Goal: Information Seeking & Learning: Learn about a topic

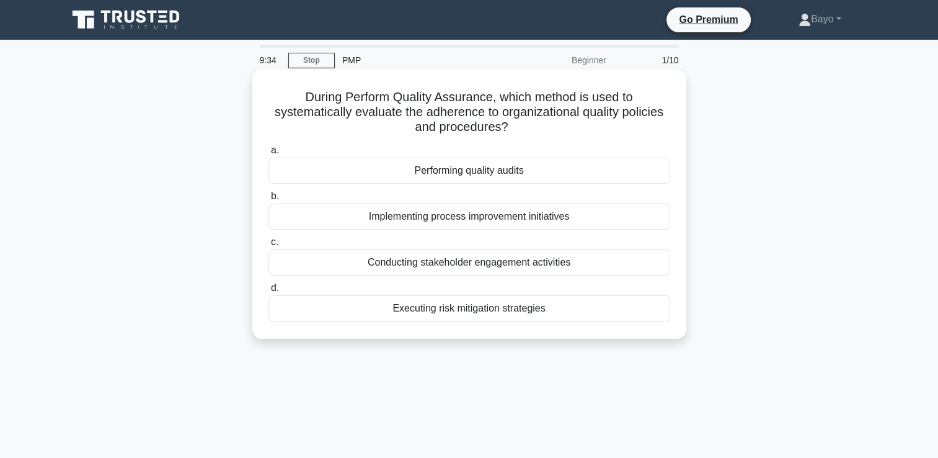
click at [489, 169] on div "Performing quality audits" at bounding box center [470, 171] width 402 height 26
click at [269, 154] on input "a. Performing quality audits" at bounding box center [269, 150] width 0 height 8
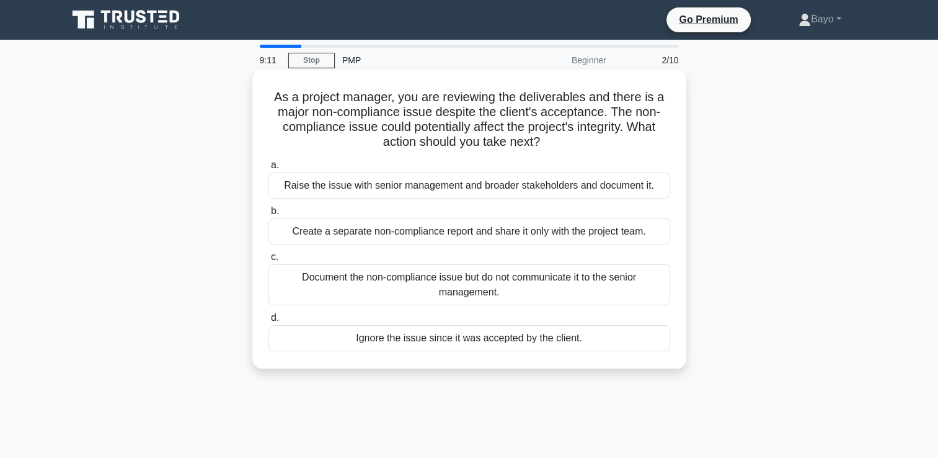
click at [454, 191] on div "Raise the issue with senior management and broader stakeholders and document it." at bounding box center [470, 185] width 402 height 26
click at [269, 169] on input "a. Raise the issue with senior management and broader stakeholders and document…" at bounding box center [269, 165] width 0 height 8
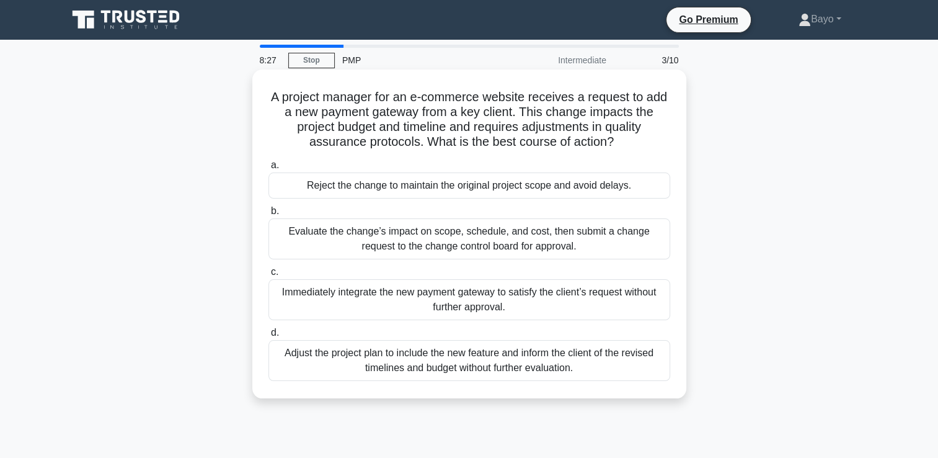
click at [469, 251] on div "Evaluate the change’s impact on scope, schedule, and cost, then submit a change…" at bounding box center [470, 238] width 402 height 41
click at [269, 215] on input "b. Evaluate the change’s impact on scope, schedule, and cost, then submit a cha…" at bounding box center [269, 211] width 0 height 8
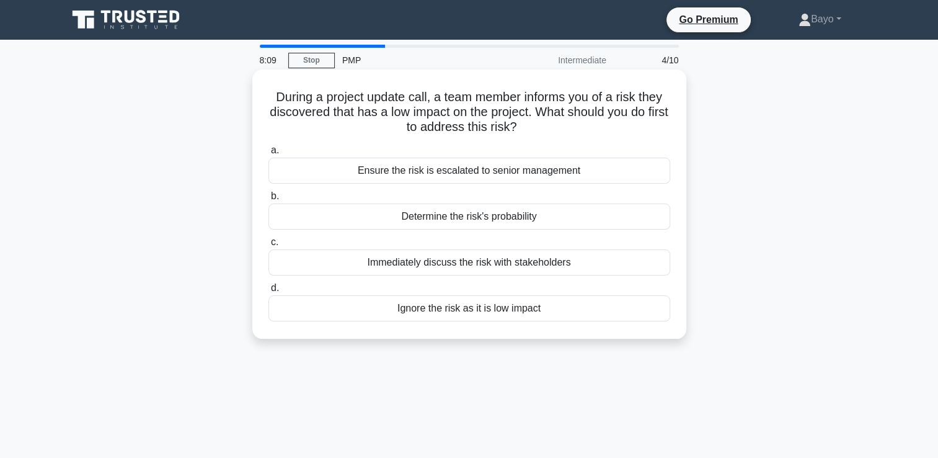
click at [525, 218] on div "Determine the risk's probability" at bounding box center [470, 216] width 402 height 26
click at [269, 200] on input "b. Determine the risk's probability" at bounding box center [269, 196] width 0 height 8
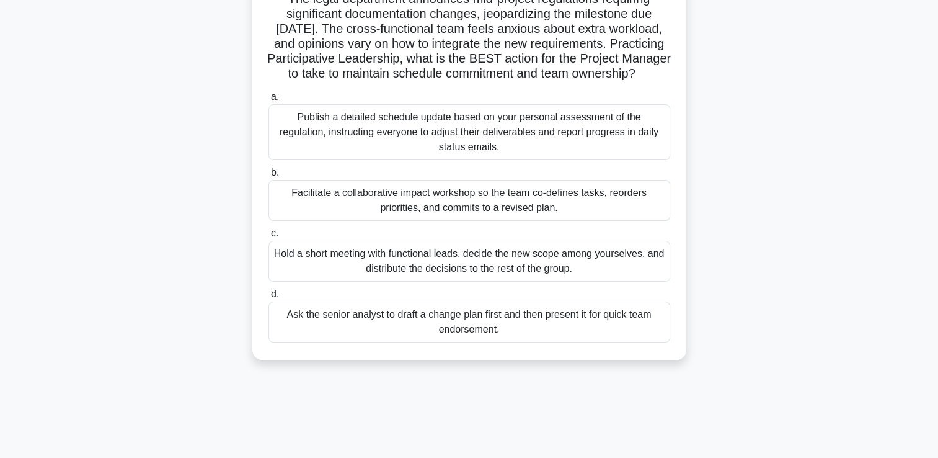
scroll to position [99, 0]
click at [504, 207] on div "Facilitate a collaborative impact workshop so the team co-defines tasks, reorde…" at bounding box center [470, 199] width 402 height 41
click at [269, 175] on input "b. Facilitate a collaborative impact workshop so the team co-defines tasks, reo…" at bounding box center [269, 171] width 0 height 8
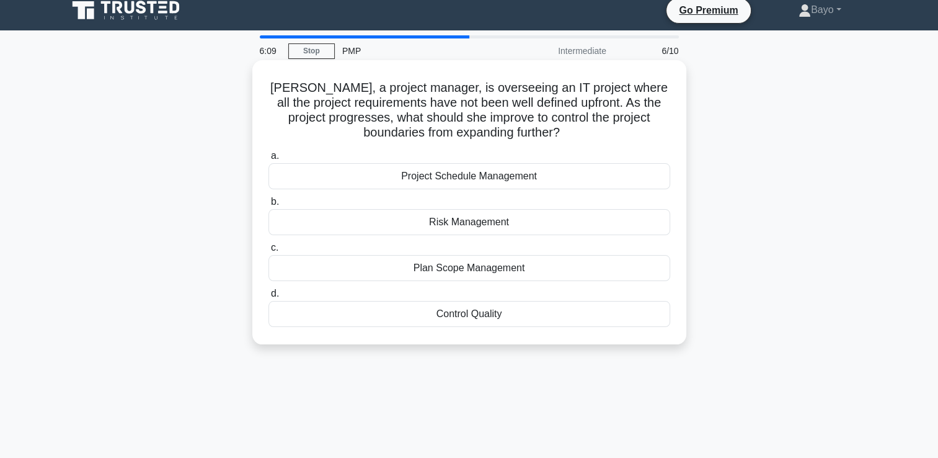
scroll to position [0, 0]
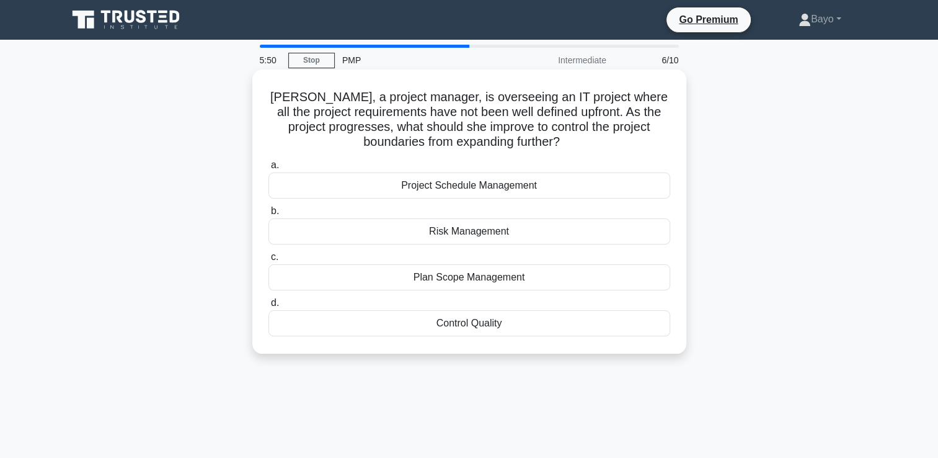
click at [506, 191] on div "Project Schedule Management" at bounding box center [470, 185] width 402 height 26
click at [269, 169] on input "a. Project Schedule Management" at bounding box center [269, 165] width 0 height 8
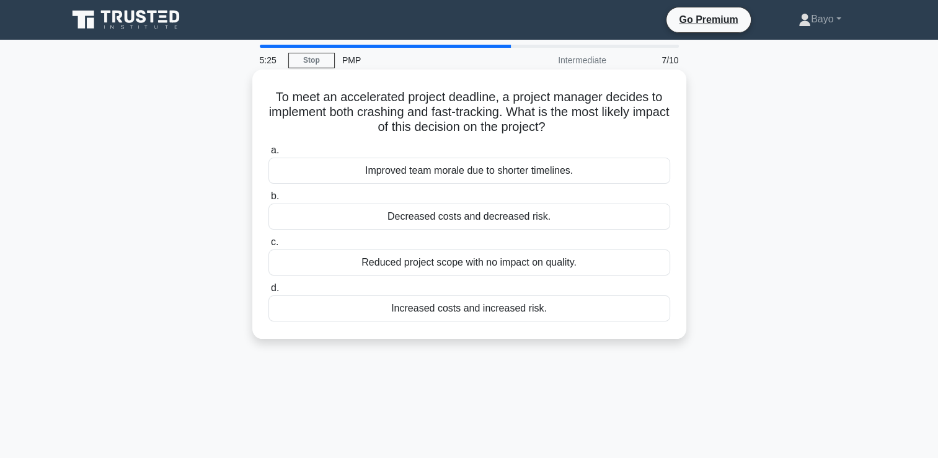
click at [489, 220] on div "Decreased costs and decreased risk." at bounding box center [470, 216] width 402 height 26
click at [269, 200] on input "b. Decreased costs and decreased risk." at bounding box center [269, 196] width 0 height 8
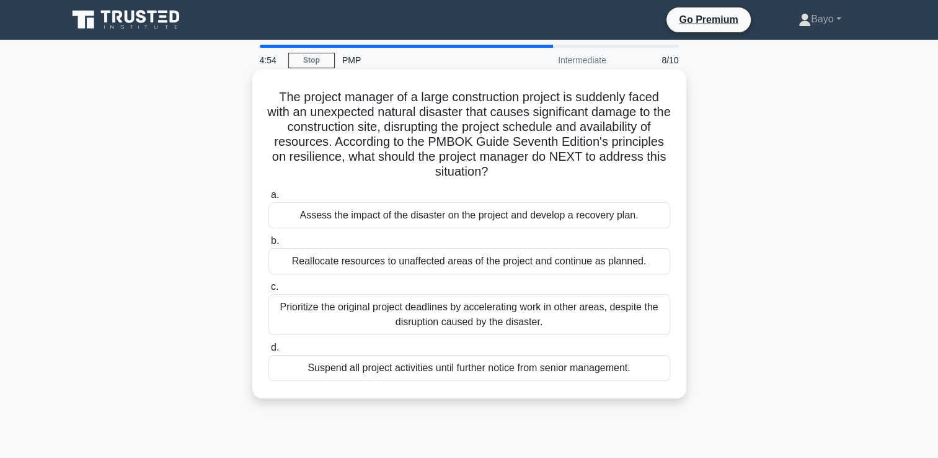
click at [461, 220] on div "Assess the impact of the disaster on the project and develop a recovery plan." at bounding box center [470, 215] width 402 height 26
click at [269, 199] on input "a. Assess the impact of the disaster on the project and develop a recovery plan." at bounding box center [269, 195] width 0 height 8
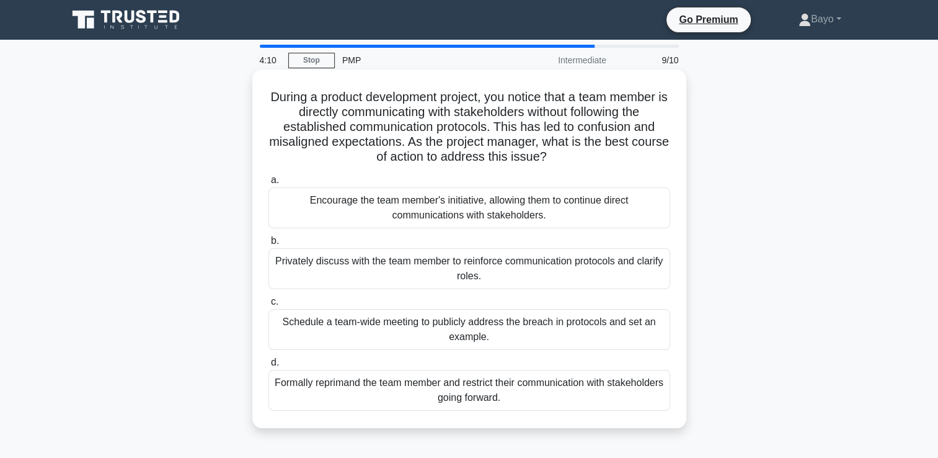
click at [447, 328] on div "Schedule a team-wide meeting to publicly address the breach in protocols and se…" at bounding box center [470, 329] width 402 height 41
click at [269, 306] on input "c. Schedule a team-wide meeting to publicly address the breach in protocols and…" at bounding box center [269, 302] width 0 height 8
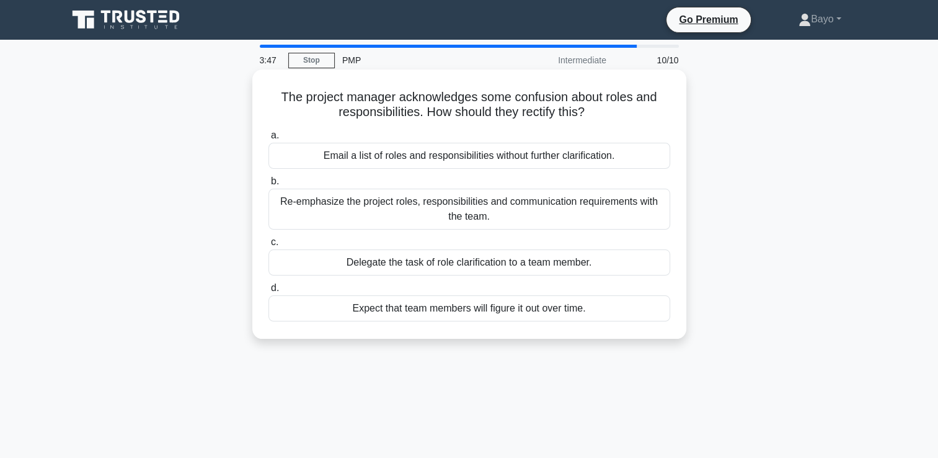
click at [509, 213] on div "Re-emphasize the project roles, responsibilities and communication requirements…" at bounding box center [470, 209] width 402 height 41
click at [269, 185] on input "b. Re-emphasize the project roles, responsibilities and communication requireme…" at bounding box center [269, 181] width 0 height 8
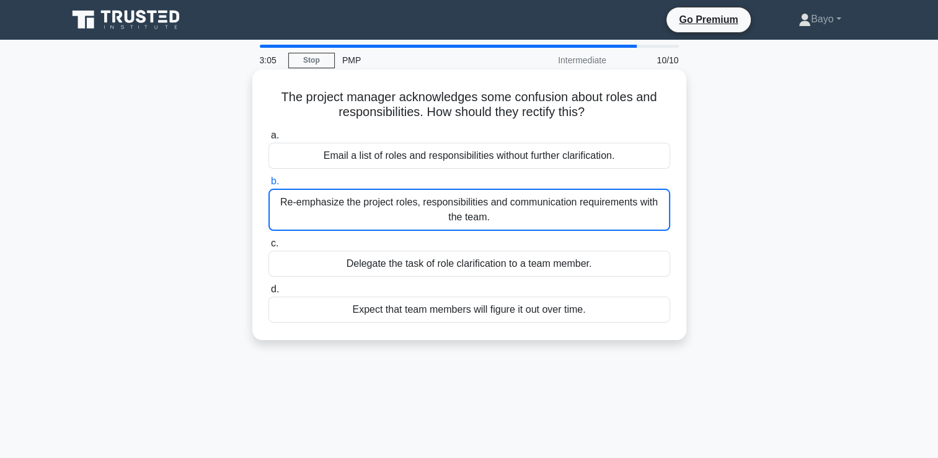
click at [509, 213] on div "Re-emphasize the project roles, responsibilities and communication requirements…" at bounding box center [470, 210] width 402 height 42
click at [269, 185] on input "b. Re-emphasize the project roles, responsibilities and communication requireme…" at bounding box center [269, 181] width 0 height 8
click at [495, 206] on div "Re-emphasize the project roles, responsibilities and communication requirements…" at bounding box center [470, 210] width 402 height 42
click at [269, 185] on input "b. Re-emphasize the project roles, responsibilities and communication requireme…" at bounding box center [269, 181] width 0 height 8
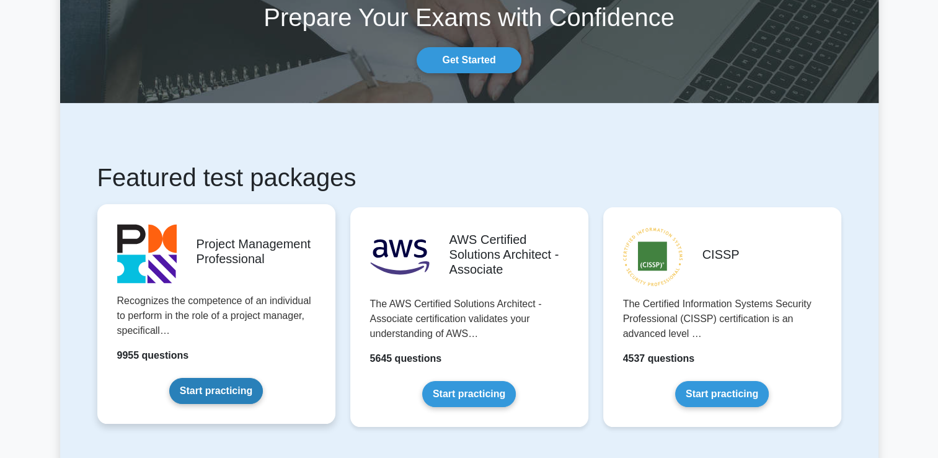
scroll to position [62, 0]
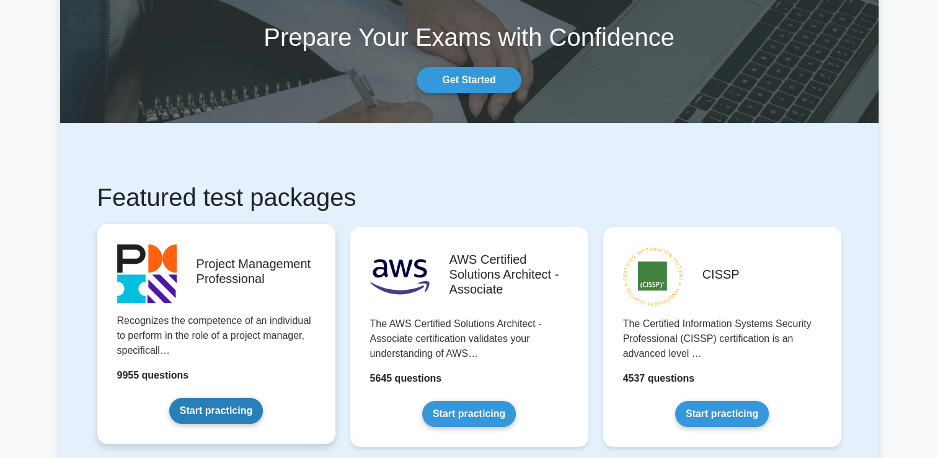
click at [221, 413] on link "Start practicing" at bounding box center [216, 410] width 94 height 26
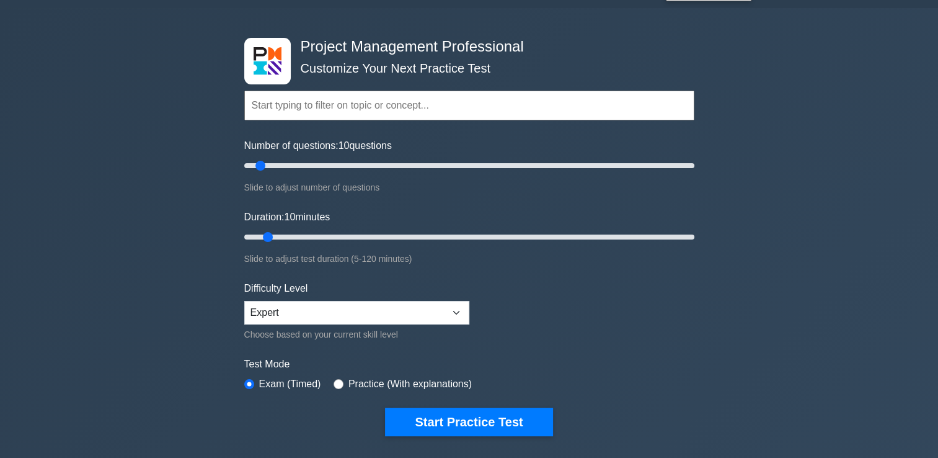
scroll to position [62, 0]
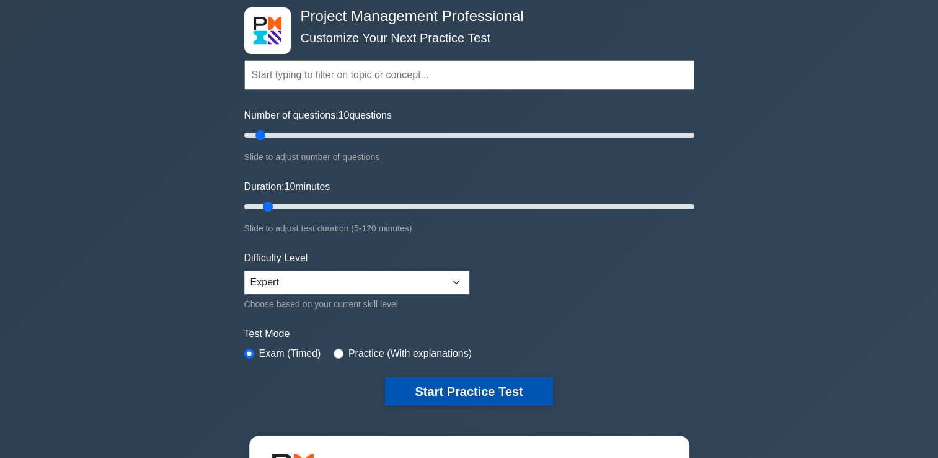
click at [481, 389] on button "Start Practice Test" at bounding box center [468, 391] width 167 height 29
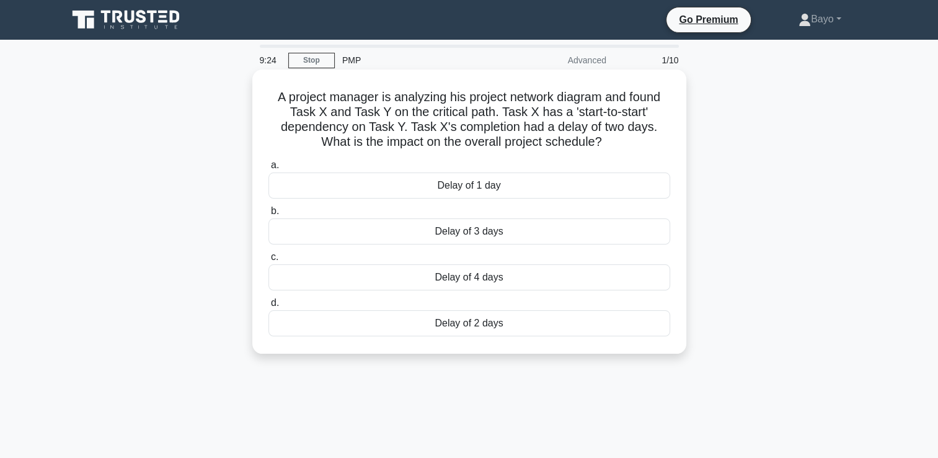
click at [477, 326] on div "Delay of 2 days" at bounding box center [470, 323] width 402 height 26
click at [269, 307] on input "d. Delay of 2 days" at bounding box center [269, 303] width 0 height 8
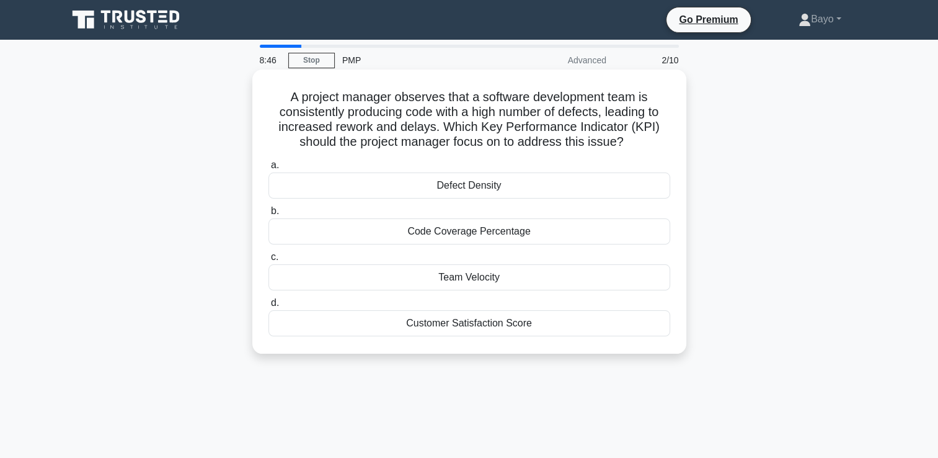
click at [488, 324] on div "Customer Satisfaction Score" at bounding box center [470, 323] width 402 height 26
click at [269, 307] on input "d. Customer Satisfaction Score" at bounding box center [269, 303] width 0 height 8
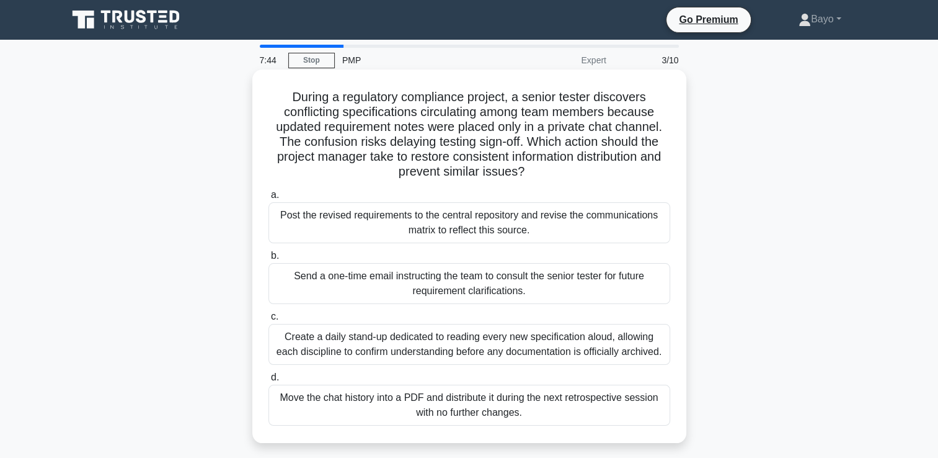
click at [464, 224] on div "Post the revised requirements to the central repository and revise the communic…" at bounding box center [470, 222] width 402 height 41
click at [269, 199] on input "a. Post the revised requirements to the central repository and revise the commu…" at bounding box center [269, 195] width 0 height 8
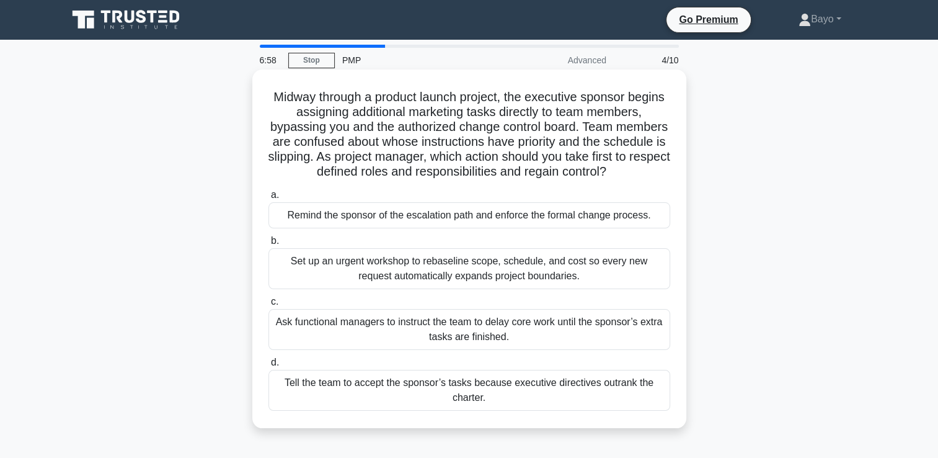
click at [432, 218] on div "Remind the sponsor of the escalation path and enforce the formal change process." at bounding box center [470, 215] width 402 height 26
click at [269, 199] on input "a. Remind the sponsor of the escalation path and enforce the formal change proc…" at bounding box center [269, 195] width 0 height 8
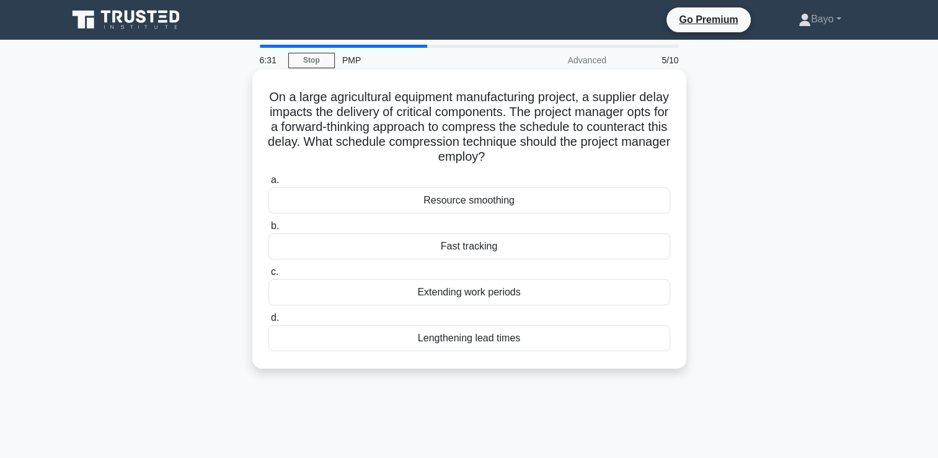
click at [471, 247] on div "Fast tracking" at bounding box center [470, 246] width 402 height 26
click at [269, 230] on input "b. Fast tracking" at bounding box center [269, 226] width 0 height 8
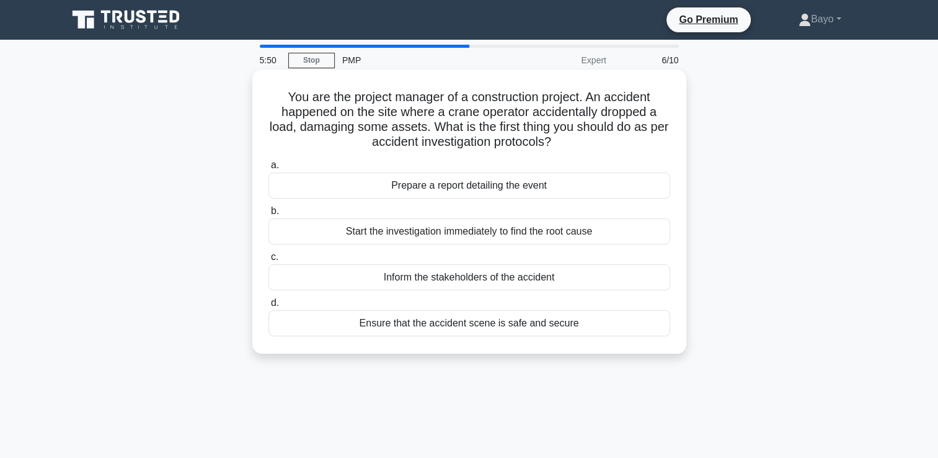
click at [464, 324] on div "Ensure that the accident scene is safe and secure" at bounding box center [470, 323] width 402 height 26
click at [269, 307] on input "d. Ensure that the accident scene is safe and secure" at bounding box center [269, 303] width 0 height 8
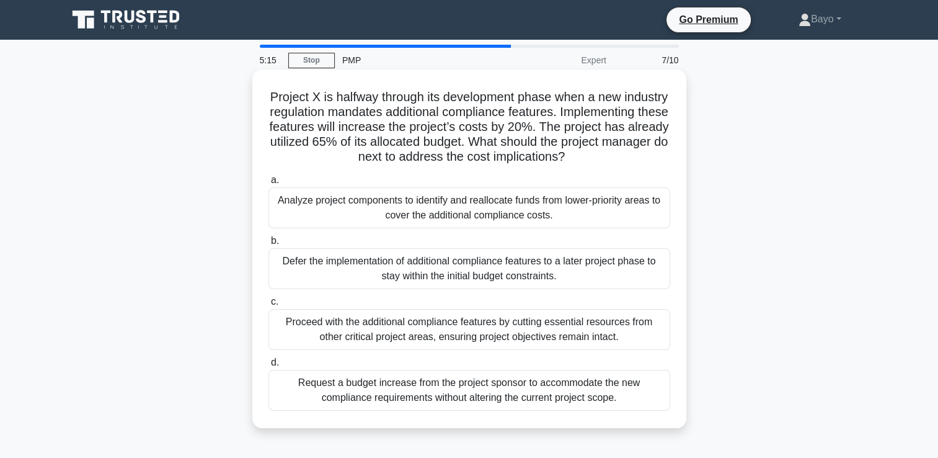
click at [457, 411] on div "Request a budget increase from the project sponsor to accommodate the new compl…" at bounding box center [470, 390] width 402 height 41
click at [269, 366] on input "d. Request a budget increase from the project sponsor to accommodate the new co…" at bounding box center [269, 362] width 0 height 8
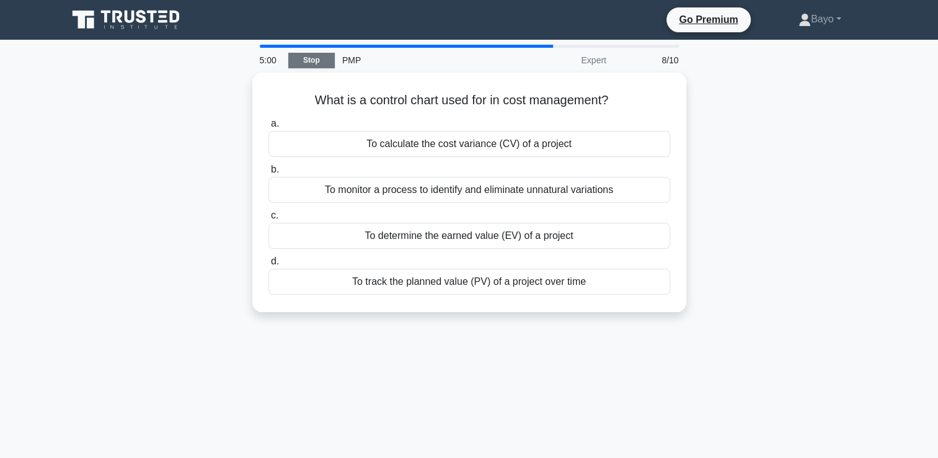
click at [318, 62] on link "Stop" at bounding box center [311, 61] width 47 height 16
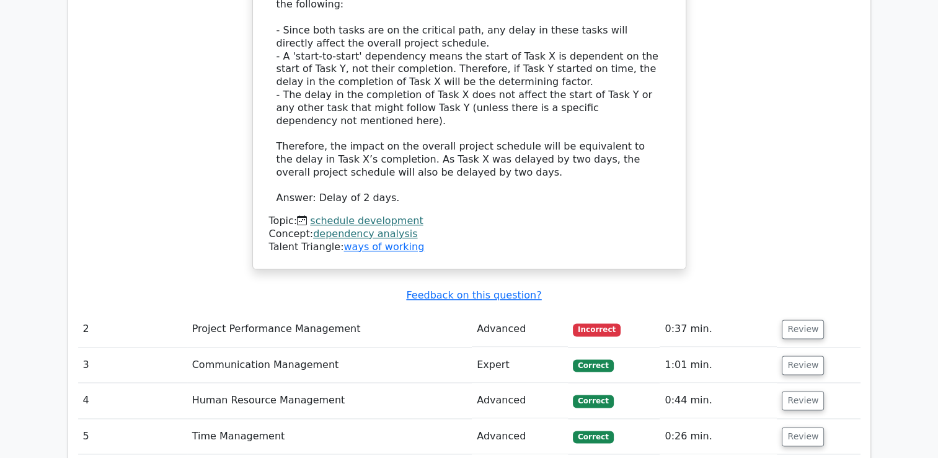
scroll to position [1550, 0]
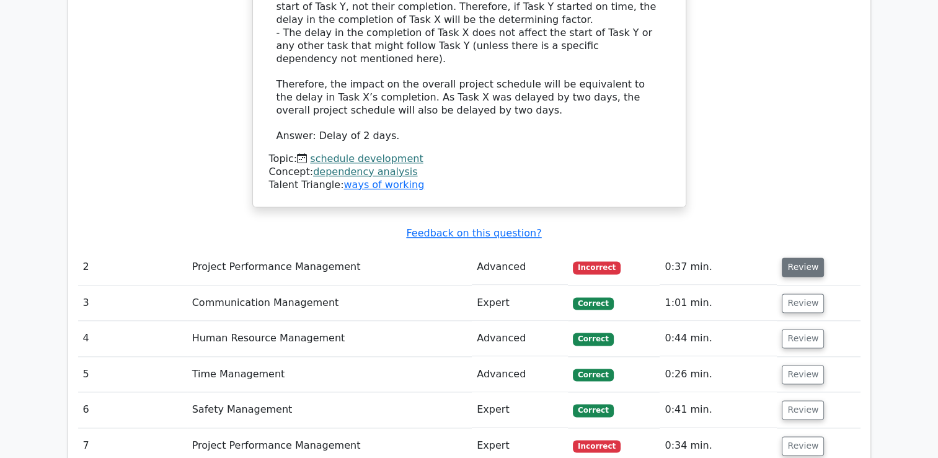
click at [797, 257] on button "Review" at bounding box center [803, 266] width 42 height 19
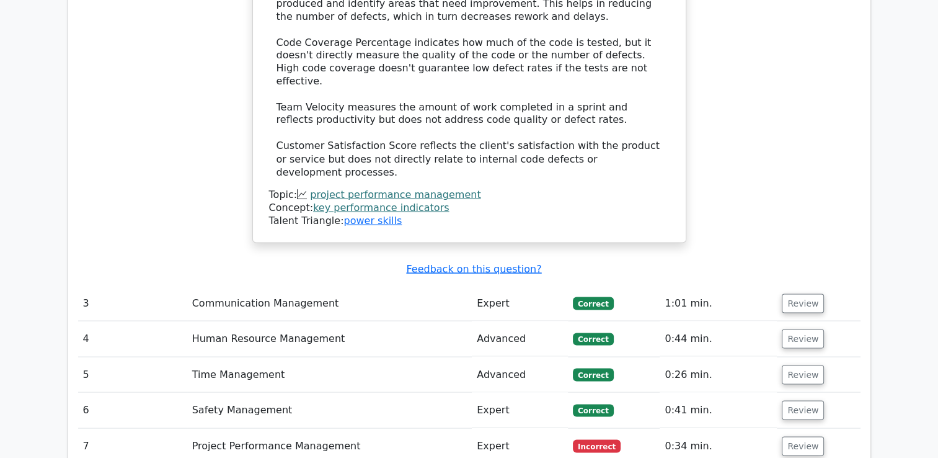
scroll to position [2232, 0]
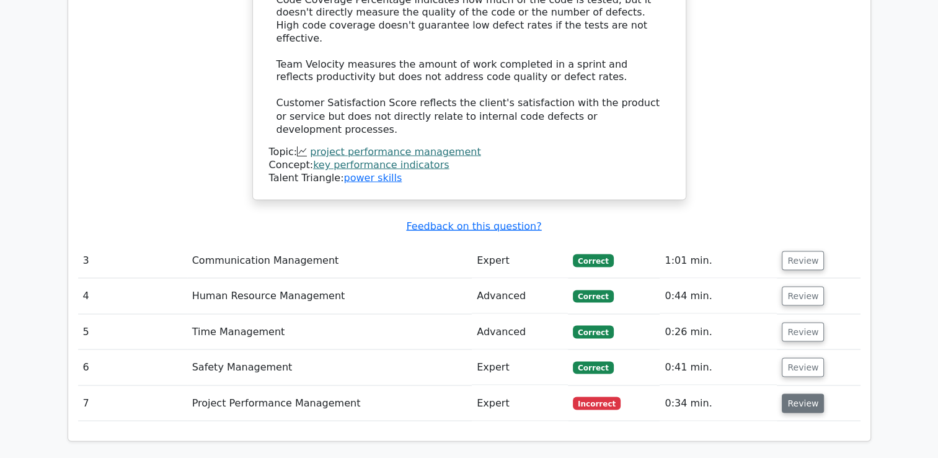
click at [796, 393] on button "Review" at bounding box center [803, 402] width 42 height 19
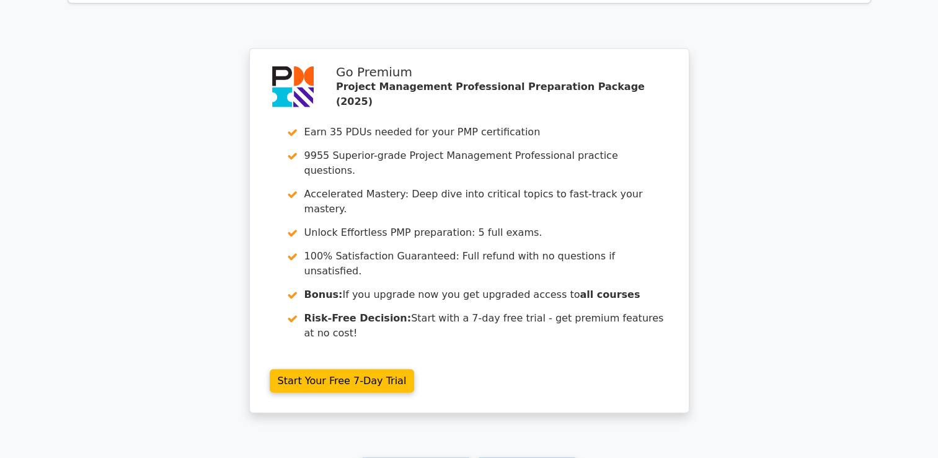
scroll to position [3298, 0]
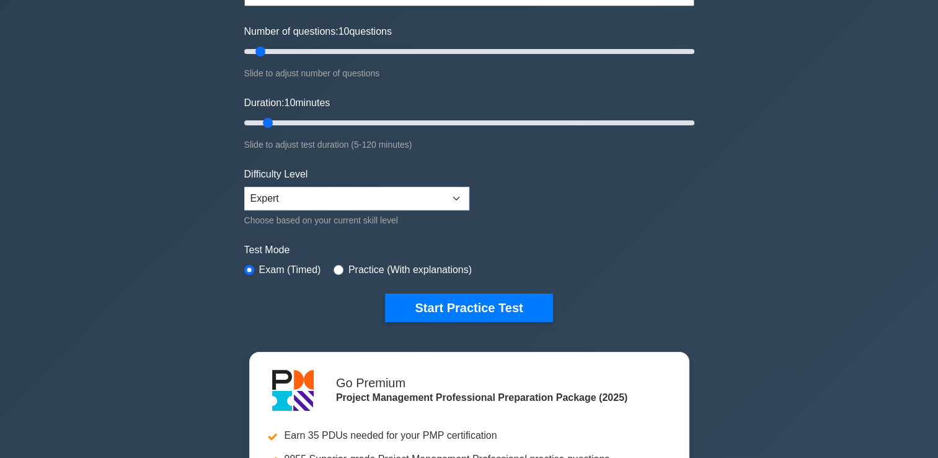
scroll to position [186, 0]
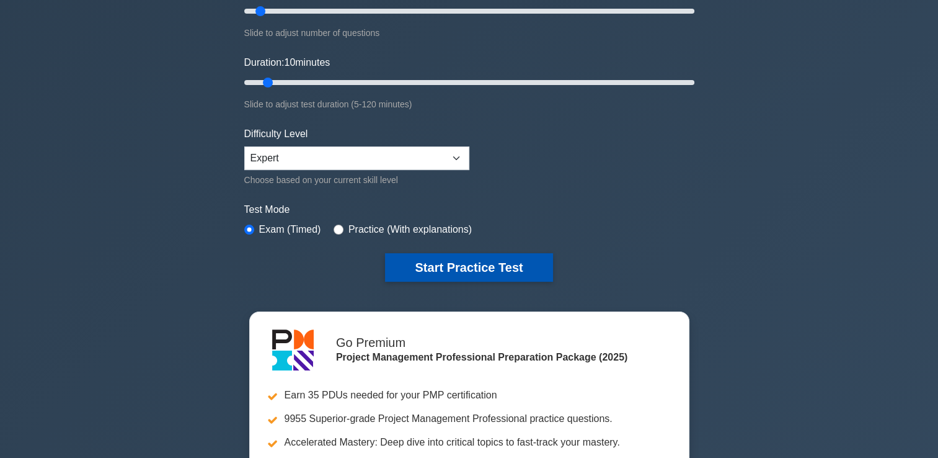
click at [493, 265] on button "Start Practice Test" at bounding box center [468, 267] width 167 height 29
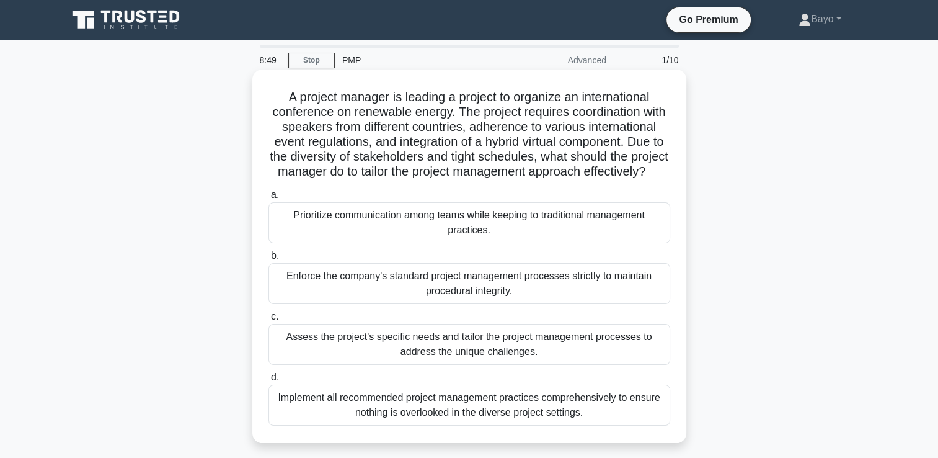
click at [475, 240] on div "Prioritize communication among teams while keeping to traditional management pr…" at bounding box center [470, 222] width 402 height 41
click at [269, 199] on input "a. Prioritize communication among teams while keeping to traditional management…" at bounding box center [269, 195] width 0 height 8
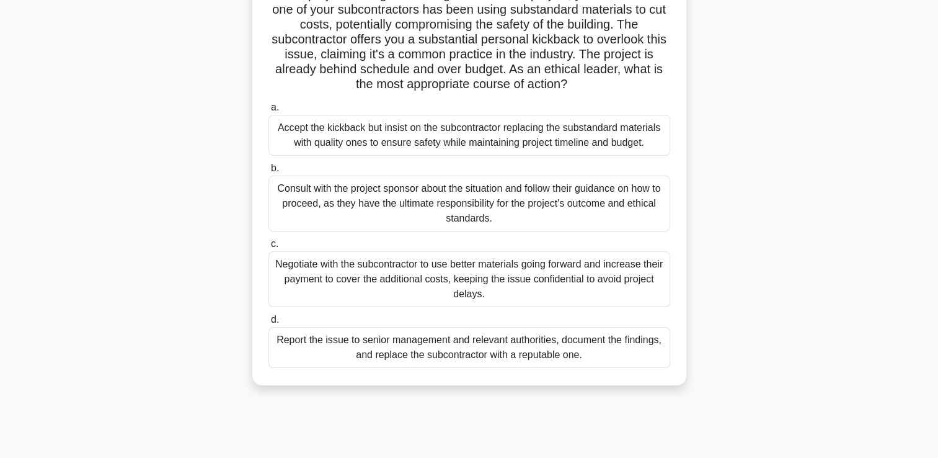
scroll to position [124, 0]
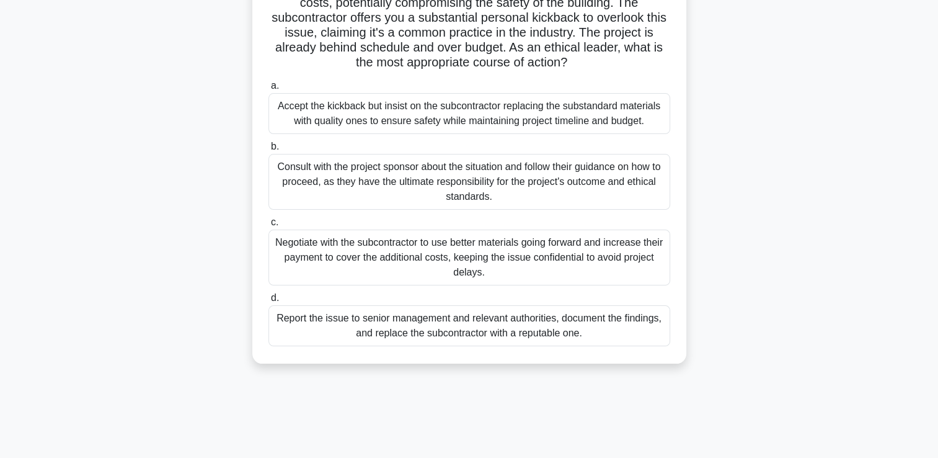
click at [429, 324] on div "Report the issue to senior management and relevant authorities, document the fi…" at bounding box center [470, 325] width 402 height 41
click at [269, 302] on input "d. Report the issue to senior management and relevant authorities, document the…" at bounding box center [269, 298] width 0 height 8
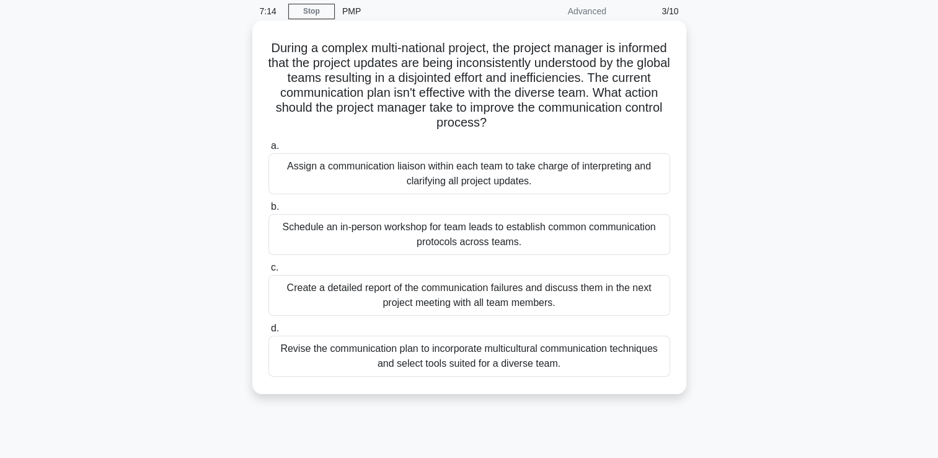
scroll to position [62, 0]
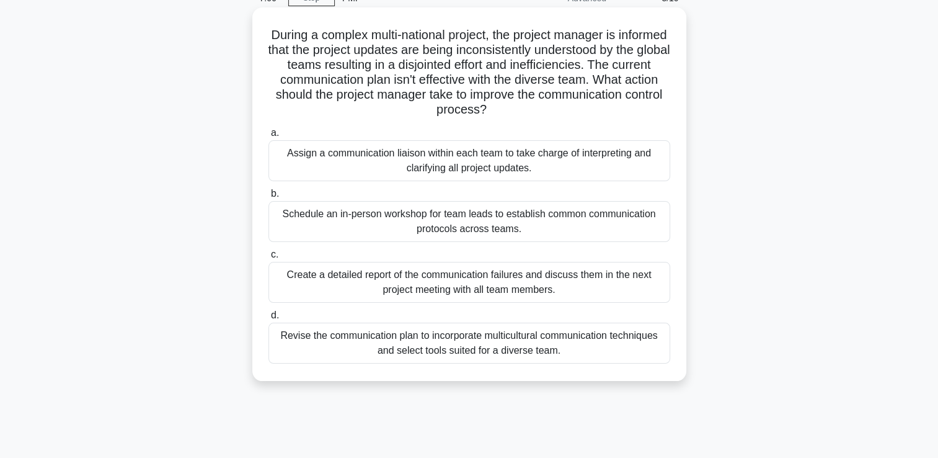
click at [473, 346] on div "Revise the communication plan to incorporate multicultural communication techni…" at bounding box center [470, 342] width 402 height 41
click at [269, 319] on input "d. Revise the communication plan to incorporate multicultural communication tec…" at bounding box center [269, 315] width 0 height 8
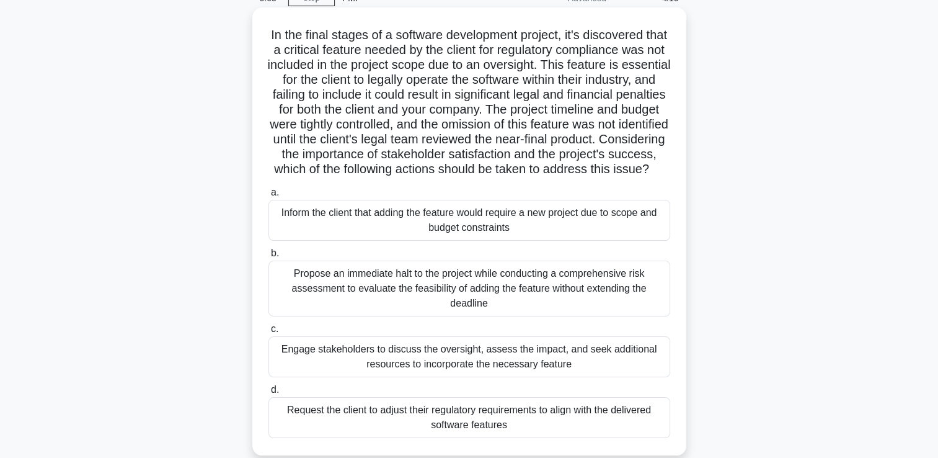
click at [391, 300] on div "Propose an immediate halt to the project while conducting a comprehensive risk …" at bounding box center [470, 288] width 402 height 56
click at [269, 257] on input "b. Propose an immediate halt to the project while conducting a comprehensive ri…" at bounding box center [269, 253] width 0 height 8
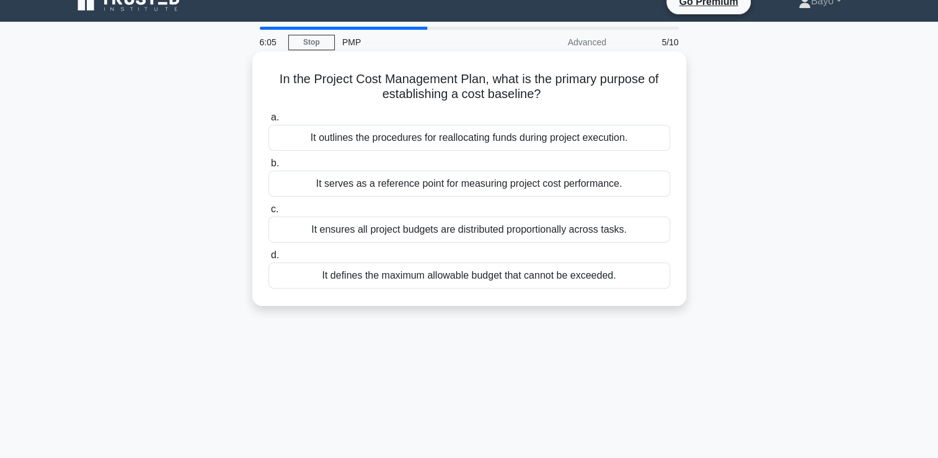
scroll to position [0, 0]
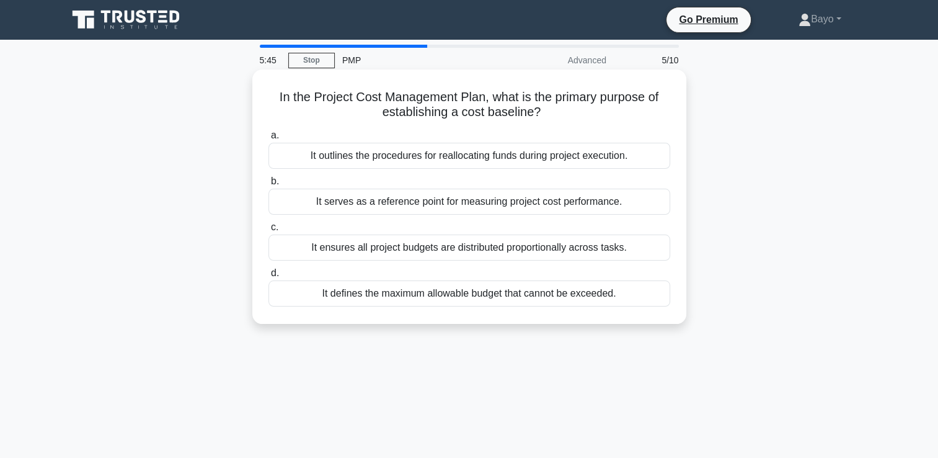
click at [434, 205] on div "It serves as a reference point for measuring project cost performance." at bounding box center [470, 202] width 402 height 26
click at [269, 185] on input "b. It serves as a reference point for measuring project cost performance." at bounding box center [269, 181] width 0 height 8
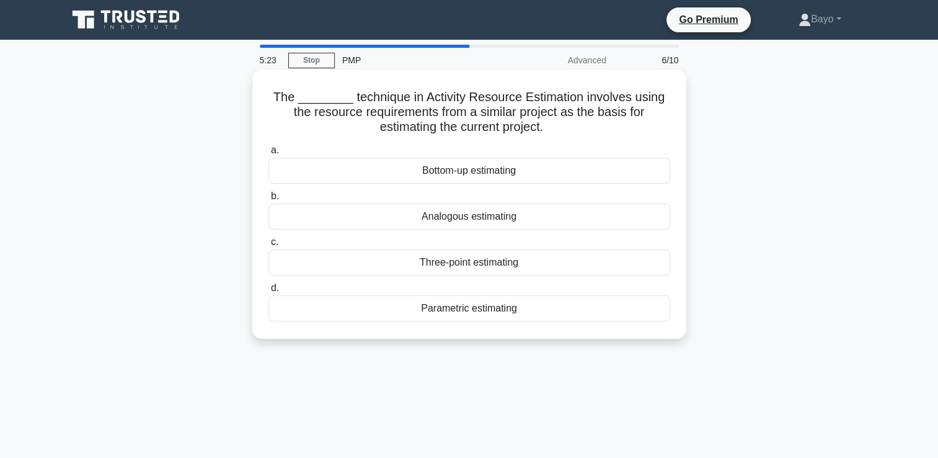
click at [458, 262] on div "Three-point estimating" at bounding box center [470, 262] width 402 height 26
click at [269, 246] on input "c. Three-point estimating" at bounding box center [269, 242] width 0 height 8
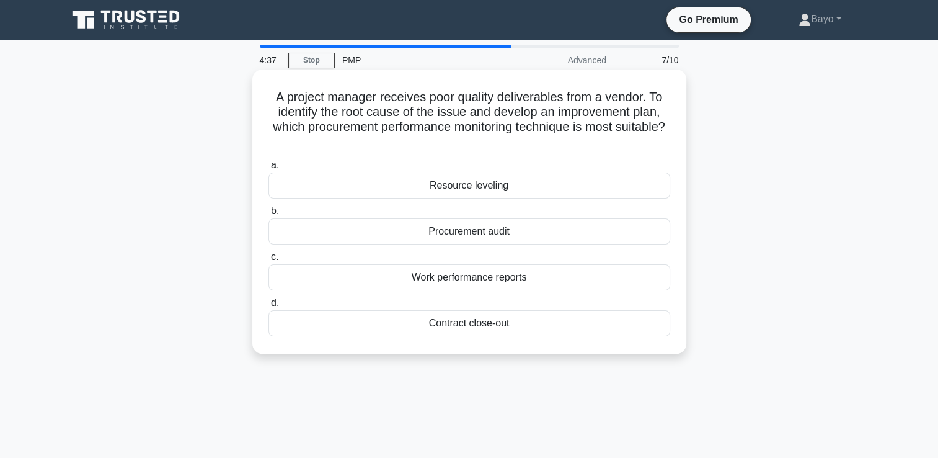
click at [478, 233] on div "Procurement audit" at bounding box center [470, 231] width 402 height 26
click at [269, 215] on input "b. Procurement audit" at bounding box center [269, 211] width 0 height 8
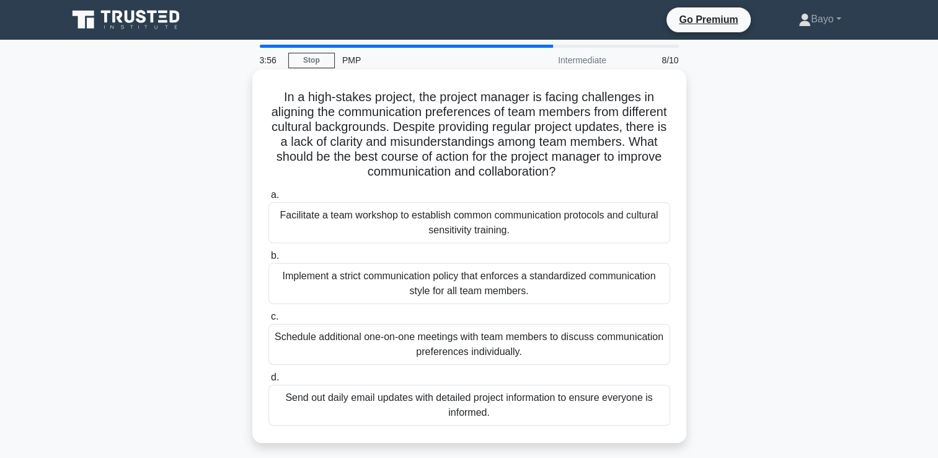
click at [454, 221] on div "Facilitate a team workshop to establish common communication protocols and cult…" at bounding box center [470, 222] width 402 height 41
click at [269, 199] on input "a. Facilitate a team workshop to establish common communication protocols and c…" at bounding box center [269, 195] width 0 height 8
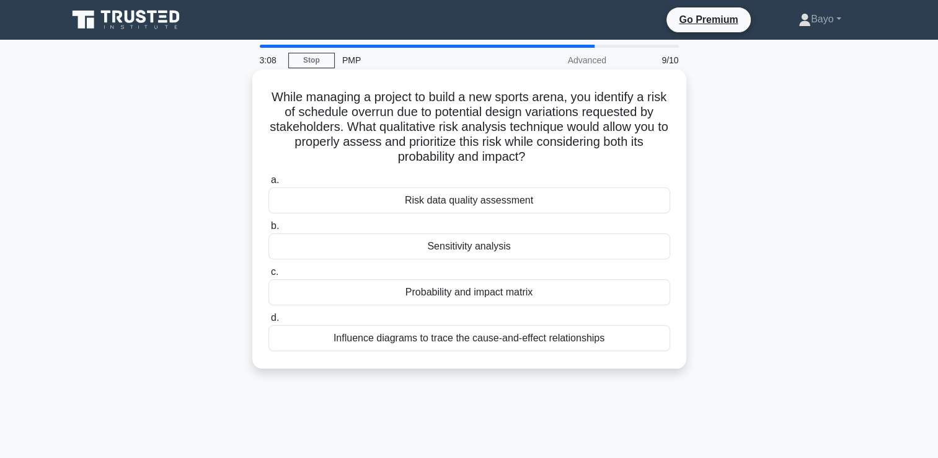
click at [493, 342] on div "Influence diagrams to trace the cause-and-effect relationships" at bounding box center [470, 338] width 402 height 26
click at [269, 322] on input "d. Influence diagrams to trace the cause-and-effect relationships" at bounding box center [269, 318] width 0 height 8
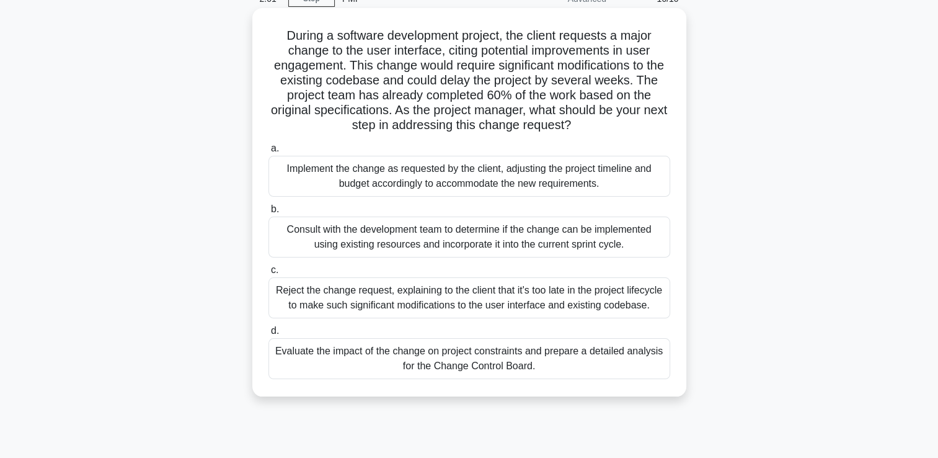
scroll to position [62, 0]
click at [401, 183] on div "Implement the change as requested by the client, adjusting the project timeline…" at bounding box center [470, 175] width 402 height 41
click at [269, 152] on input "a. Implement the change as requested by the client, adjusting the project timel…" at bounding box center [269, 148] width 0 height 8
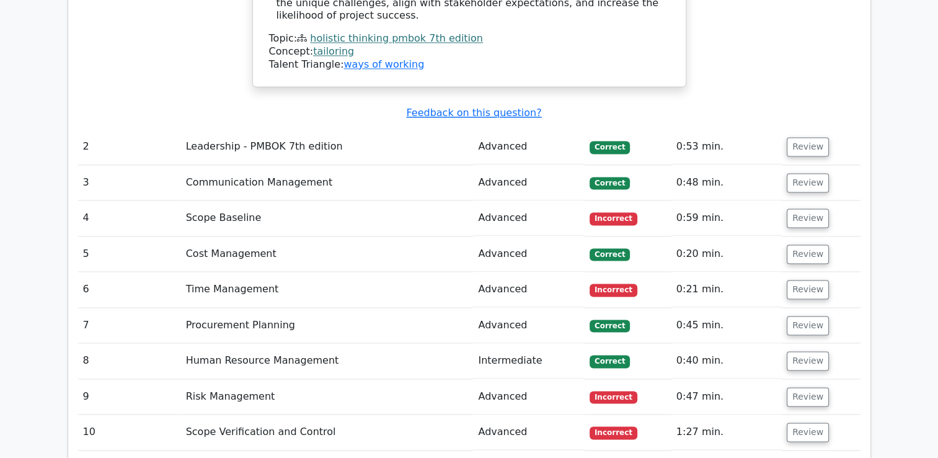
scroll to position [1736, 0]
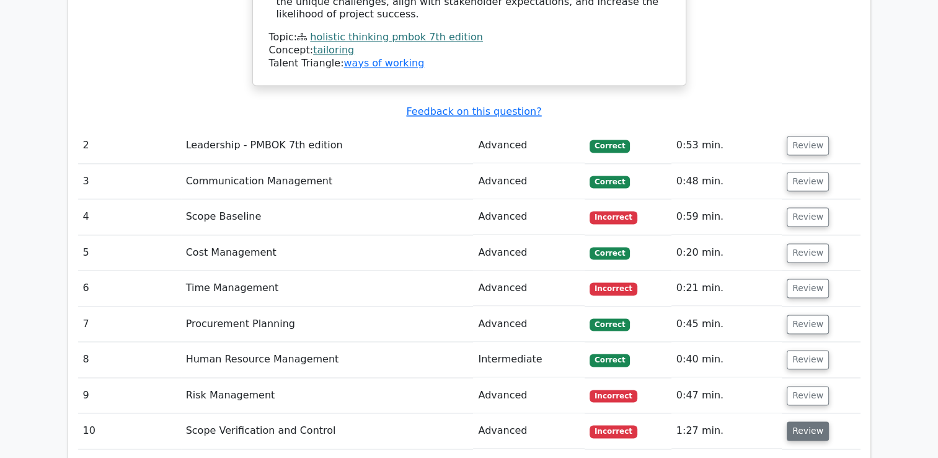
click at [798, 421] on button "Review" at bounding box center [808, 430] width 42 height 19
click at [804, 386] on button "Review" at bounding box center [808, 395] width 42 height 19
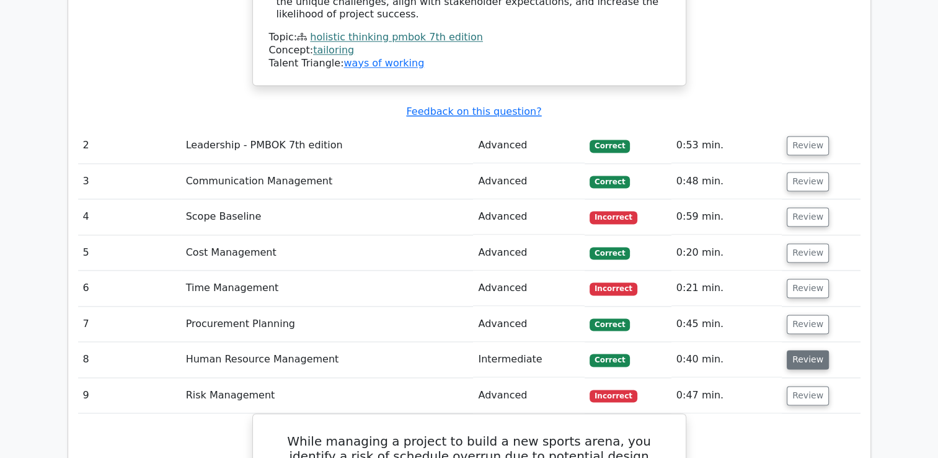
click at [806, 350] on button "Review" at bounding box center [808, 359] width 42 height 19
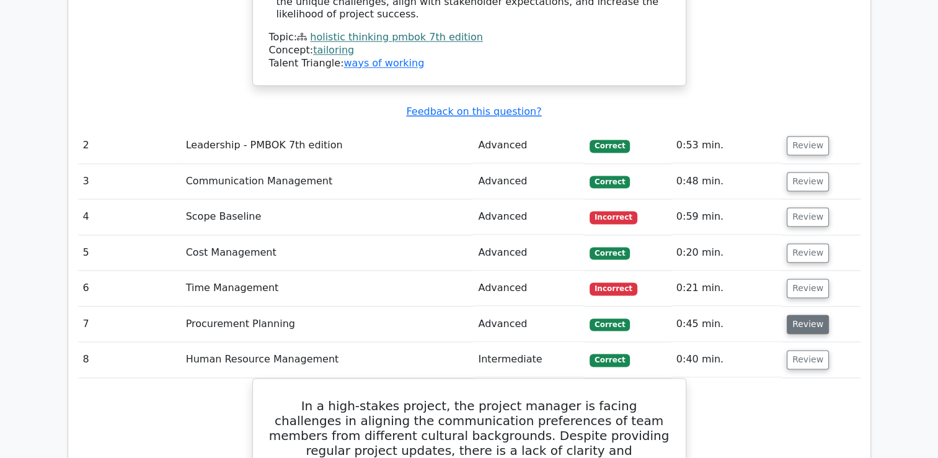
click at [804, 314] on button "Review" at bounding box center [808, 323] width 42 height 19
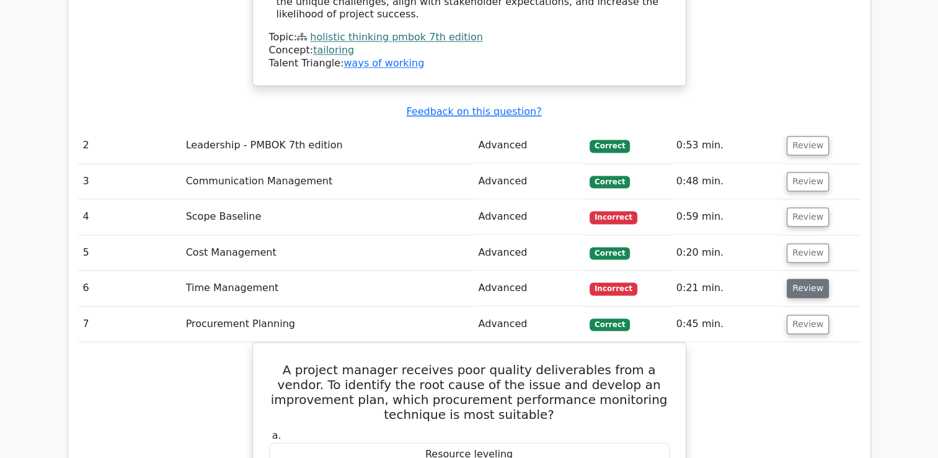
click at [801, 278] on button "Review" at bounding box center [808, 287] width 42 height 19
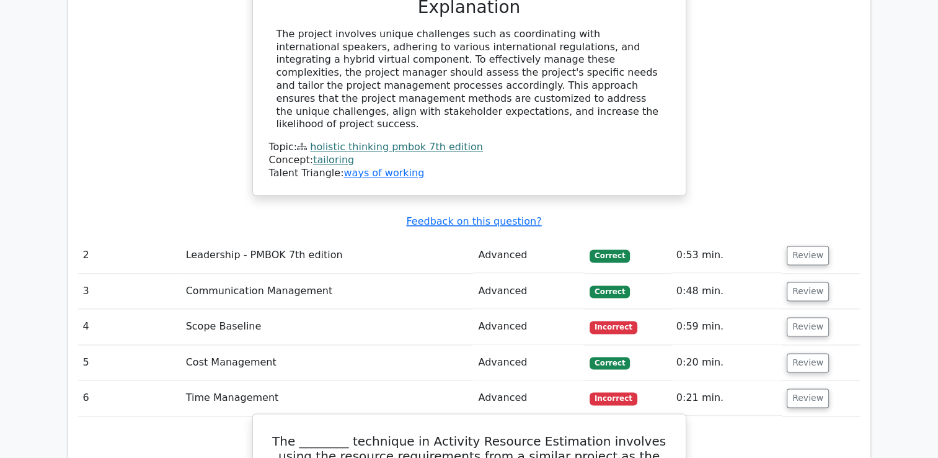
scroll to position [1612, 0]
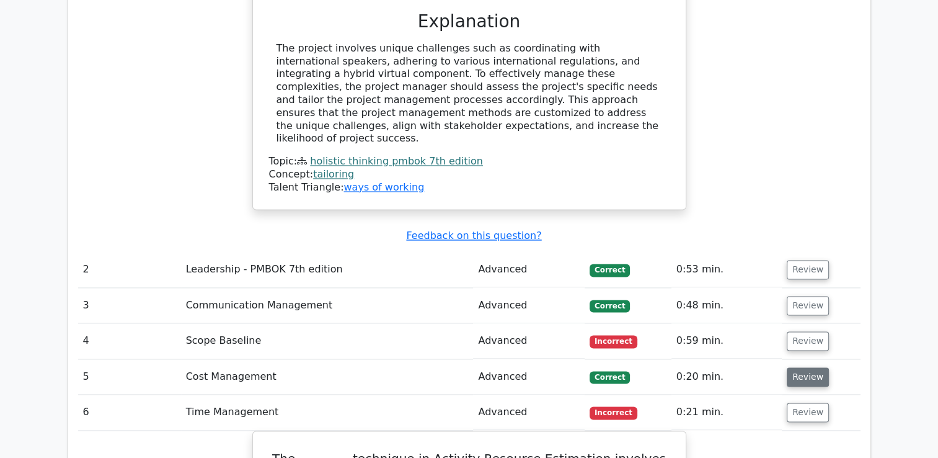
click at [806, 367] on button "Review" at bounding box center [808, 376] width 42 height 19
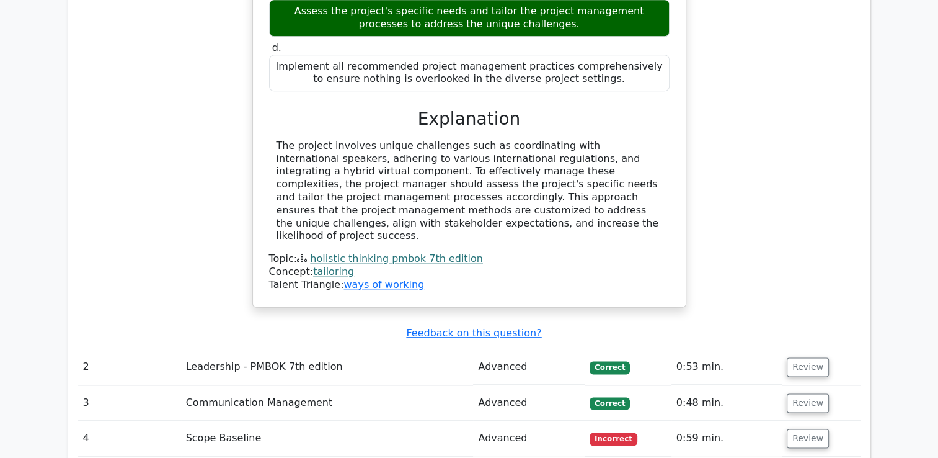
scroll to position [1488, 0]
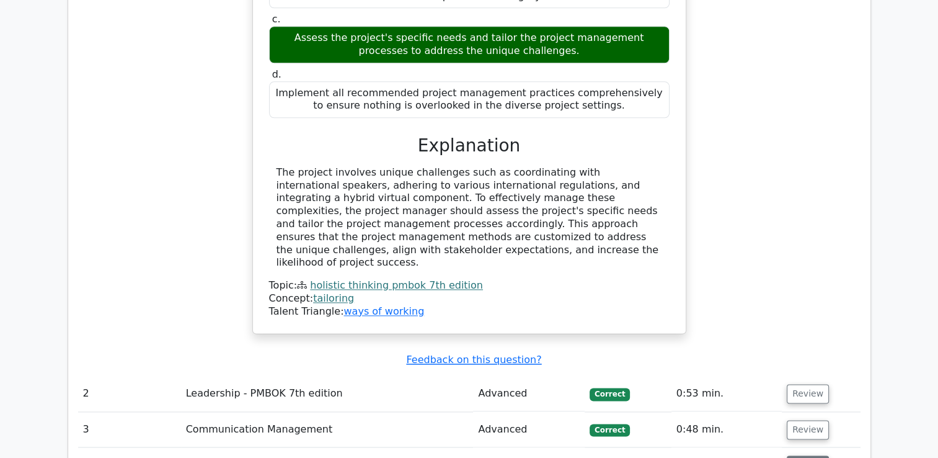
click at [804, 455] on button "Review" at bounding box center [808, 464] width 42 height 19
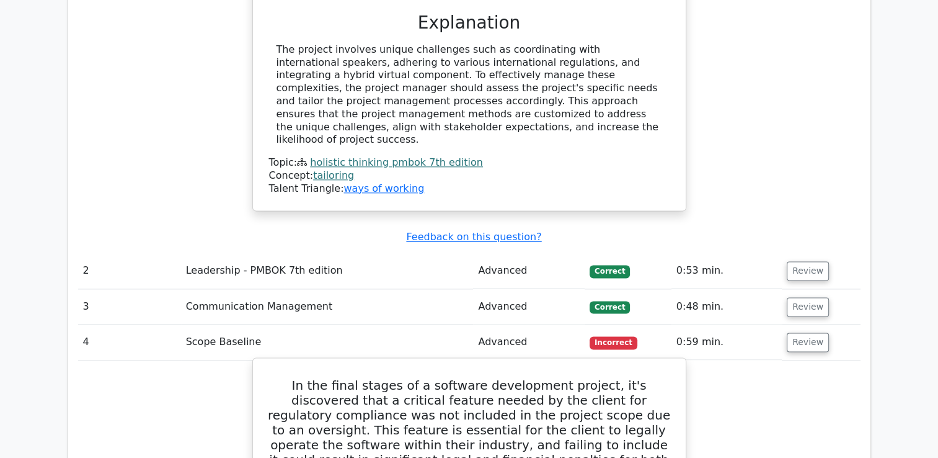
scroll to position [1550, 0]
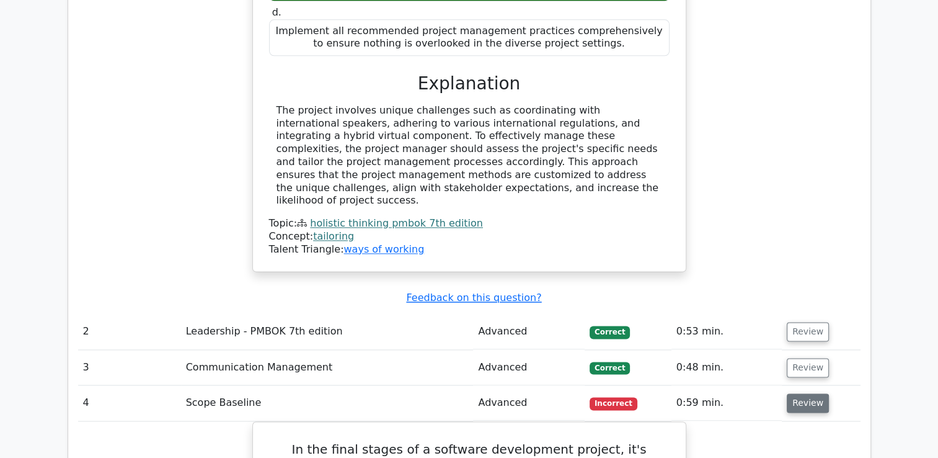
click at [807, 393] on button "Review" at bounding box center [808, 402] width 42 height 19
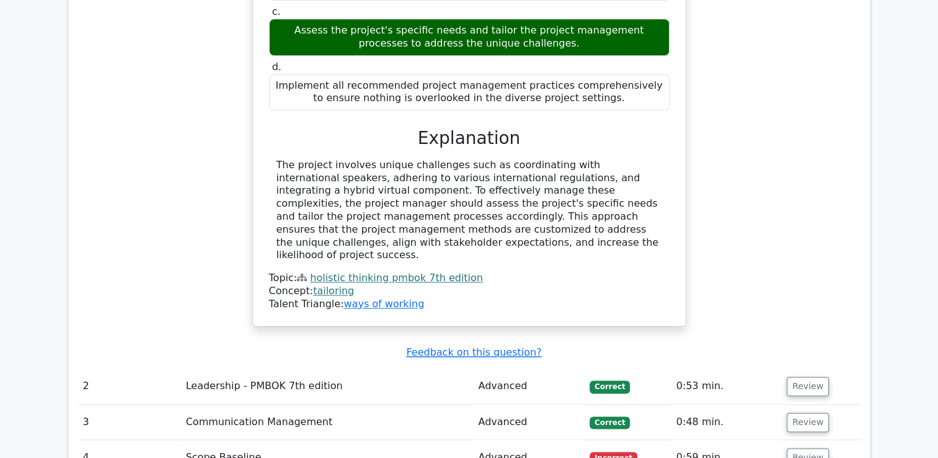
scroll to position [1488, 0]
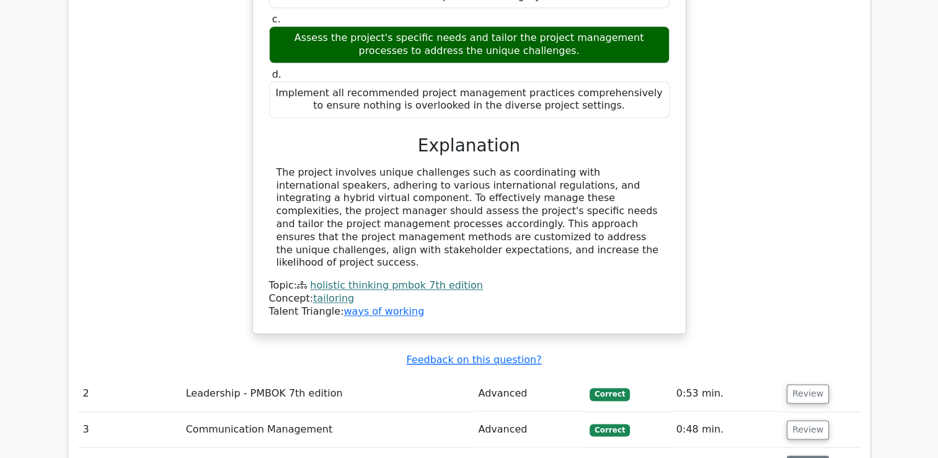
click at [810, 455] on button "Review" at bounding box center [808, 464] width 42 height 19
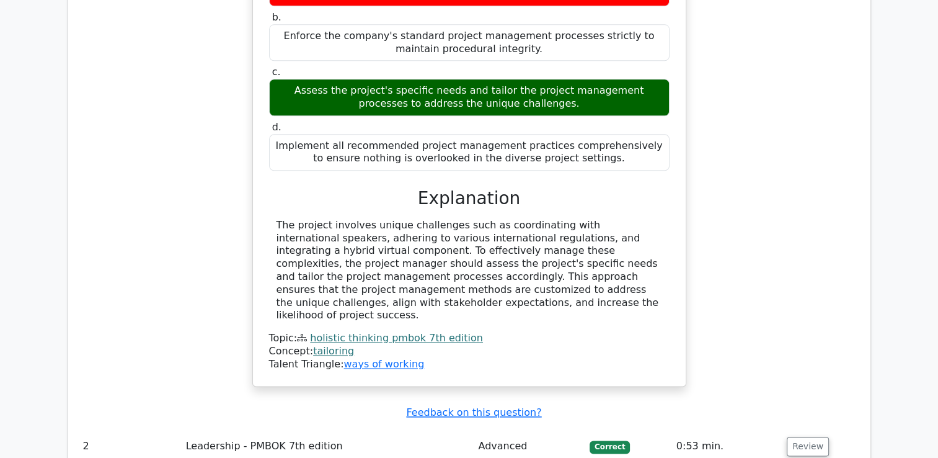
scroll to position [1426, 0]
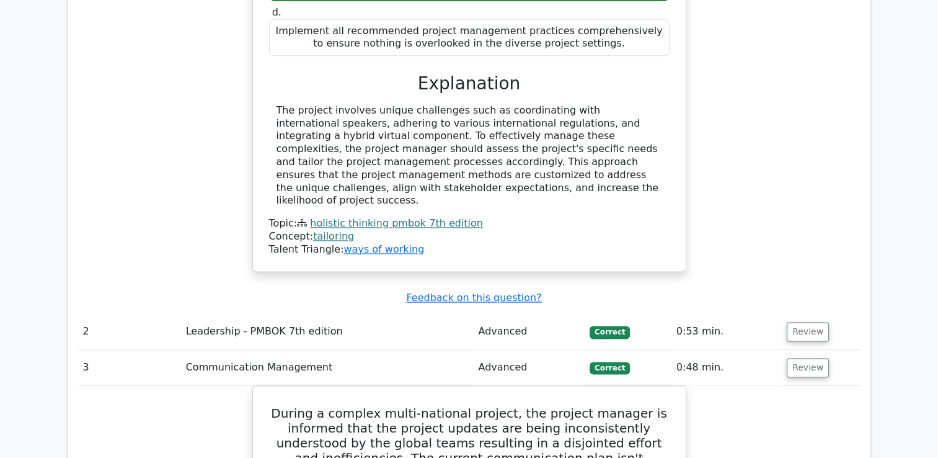
scroll to position [1488, 0]
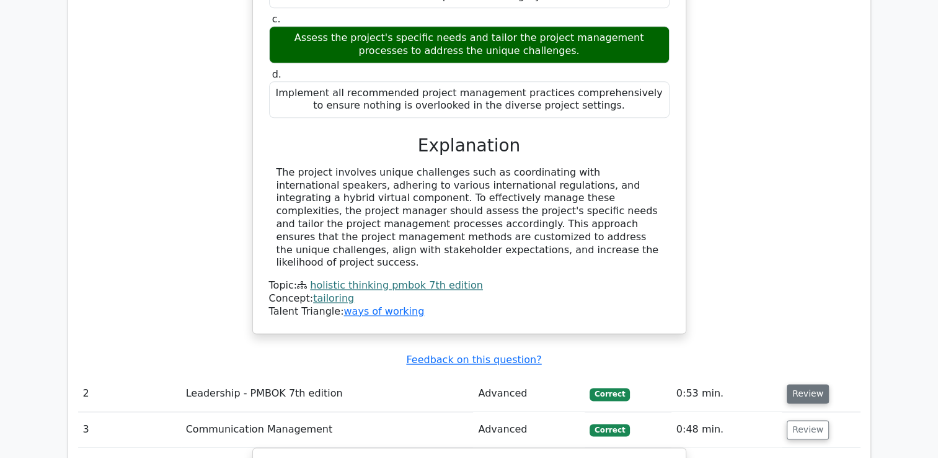
click at [806, 384] on button "Review" at bounding box center [808, 393] width 42 height 19
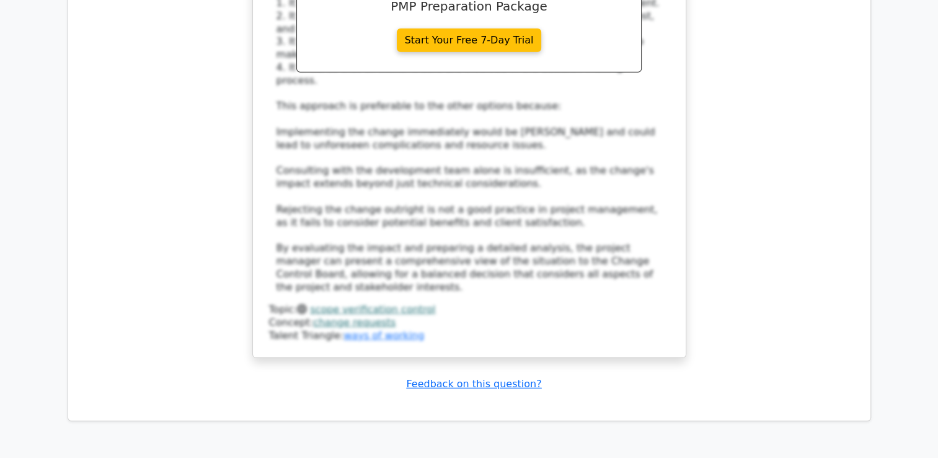
scroll to position [8506, 0]
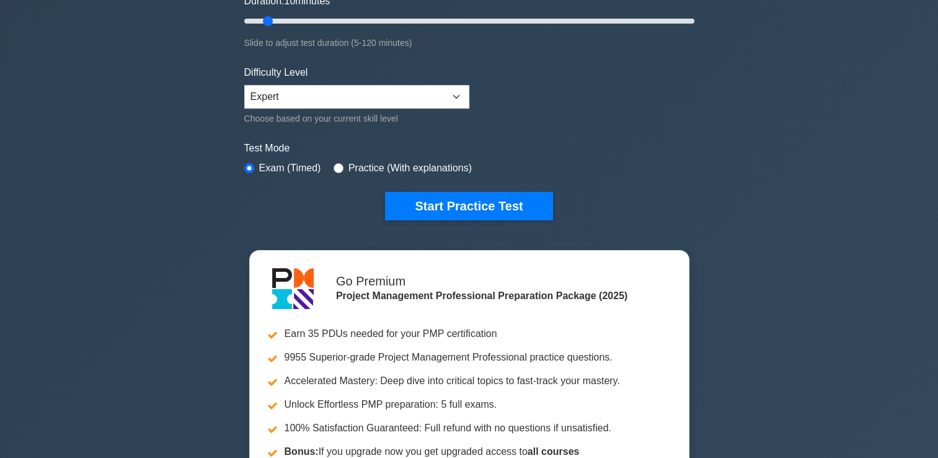
scroll to position [248, 0]
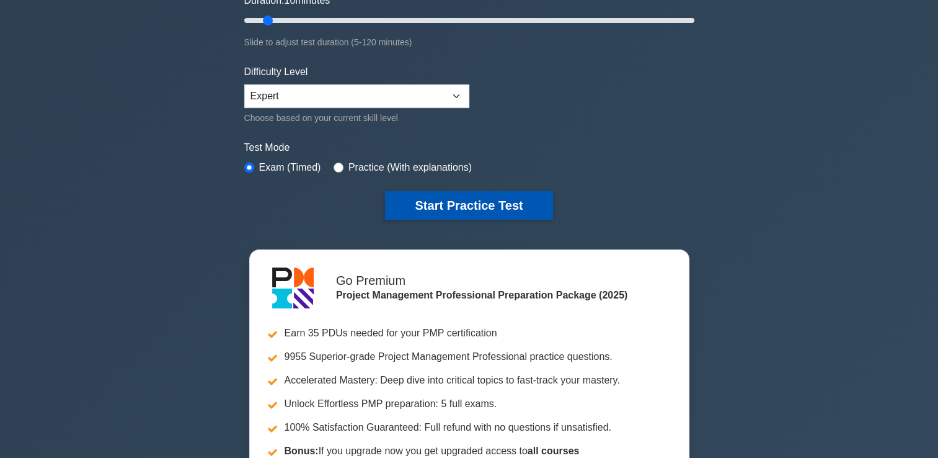
click at [488, 200] on button "Start Practice Test" at bounding box center [468, 205] width 167 height 29
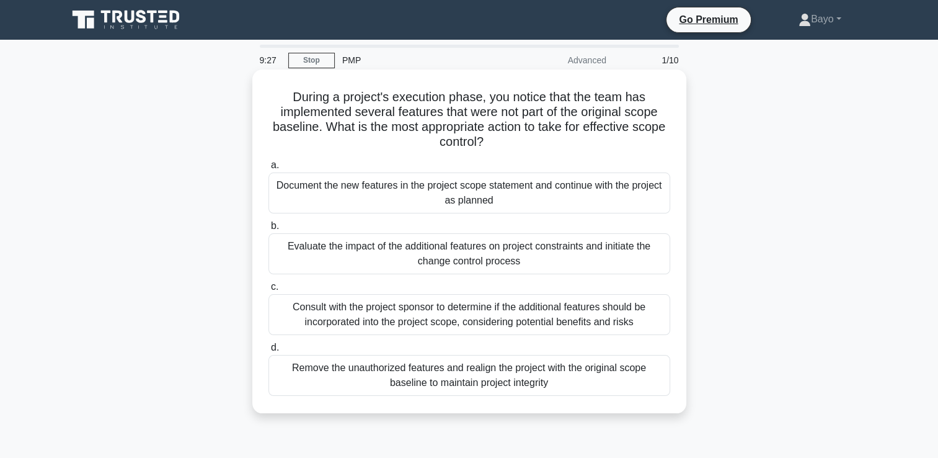
click at [464, 249] on div "Evaluate the impact of the additional features on project constraints and initi…" at bounding box center [470, 253] width 402 height 41
click at [269, 230] on input "b. Evaluate the impact of the additional features on project constraints and in…" at bounding box center [269, 226] width 0 height 8
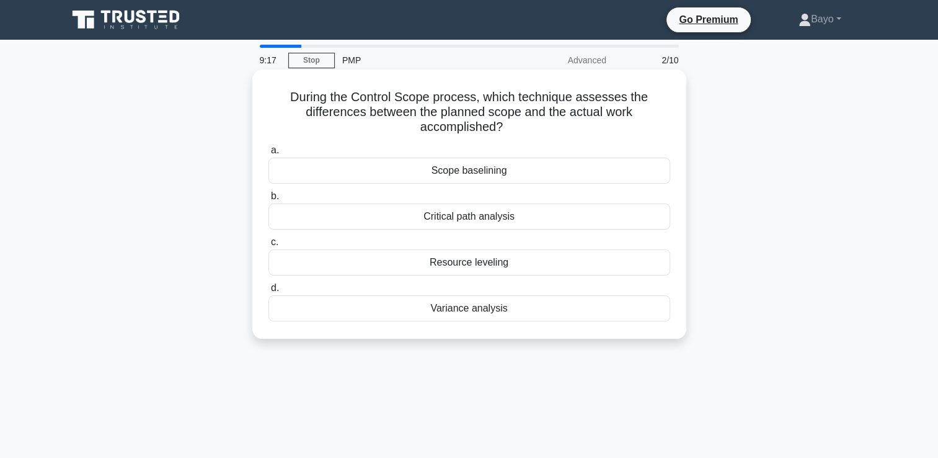
click at [455, 177] on div "Scope baselining" at bounding box center [470, 171] width 402 height 26
click at [269, 154] on input "a. Scope baselining" at bounding box center [269, 150] width 0 height 8
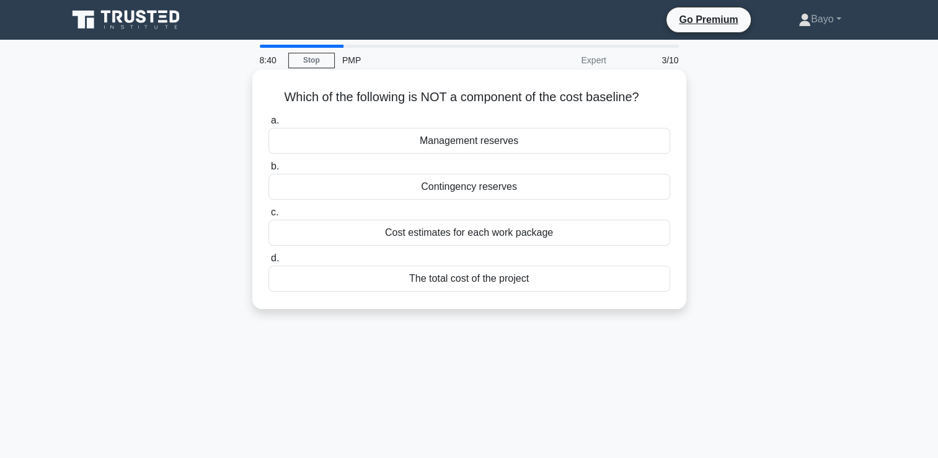
click at [522, 234] on div "Cost estimates for each work package" at bounding box center [470, 233] width 402 height 26
click at [269, 216] on input "c. Cost estimates for each work package" at bounding box center [269, 212] width 0 height 8
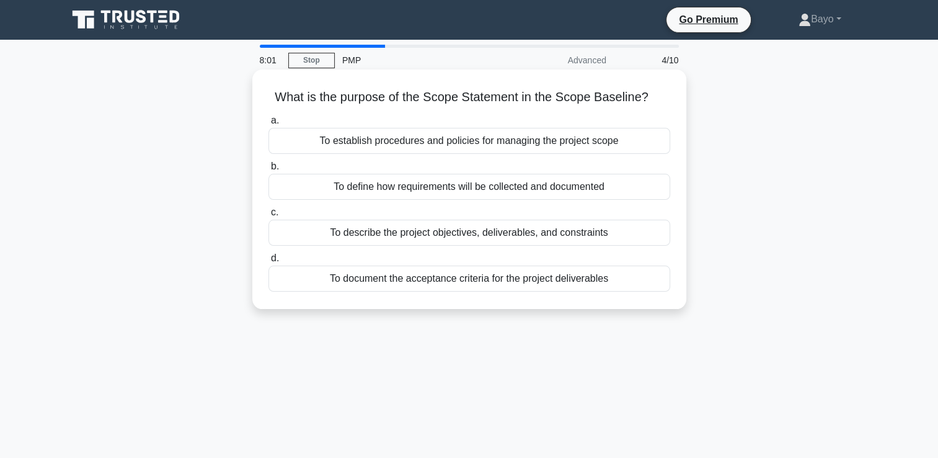
click at [394, 145] on div "To establish procedures and policies for managing the project scope" at bounding box center [470, 141] width 402 height 26
click at [269, 125] on input "a. To establish procedures and policies for managing the project scope" at bounding box center [269, 121] width 0 height 8
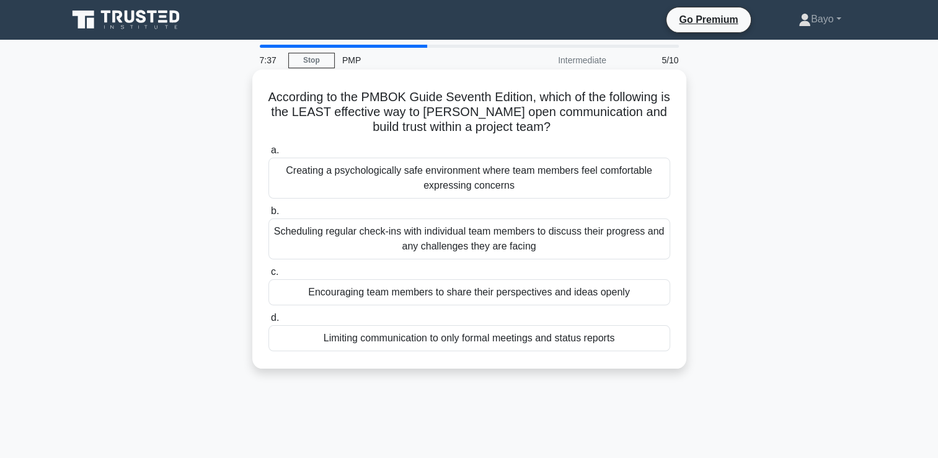
click at [368, 170] on div "Creating a psychologically safe environment where team members feel comfortable…" at bounding box center [470, 178] width 402 height 41
click at [269, 154] on input "a. Creating a psychologically safe environment where team members feel comforta…" at bounding box center [269, 150] width 0 height 8
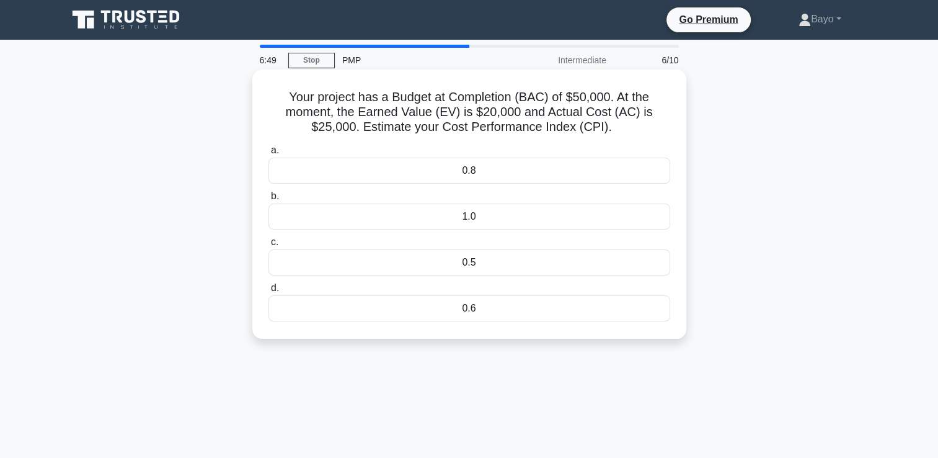
click at [403, 167] on div "0.8" at bounding box center [470, 171] width 402 height 26
click at [269, 154] on input "a. 0.8" at bounding box center [269, 150] width 0 height 8
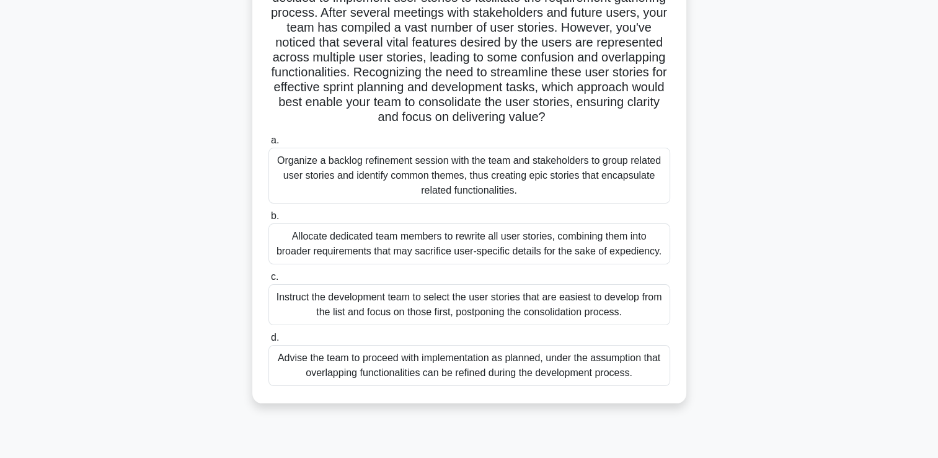
scroll to position [186, 0]
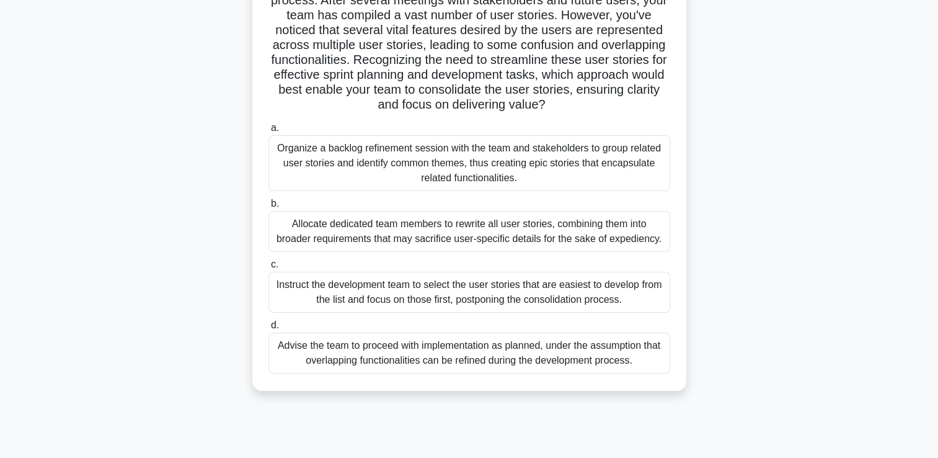
click at [396, 175] on div "Organize a backlog refinement session with the team and stakeholders to group r…" at bounding box center [470, 163] width 402 height 56
click at [269, 132] on input "a. Organize a backlog refinement session with the team and stakeholders to grou…" at bounding box center [269, 128] width 0 height 8
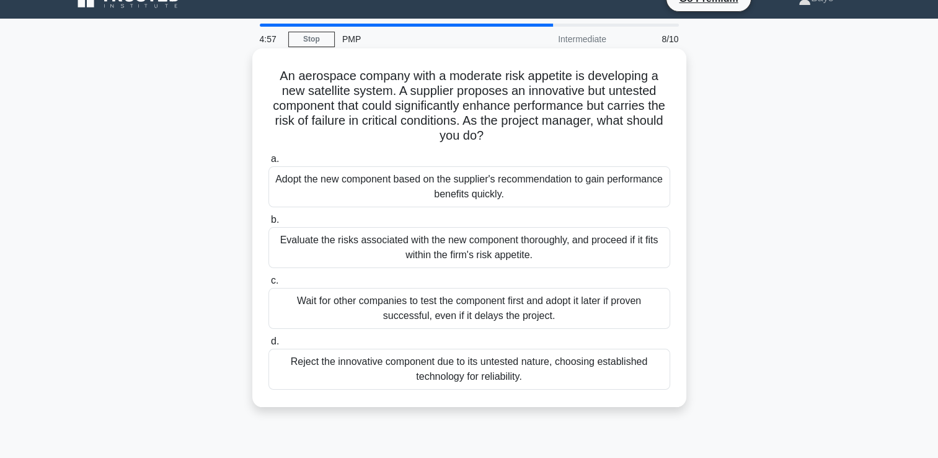
scroll to position [0, 0]
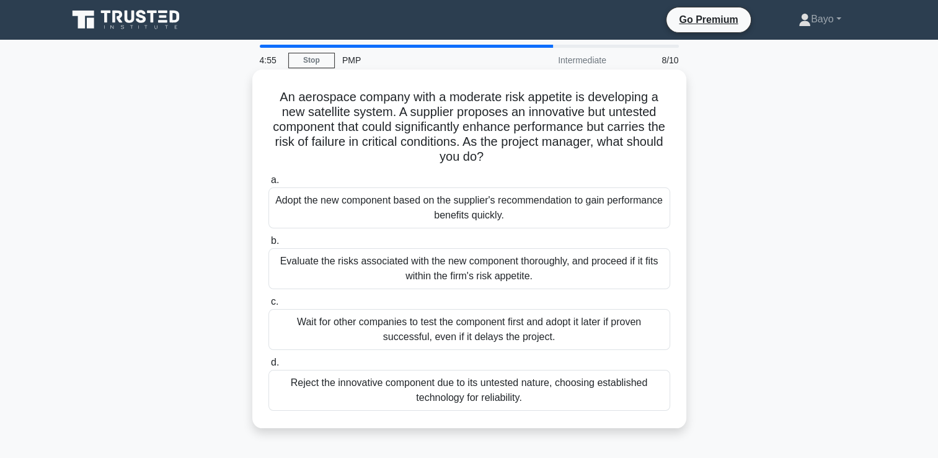
click at [448, 273] on div "Evaluate the risks associated with the new component thoroughly, and proceed if…" at bounding box center [470, 268] width 402 height 41
click at [269, 245] on input "b. Evaluate the risks associated with the new component thoroughly, and proceed…" at bounding box center [269, 241] width 0 height 8
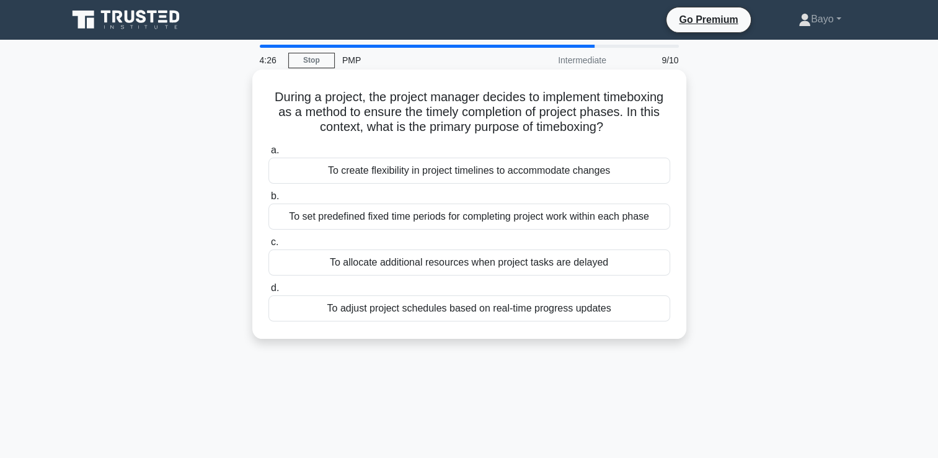
click at [477, 176] on div "To create flexibility in project timelines to accommodate changes" at bounding box center [470, 171] width 402 height 26
click at [269, 154] on input "a. To create flexibility in project timelines to accommodate changes" at bounding box center [269, 150] width 0 height 8
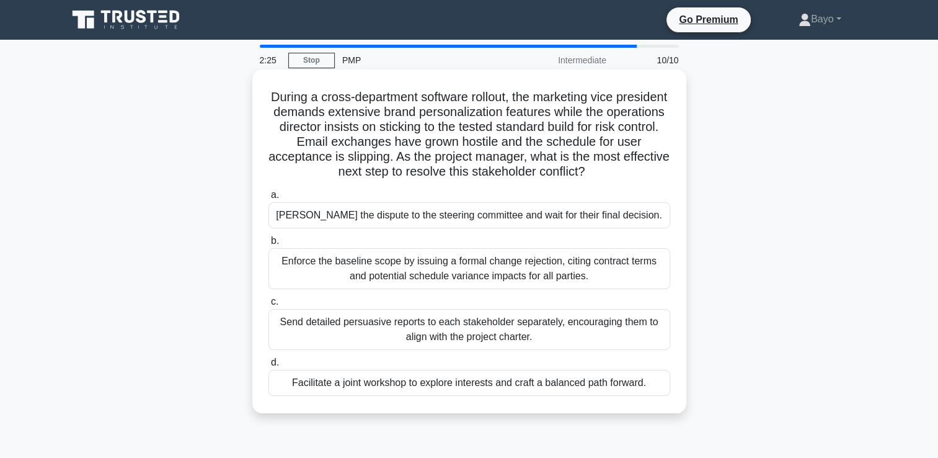
click at [446, 219] on div "[PERSON_NAME] the dispute to the steering committee and wait for their final de…" at bounding box center [470, 215] width 402 height 26
click at [269, 199] on input "a. Escalate the dispute to the steering committee and wait for their final deci…" at bounding box center [269, 195] width 0 height 8
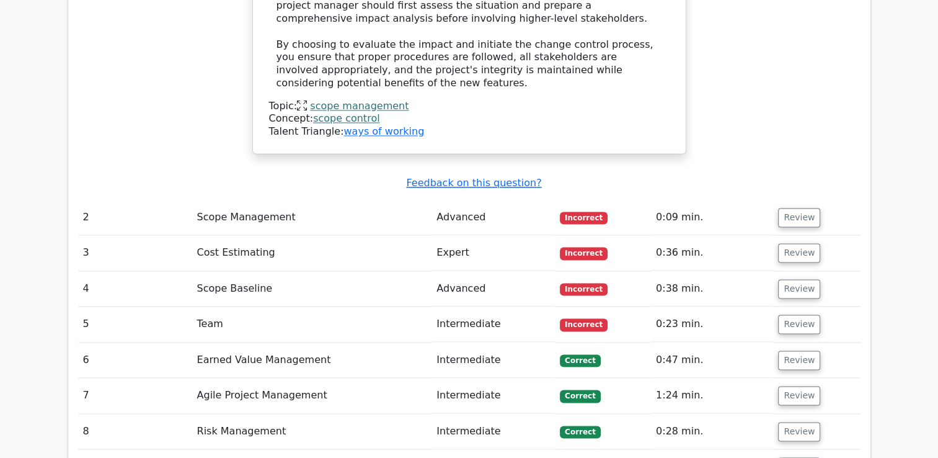
scroll to position [1860, 0]
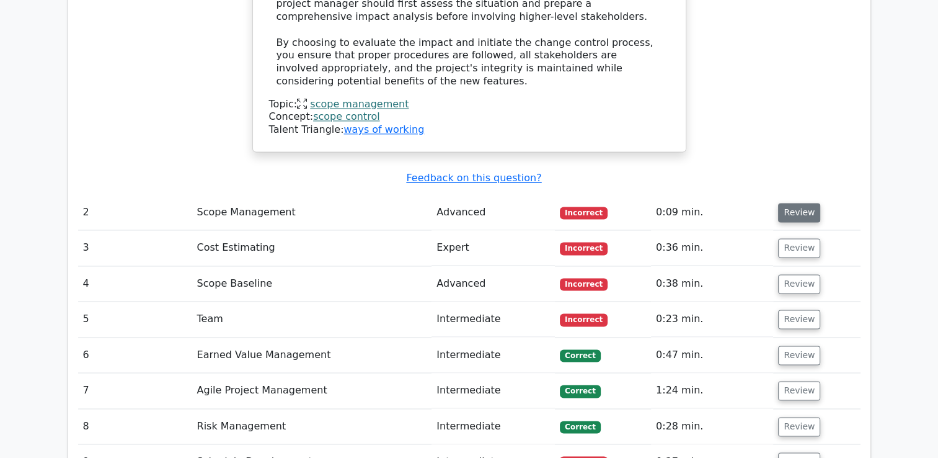
click at [800, 203] on button "Review" at bounding box center [799, 212] width 42 height 19
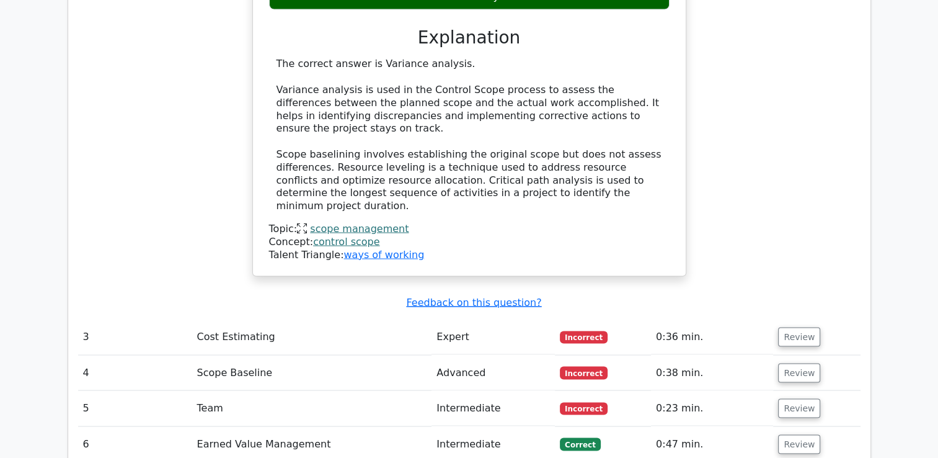
scroll to position [2356, 0]
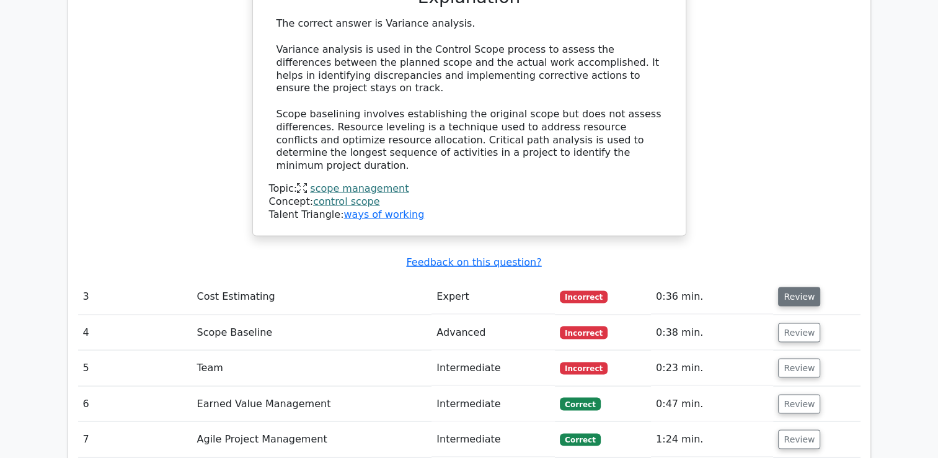
click at [794, 287] on button "Review" at bounding box center [799, 296] width 42 height 19
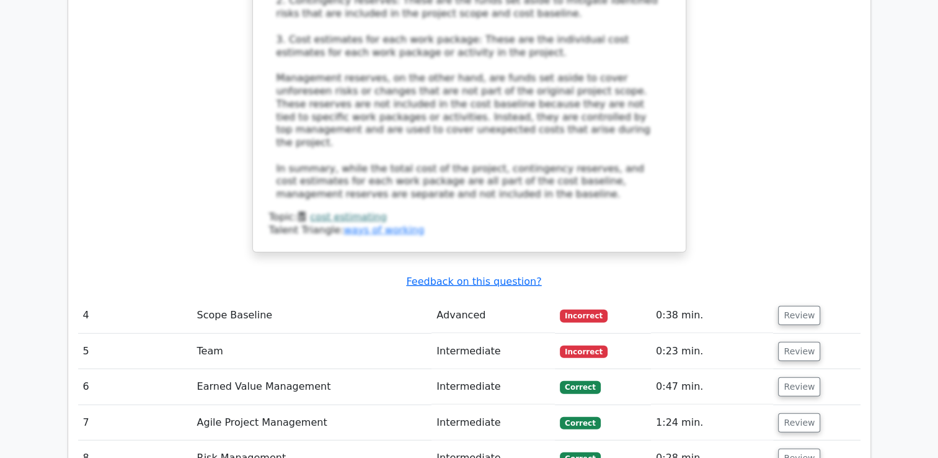
scroll to position [3101, 0]
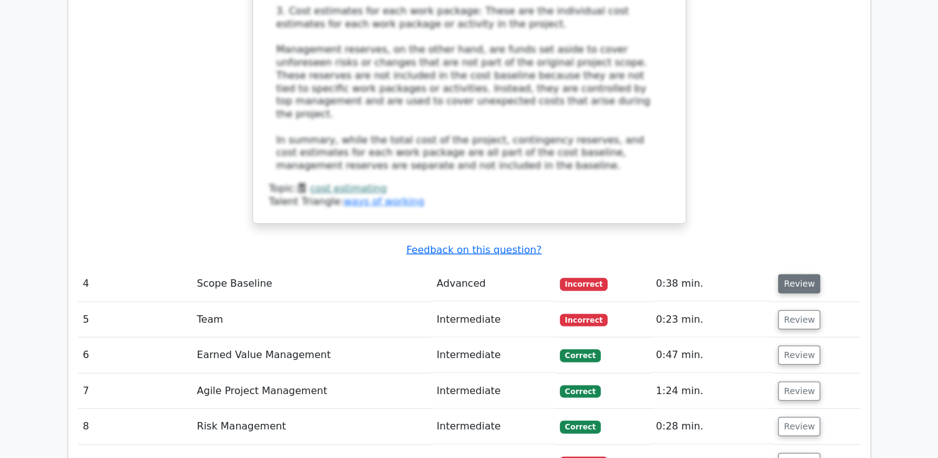
click at [794, 274] on button "Review" at bounding box center [799, 283] width 42 height 19
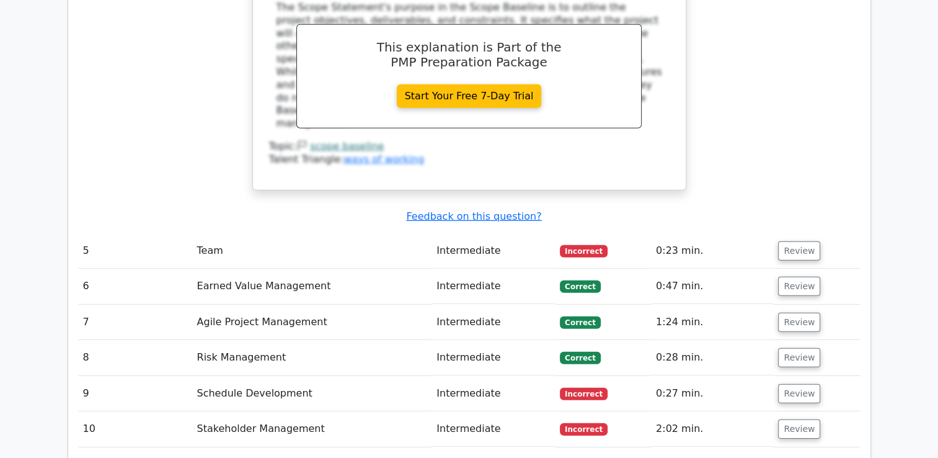
scroll to position [3659, 0]
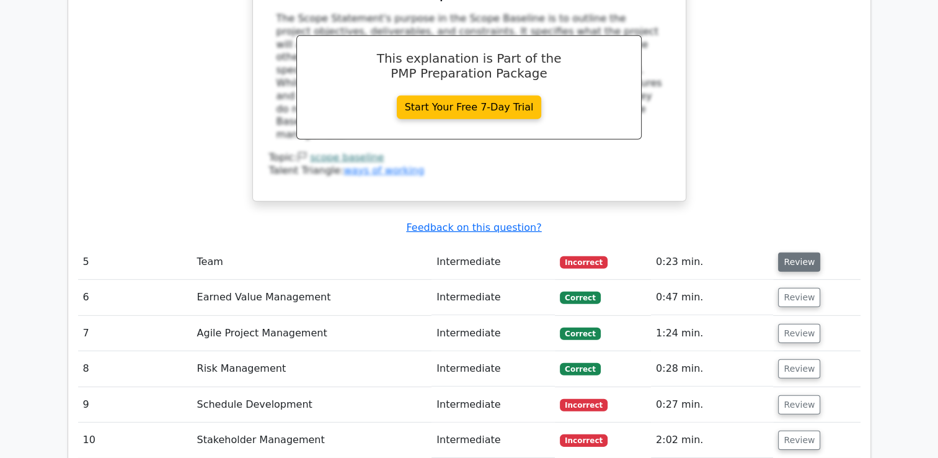
click at [800, 252] on button "Review" at bounding box center [799, 261] width 42 height 19
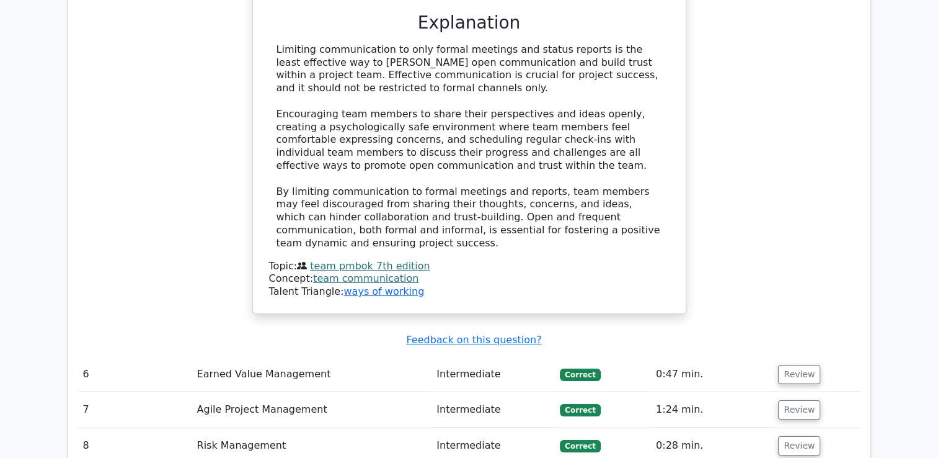
scroll to position [4217, 0]
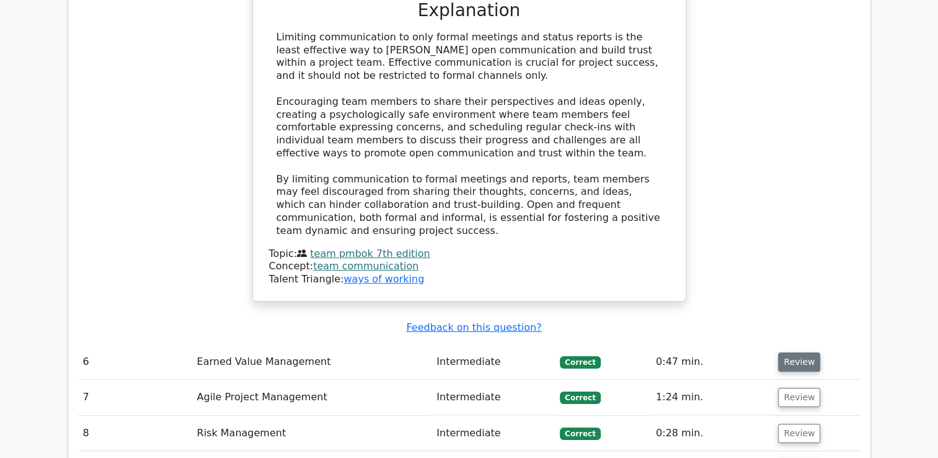
click at [794, 352] on button "Review" at bounding box center [799, 361] width 42 height 19
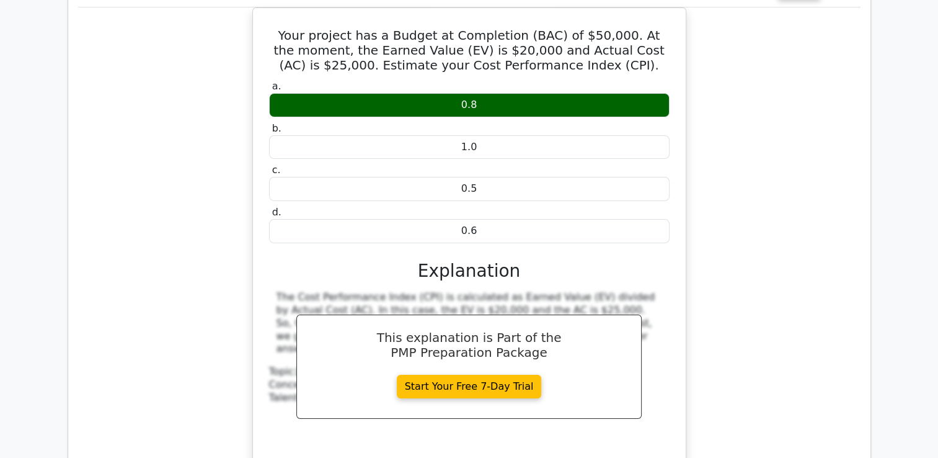
scroll to position [4837, 0]
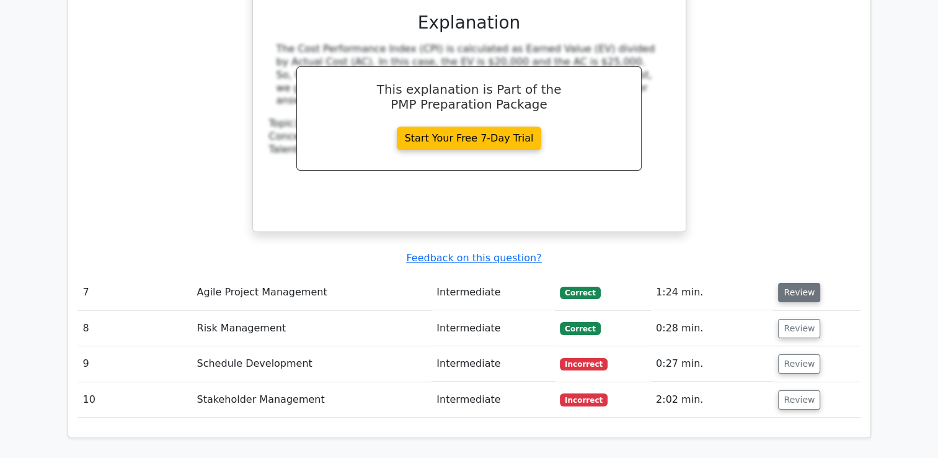
click at [806, 283] on button "Review" at bounding box center [799, 292] width 42 height 19
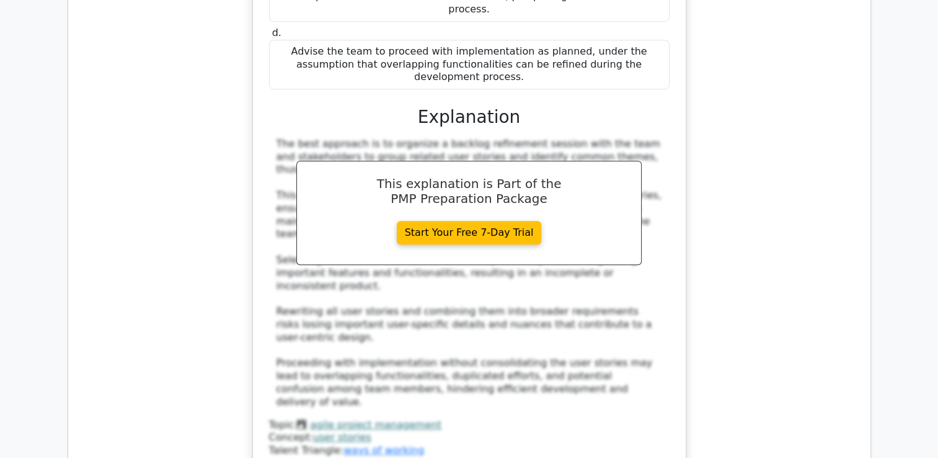
scroll to position [5643, 0]
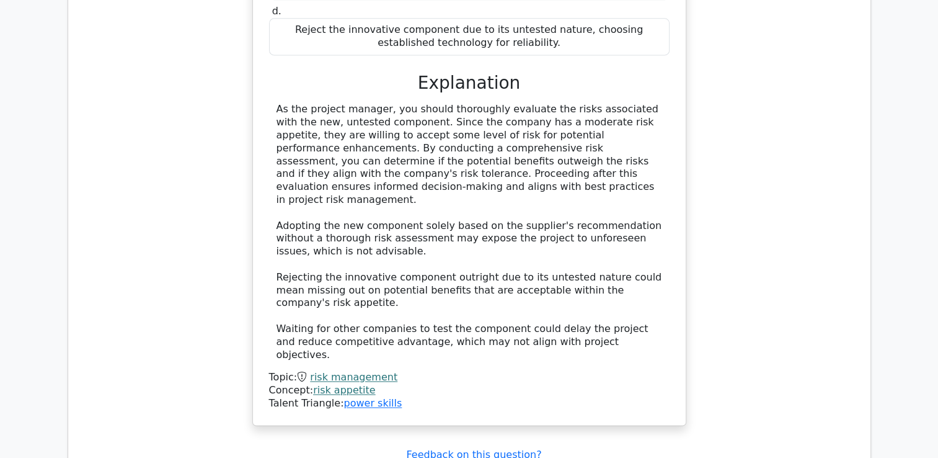
scroll to position [6387, 0]
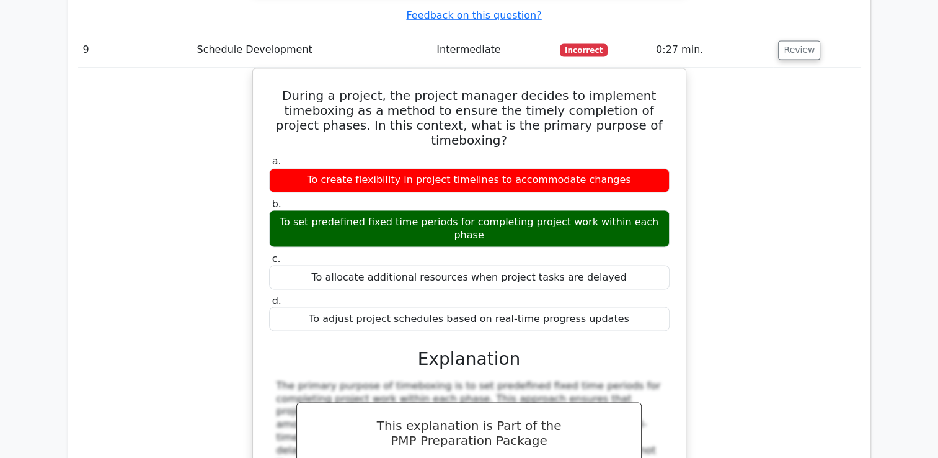
scroll to position [6821, 0]
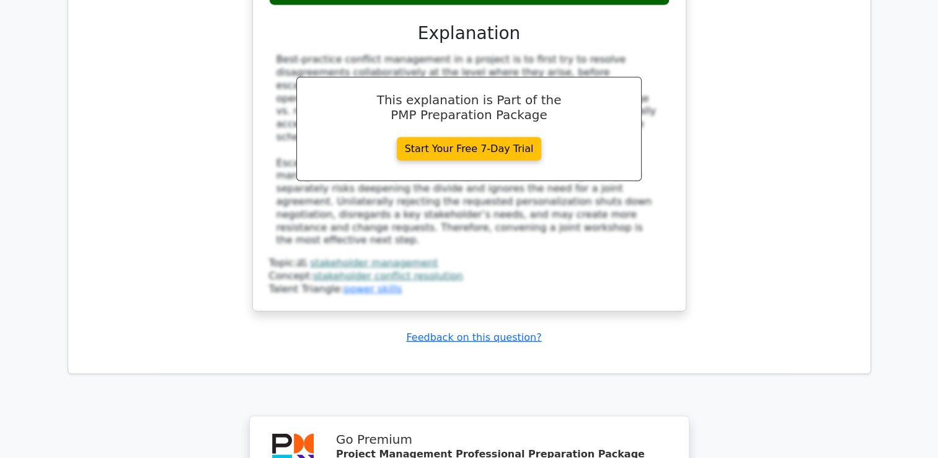
scroll to position [7818, 0]
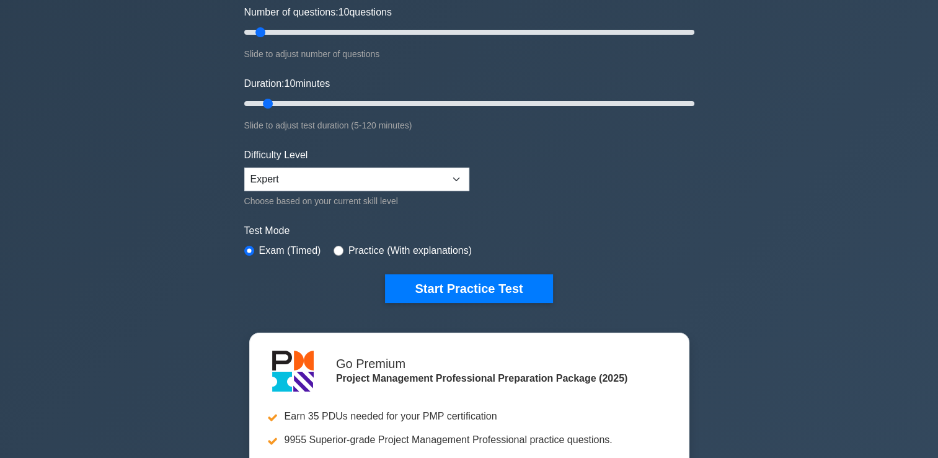
scroll to position [186, 0]
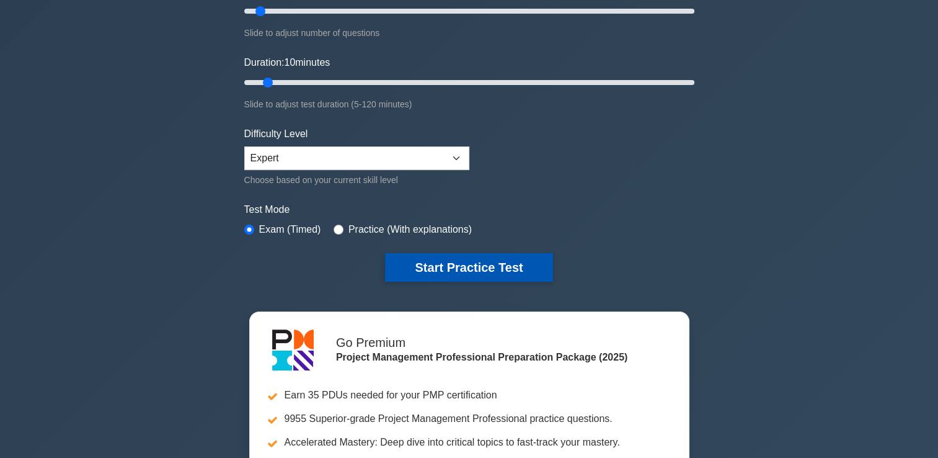
click at [469, 262] on button "Start Practice Test" at bounding box center [468, 267] width 167 height 29
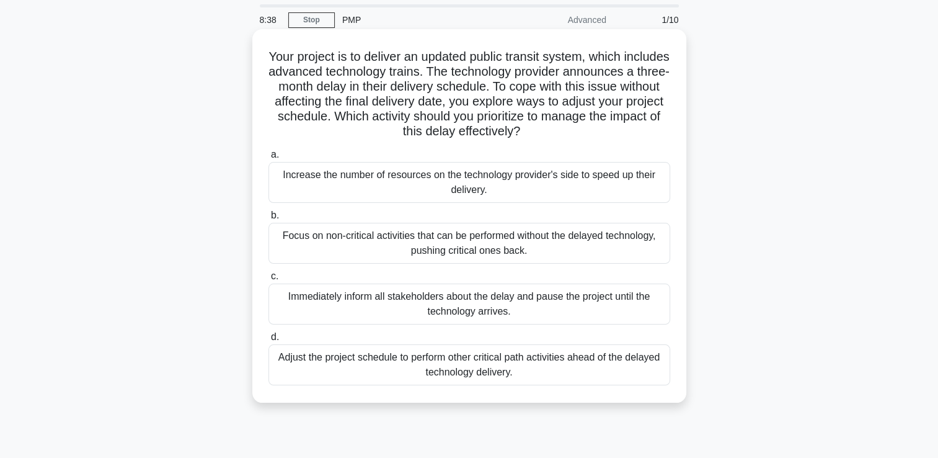
scroll to position [62, 0]
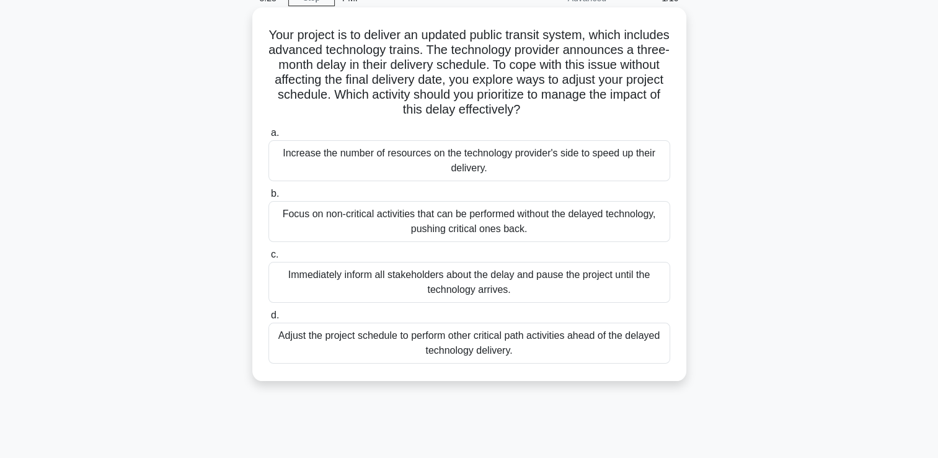
click at [432, 216] on div "Focus on non-critical activities that can be performed without the delayed tech…" at bounding box center [470, 221] width 402 height 41
click at [269, 198] on input "b. Focus on non-critical activities that can be performed without the delayed t…" at bounding box center [269, 194] width 0 height 8
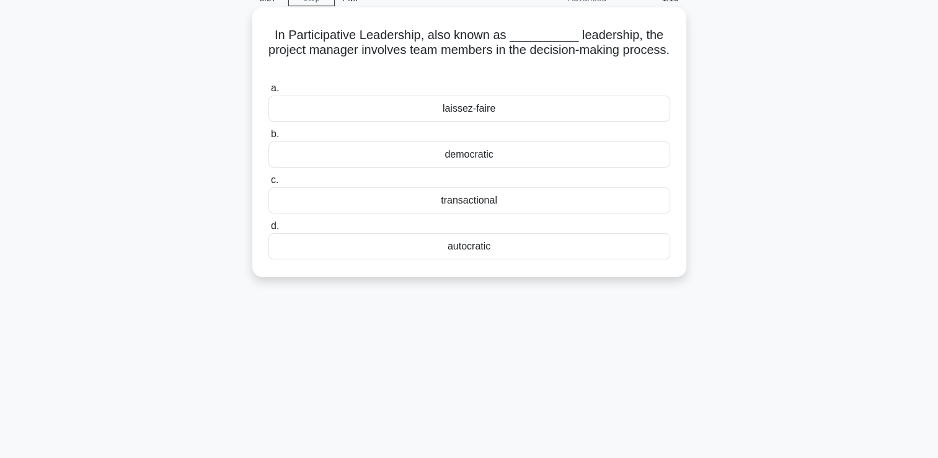
scroll to position [0, 0]
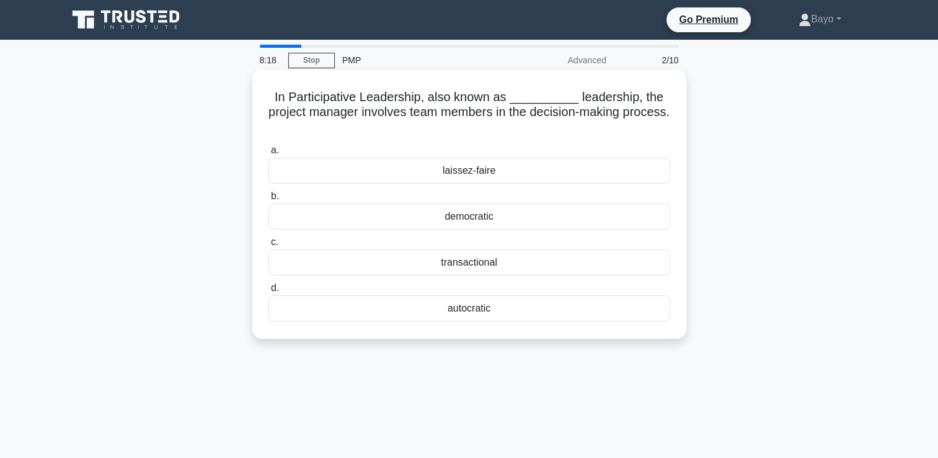
click at [480, 177] on div "laissez-faire" at bounding box center [470, 171] width 402 height 26
click at [269, 154] on input "a. laissez-faire" at bounding box center [269, 150] width 0 height 8
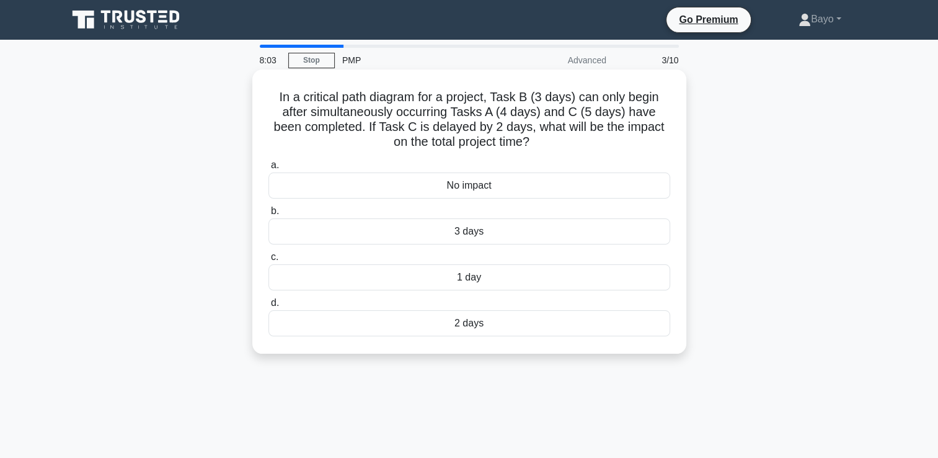
click at [496, 324] on div "2 days" at bounding box center [470, 323] width 402 height 26
click at [269, 307] on input "d. 2 days" at bounding box center [269, 303] width 0 height 8
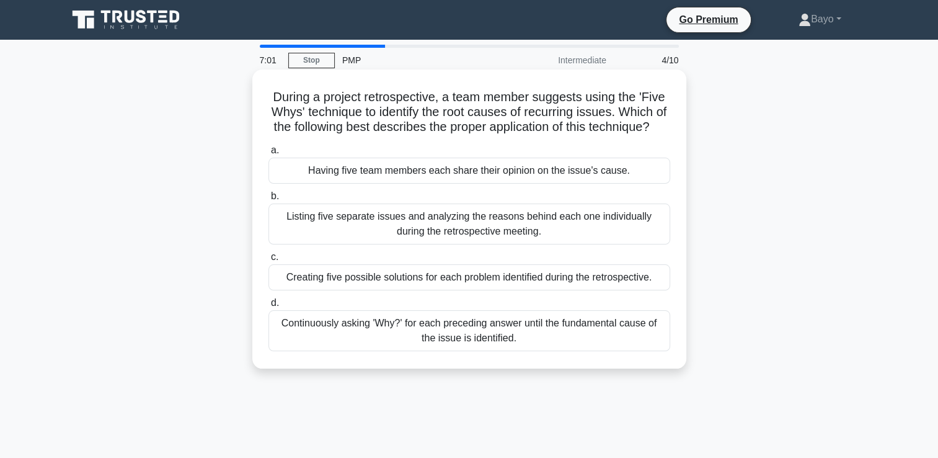
click at [440, 290] on div "Creating five possible solutions for each problem identified during the retrosp…" at bounding box center [470, 277] width 402 height 26
click at [269, 261] on input "c. Creating five possible solutions for each problem identified during the retr…" at bounding box center [269, 257] width 0 height 8
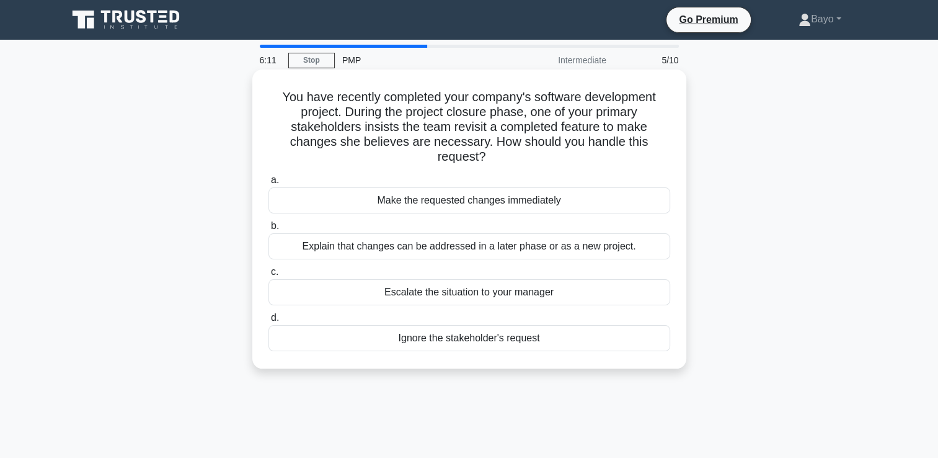
click at [455, 295] on div "Escalate the situation to your manager" at bounding box center [470, 292] width 402 height 26
click at [269, 276] on input "c. Escalate the situation to your manager" at bounding box center [269, 272] width 0 height 8
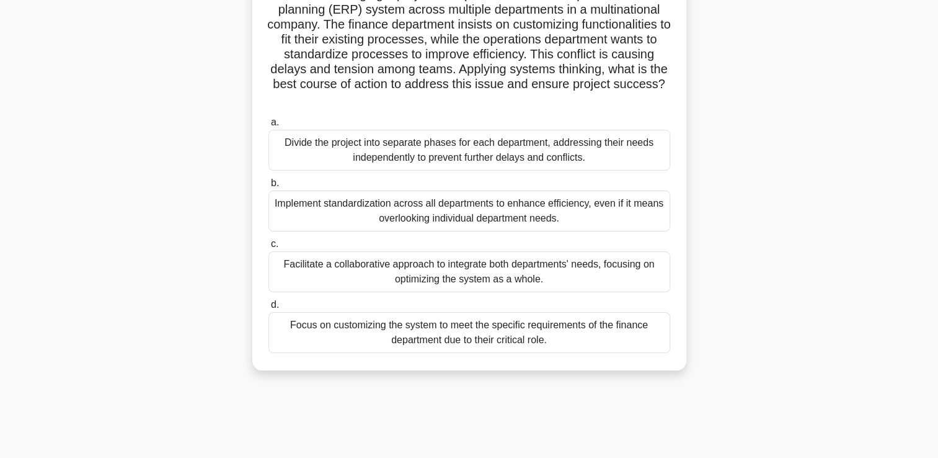
scroll to position [124, 0]
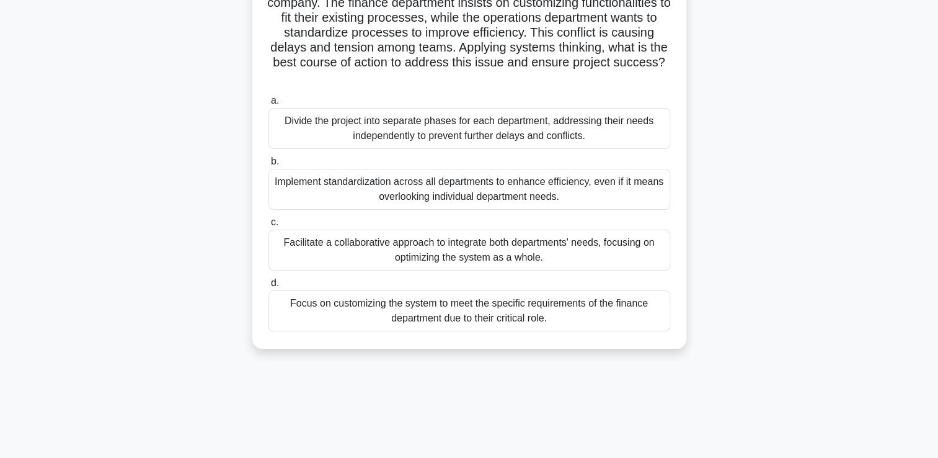
click at [456, 246] on div "Facilitate a collaborative approach to integrate both departments' needs, focus…" at bounding box center [470, 249] width 402 height 41
drag, startPoint x: 456, startPoint y: 246, endPoint x: 422, endPoint y: 263, distance: 38.8
click at [422, 263] on div "Facilitate a collaborative approach to integrate both departments' needs, focus…" at bounding box center [470, 249] width 402 height 41
click at [269, 226] on input "c. Facilitate a collaborative approach to integrate both departments' needs, fo…" at bounding box center [269, 222] width 0 height 8
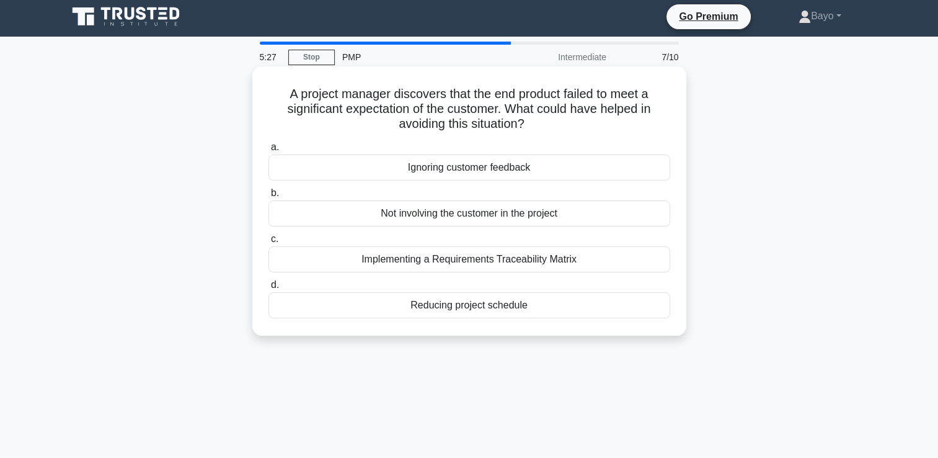
scroll to position [0, 0]
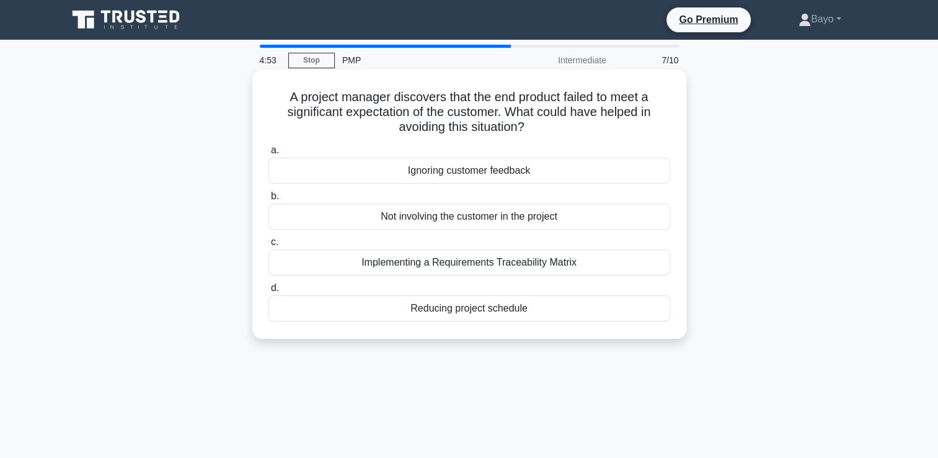
click at [504, 266] on div "Implementing a Requirements Traceability Matrix" at bounding box center [470, 262] width 402 height 26
click at [269, 246] on input "c. Implementing a Requirements Traceability Matrix" at bounding box center [269, 242] width 0 height 8
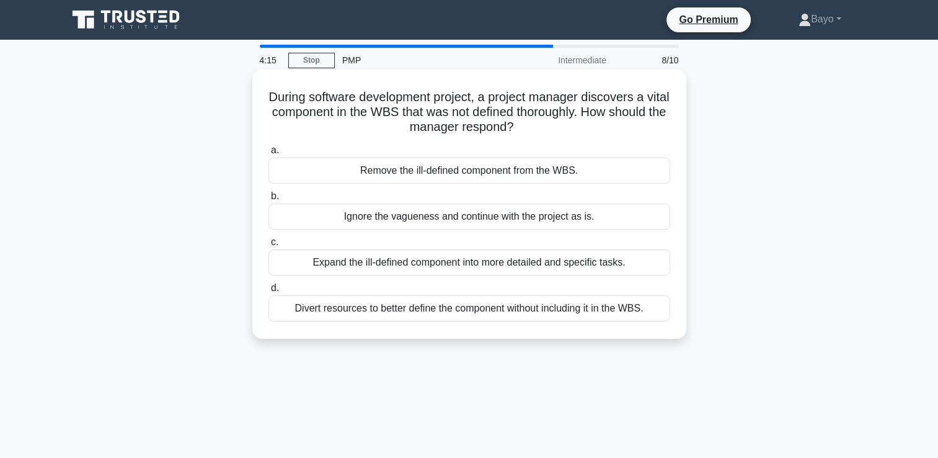
click at [455, 264] on div "Expand the ill-defined component into more detailed and specific tasks." at bounding box center [470, 262] width 402 height 26
drag, startPoint x: 455, startPoint y: 264, endPoint x: 392, endPoint y: 283, distance: 66.3
click at [392, 283] on label "d. Divert resources to better define the component without including it in the …" at bounding box center [470, 300] width 402 height 41
click at [269, 284] on input "d. Divert resources to better define the component without including it in the …" at bounding box center [269, 288] width 0 height 8
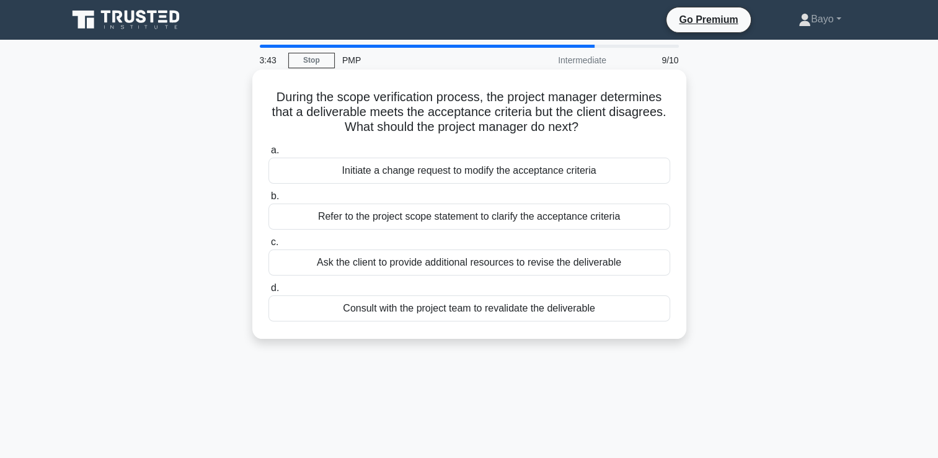
click at [440, 223] on div "Refer to the project scope statement to clarify the acceptance criteria" at bounding box center [470, 216] width 402 height 26
click at [269, 200] on input "b. Refer to the project scope statement to clarify the acceptance criteria" at bounding box center [269, 196] width 0 height 8
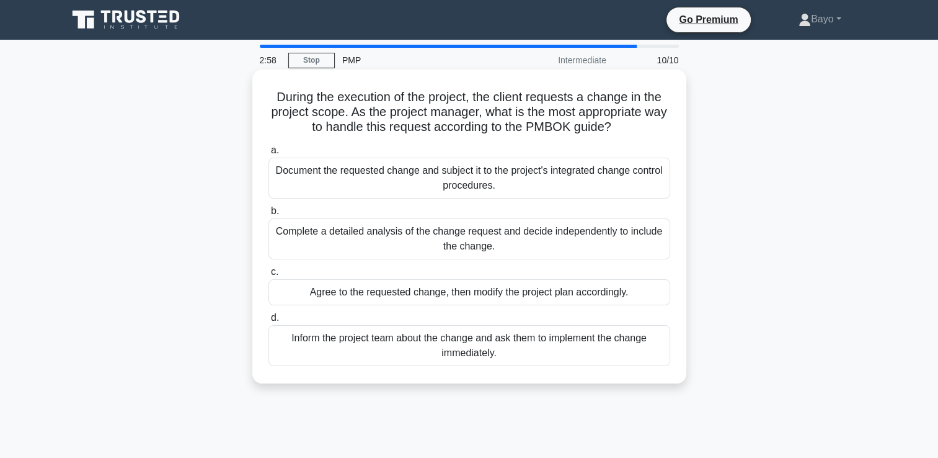
click at [446, 175] on div "Document the requested change and subject it to the project's integrated change…" at bounding box center [470, 178] width 402 height 41
click at [269, 154] on input "a. Document the requested change and subject it to the project's integrated cha…" at bounding box center [269, 150] width 0 height 8
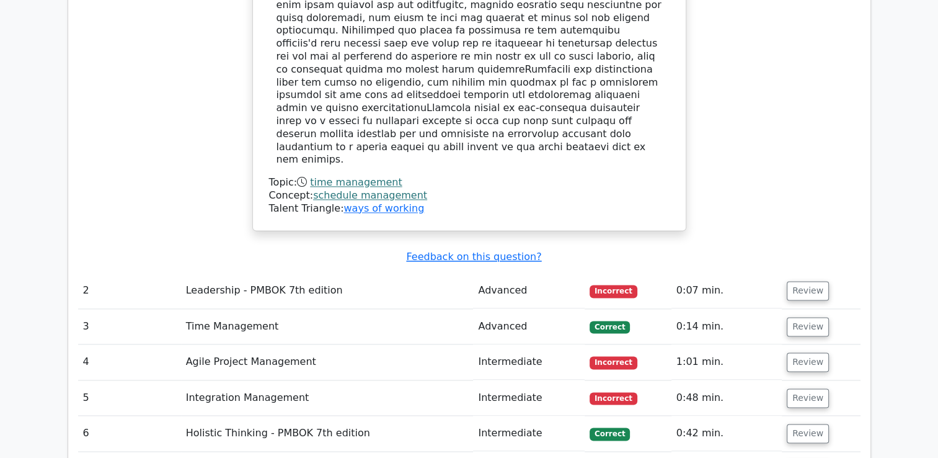
scroll to position [1612, 0]
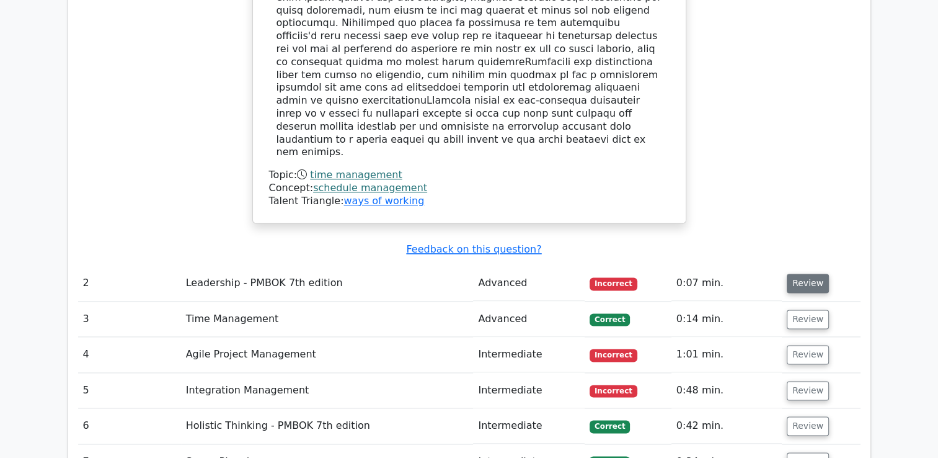
click at [800, 273] on button "Review" at bounding box center [808, 282] width 42 height 19
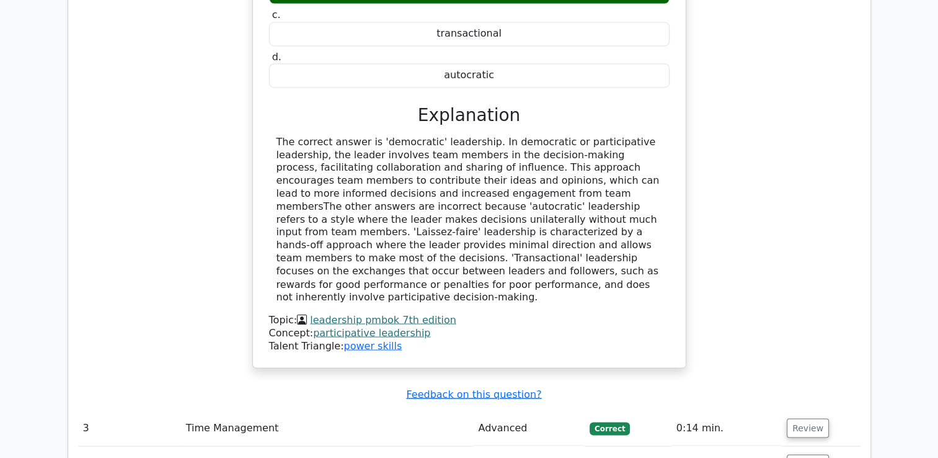
scroll to position [2046, 0]
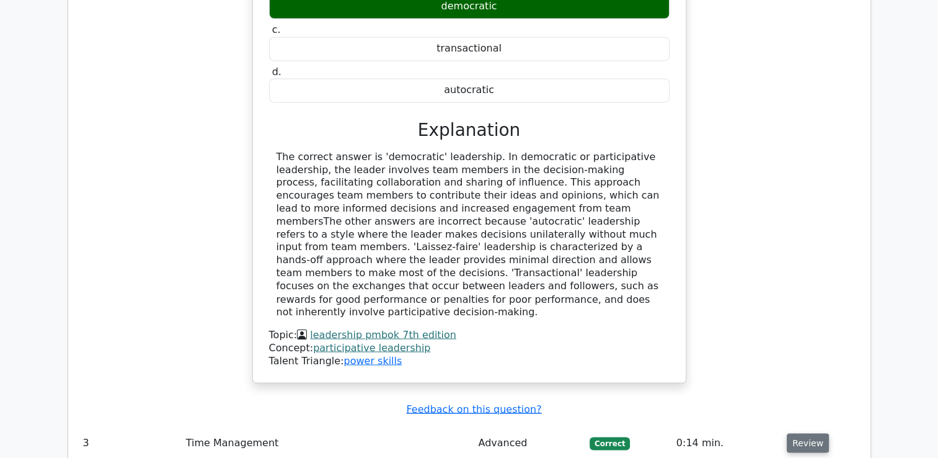
click at [814, 433] on button "Review" at bounding box center [808, 442] width 42 height 19
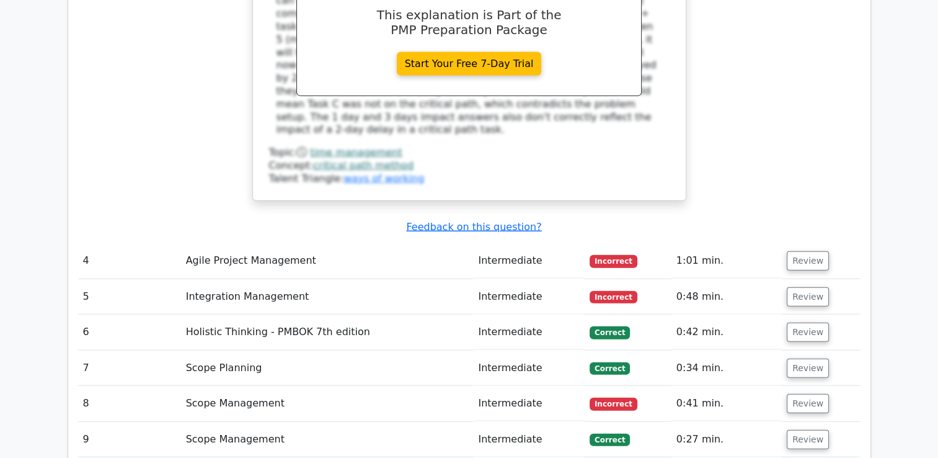
scroll to position [2853, 0]
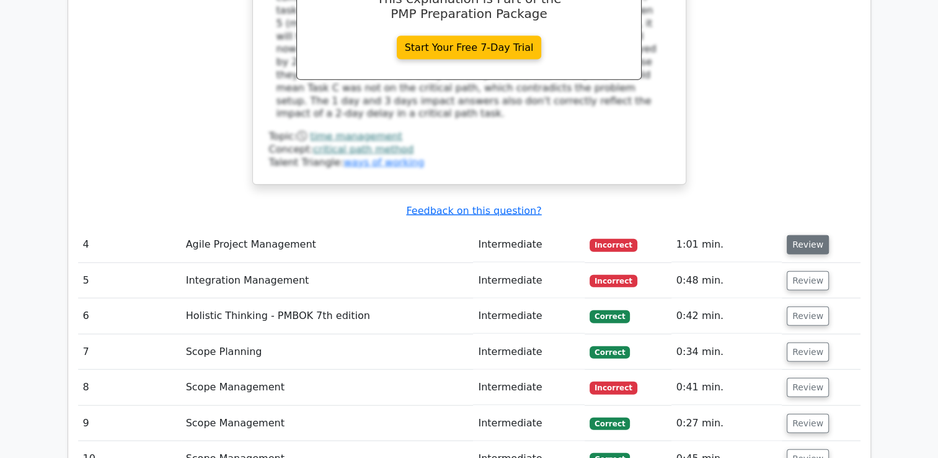
click at [803, 235] on button "Review" at bounding box center [808, 244] width 42 height 19
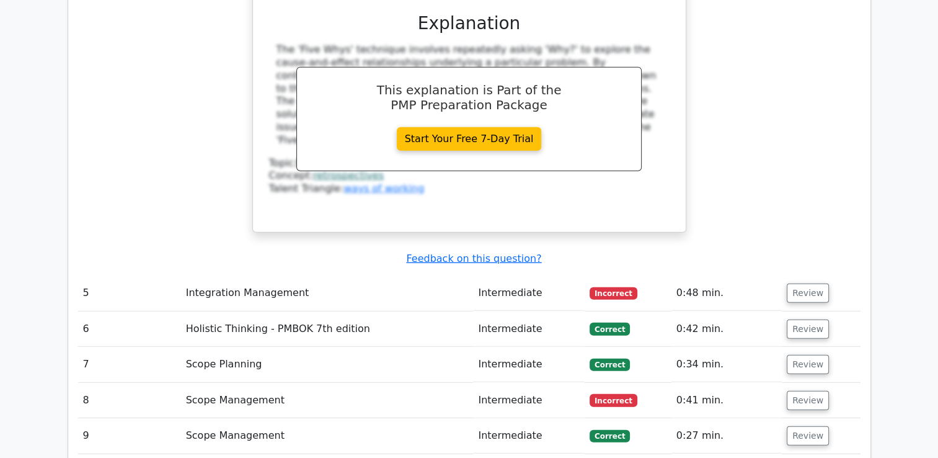
scroll to position [3411, 0]
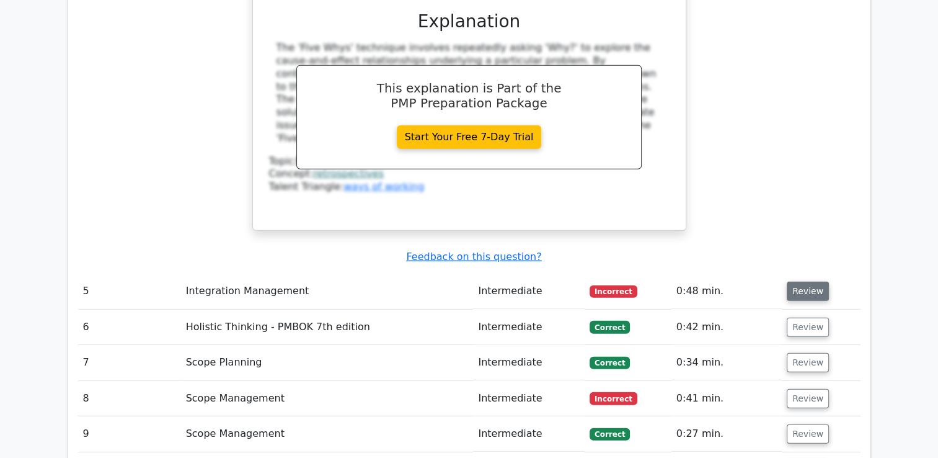
click at [806, 282] on button "Review" at bounding box center [808, 291] width 42 height 19
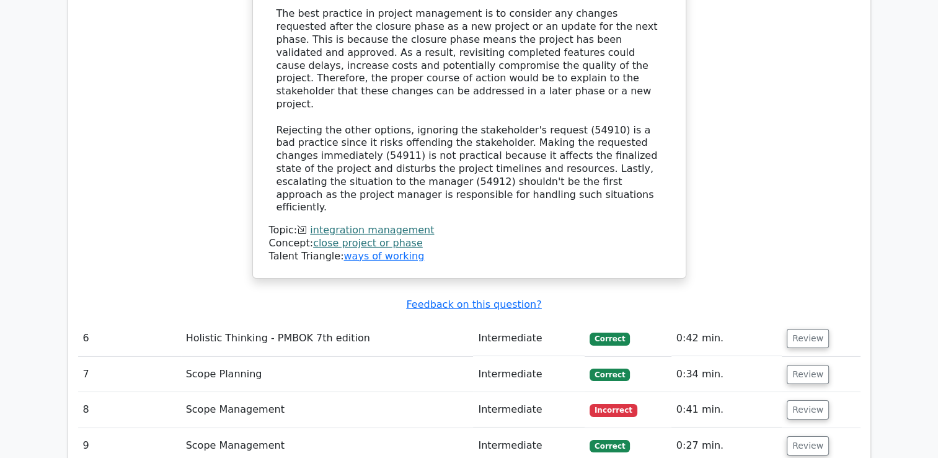
scroll to position [4031, 0]
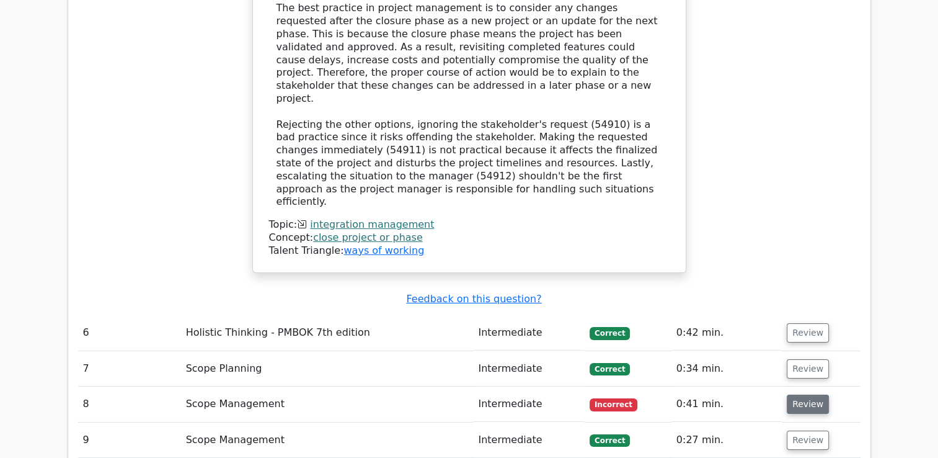
click at [806, 394] on button "Review" at bounding box center [808, 403] width 42 height 19
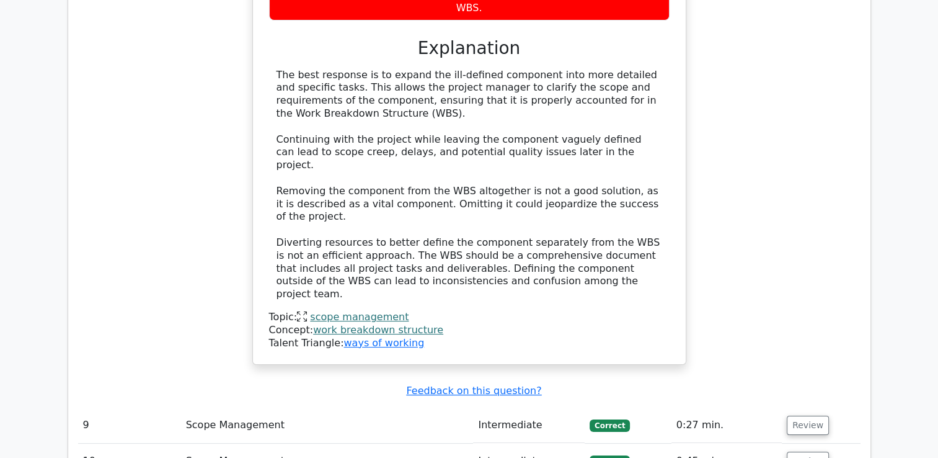
scroll to position [4713, 0]
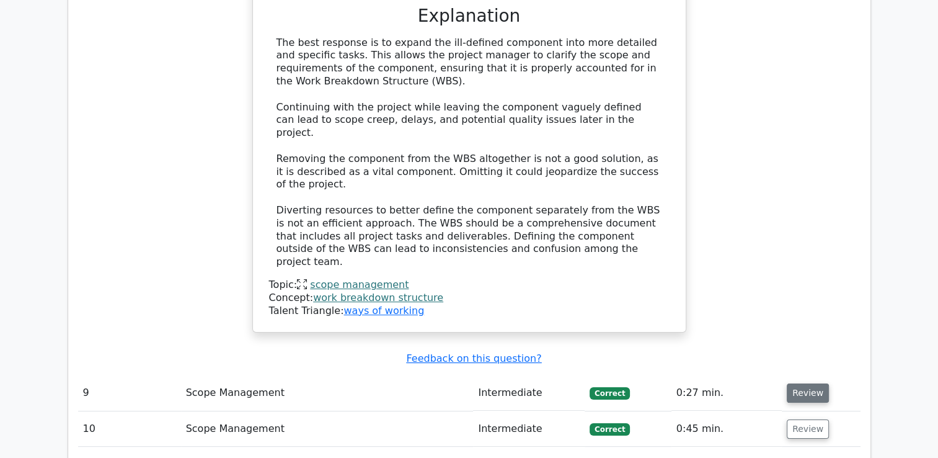
click at [811, 383] on button "Review" at bounding box center [808, 392] width 42 height 19
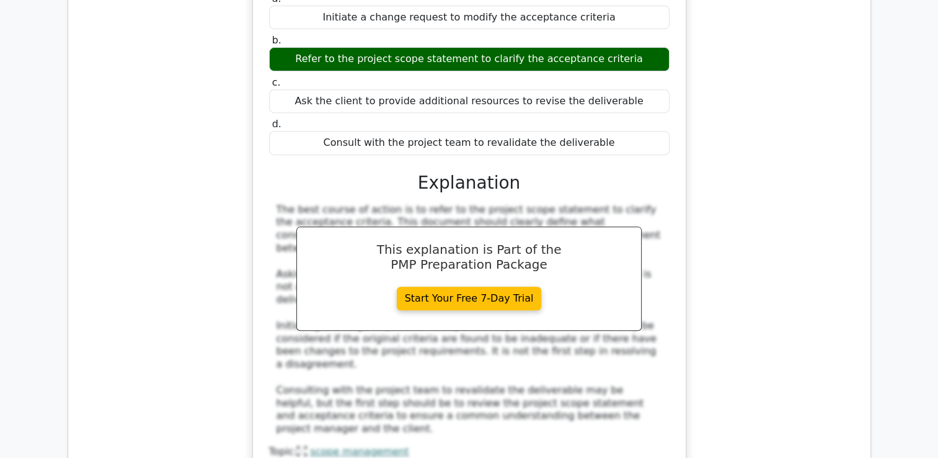
scroll to position [5209, 0]
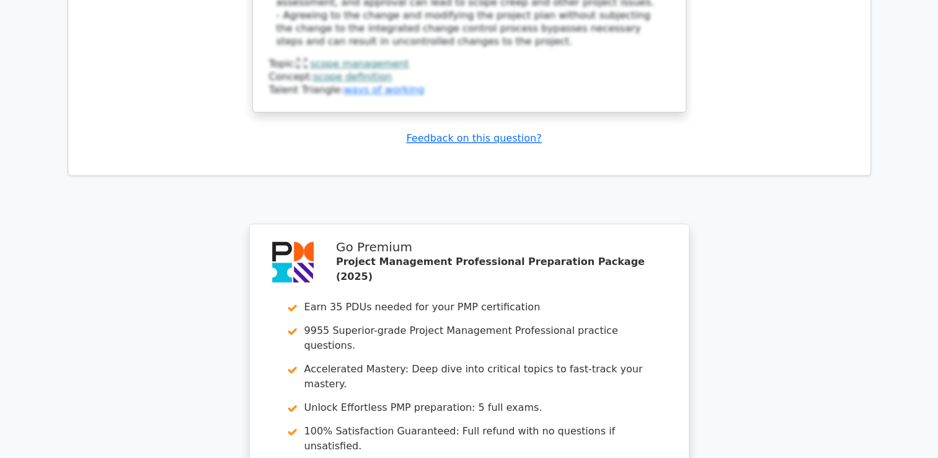
scroll to position [6305, 0]
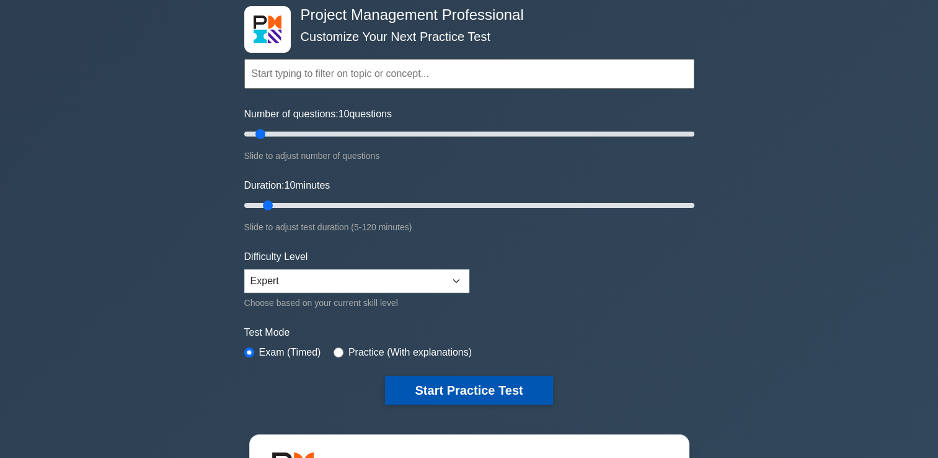
scroll to position [124, 0]
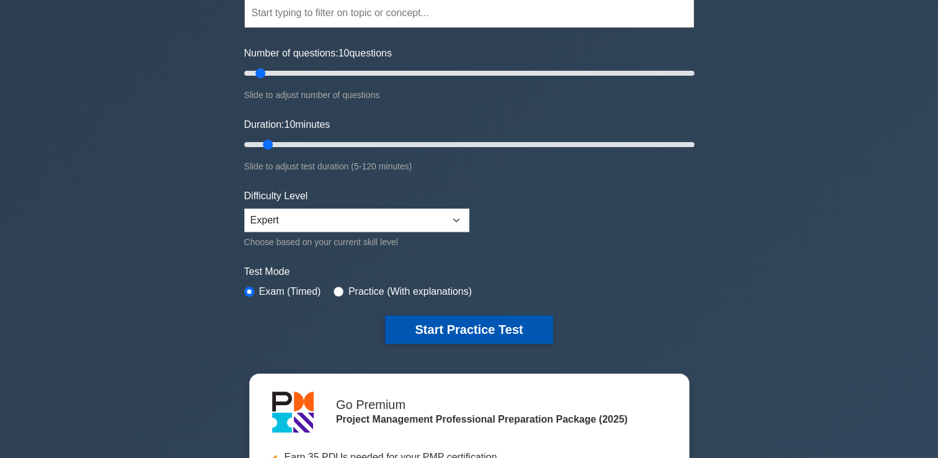
click at [492, 326] on button "Start Practice Test" at bounding box center [468, 329] width 167 height 29
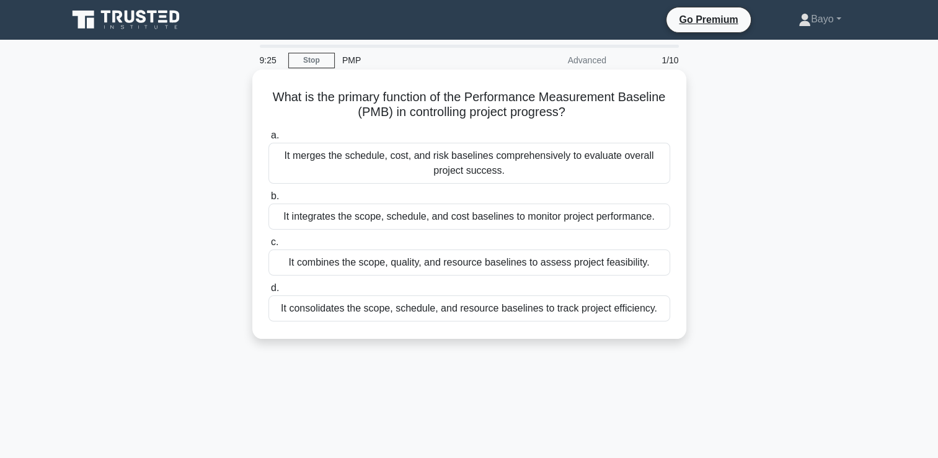
click at [377, 216] on div "It integrates the scope, schedule, and cost baselines to monitor project perfor…" at bounding box center [470, 216] width 402 height 26
click at [269, 200] on input "b. It integrates the scope, schedule, and cost baselines to monitor project per…" at bounding box center [269, 196] width 0 height 8
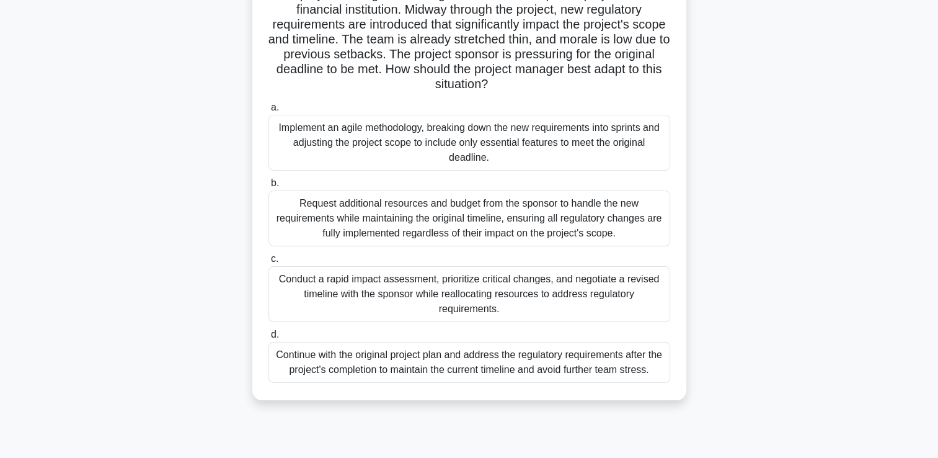
scroll to position [124, 0]
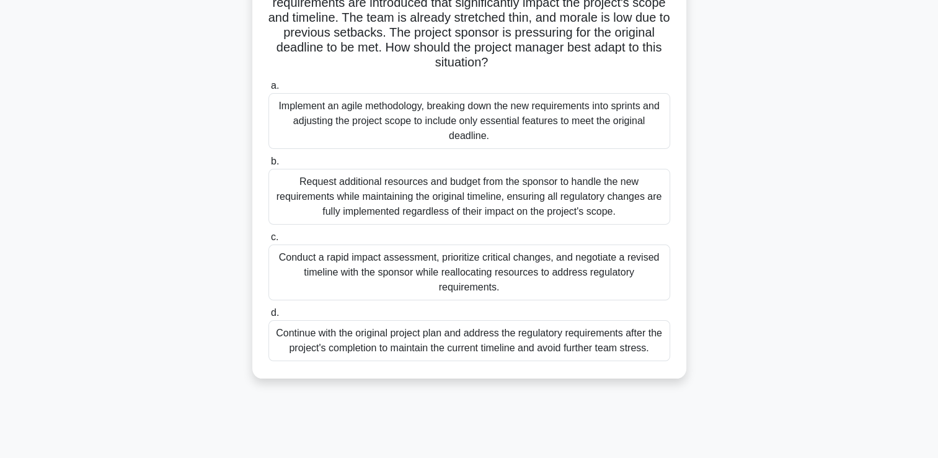
click at [474, 269] on div "Conduct a rapid impact assessment, prioritize critical changes, and negotiate a…" at bounding box center [470, 272] width 402 height 56
click at [269, 241] on input "c. Conduct a rapid impact assessment, prioritize critical changes, and negotiat…" at bounding box center [269, 237] width 0 height 8
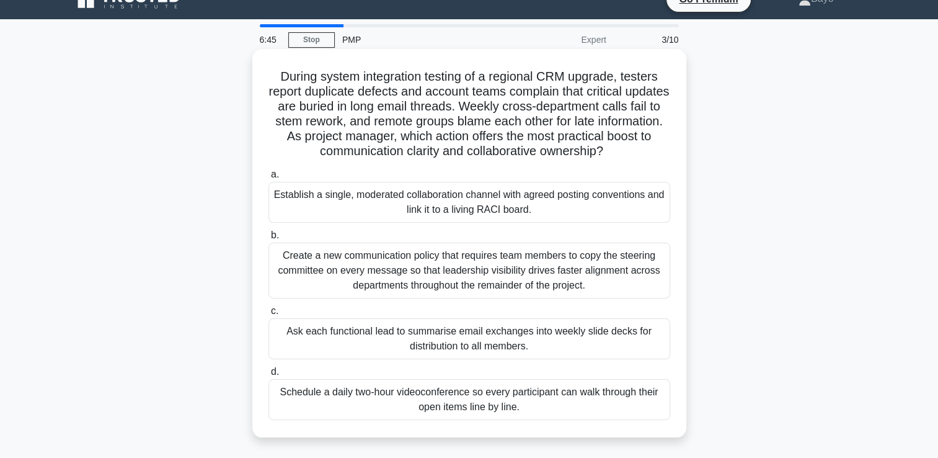
scroll to position [0, 0]
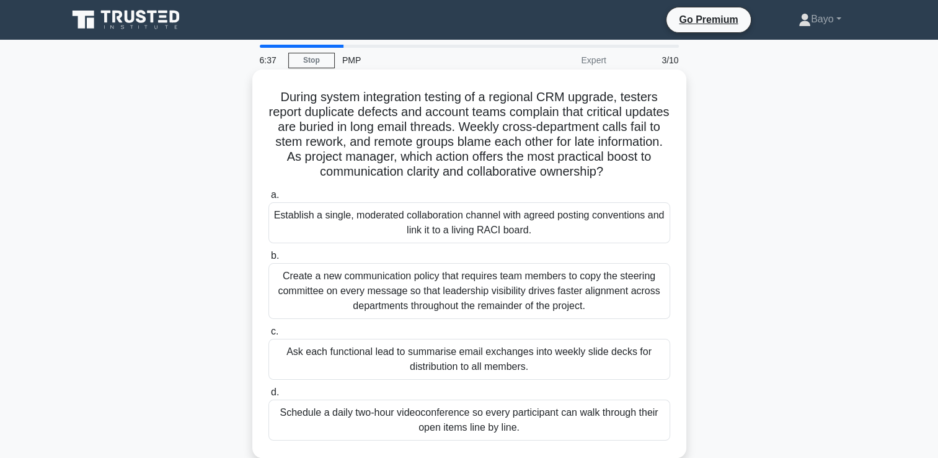
click at [464, 217] on div "Establish a single, moderated collaboration channel with agreed posting convent…" at bounding box center [470, 222] width 402 height 41
click at [269, 199] on input "a. Establish a single, moderated collaboration channel with agreed posting conv…" at bounding box center [269, 195] width 0 height 8
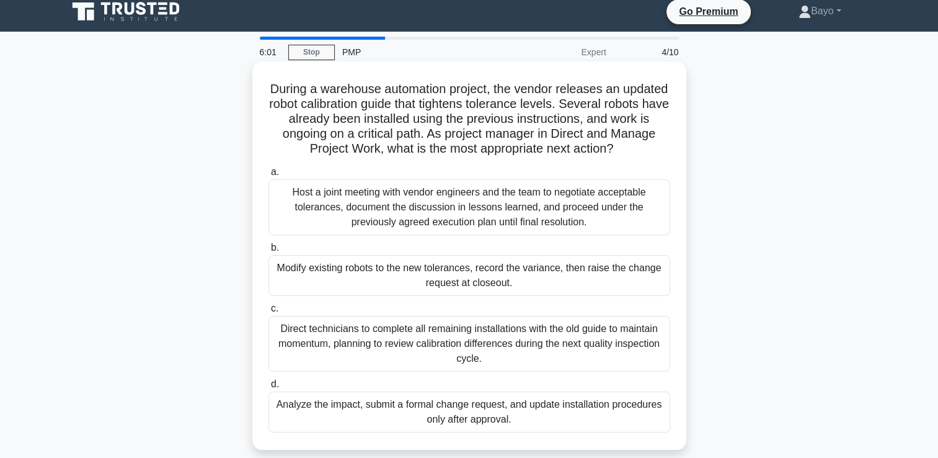
scroll to position [62, 0]
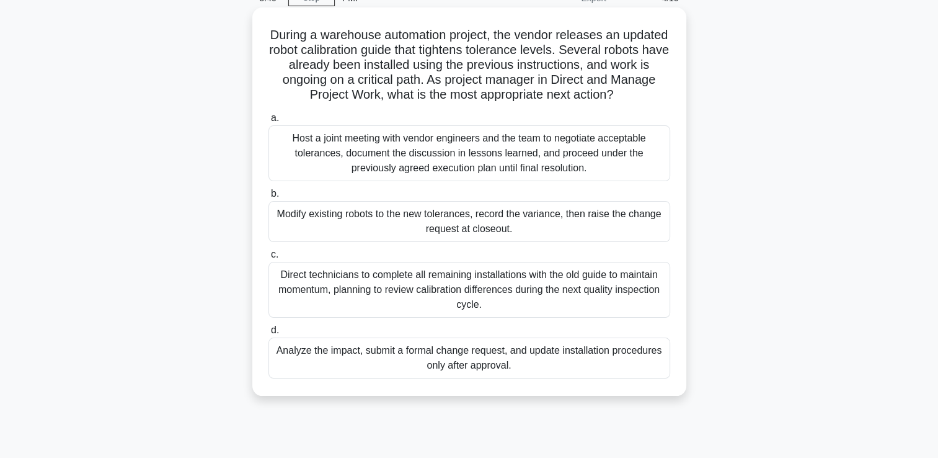
click at [471, 360] on div "Analyze the impact, submit a formal change request, and update installation pro…" at bounding box center [470, 357] width 402 height 41
click at [269, 334] on input "d. Analyze the impact, submit a formal change request, and update installation …" at bounding box center [269, 330] width 0 height 8
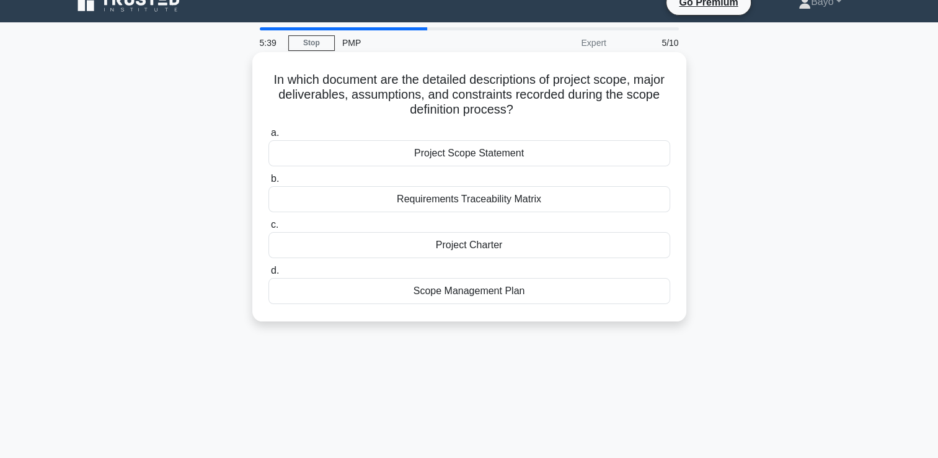
scroll to position [0, 0]
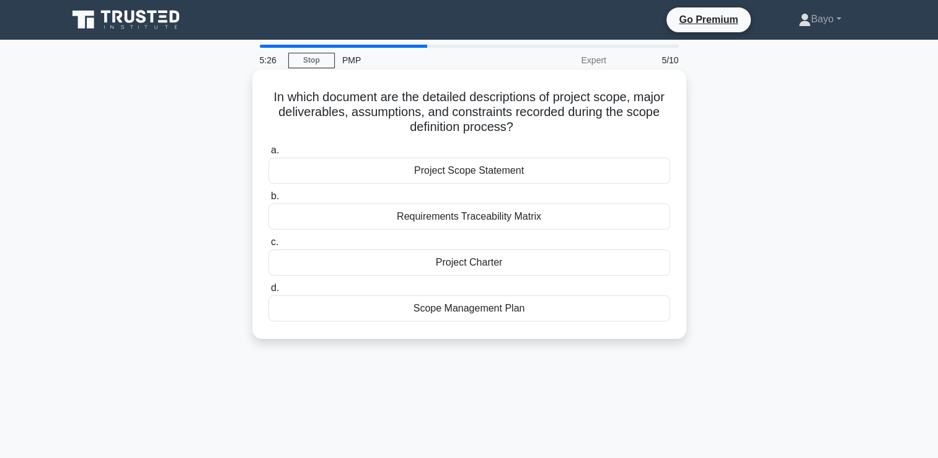
click at [495, 173] on div "Project Scope Statement" at bounding box center [470, 171] width 402 height 26
click at [269, 154] on input "a. Project Scope Statement" at bounding box center [269, 150] width 0 height 8
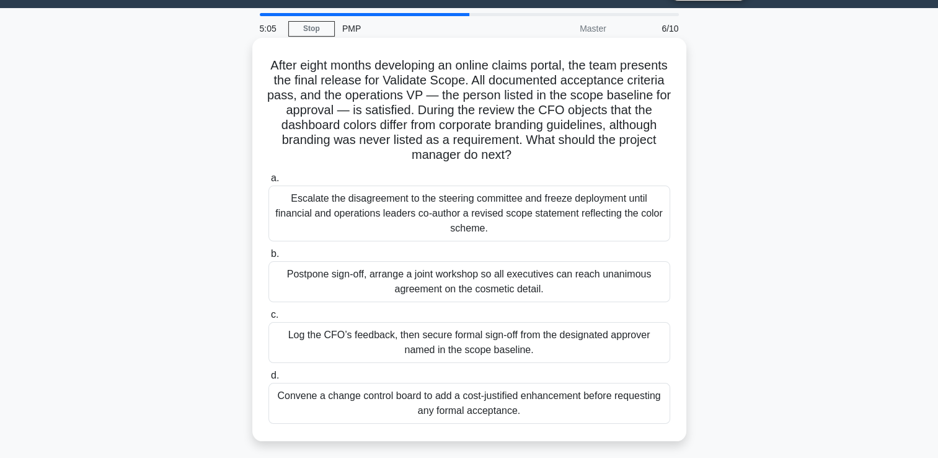
scroll to position [62, 0]
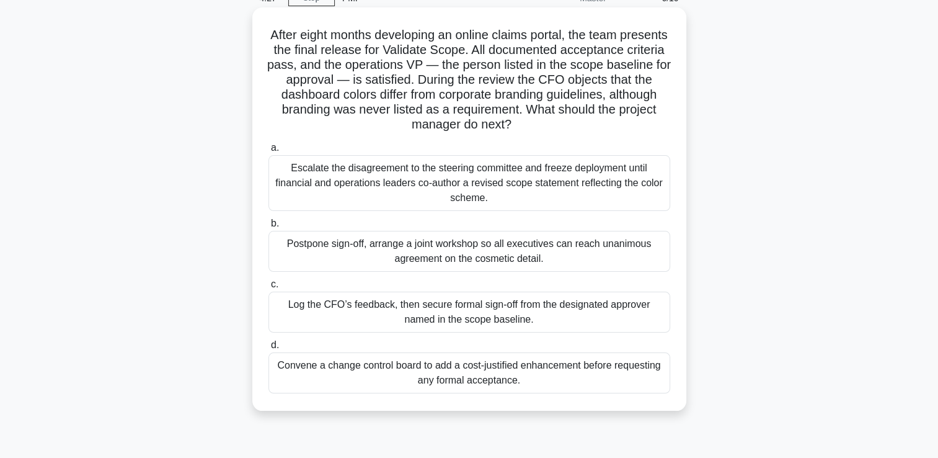
click at [489, 247] on div "Postpone sign-off, arrange a joint workshop so all executives can reach unanimo…" at bounding box center [470, 251] width 402 height 41
click at [269, 228] on input "b. Postpone sign-off, arrange a joint workshop so all executives can reach unan…" at bounding box center [269, 224] width 0 height 8
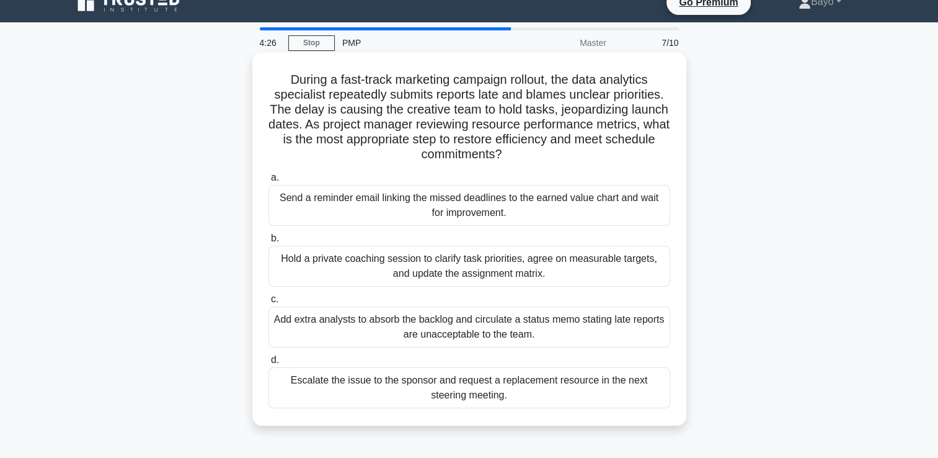
scroll to position [0, 0]
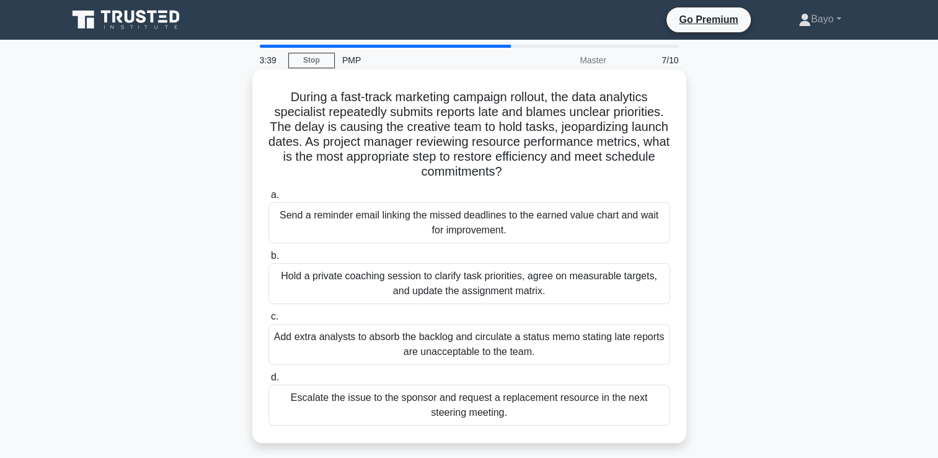
click at [455, 286] on div "Hold a private coaching session to clarify task priorities, agree on measurable…" at bounding box center [470, 283] width 402 height 41
click at [269, 260] on input "b. Hold a private coaching session to clarify task priorities, agree on measura…" at bounding box center [269, 256] width 0 height 8
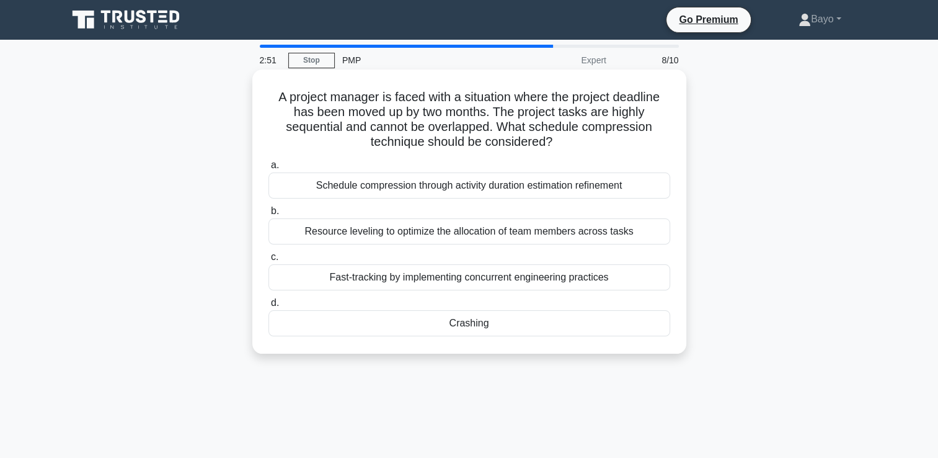
click at [474, 326] on div "Crashing" at bounding box center [470, 323] width 402 height 26
click at [269, 307] on input "d. Crashing" at bounding box center [269, 303] width 0 height 8
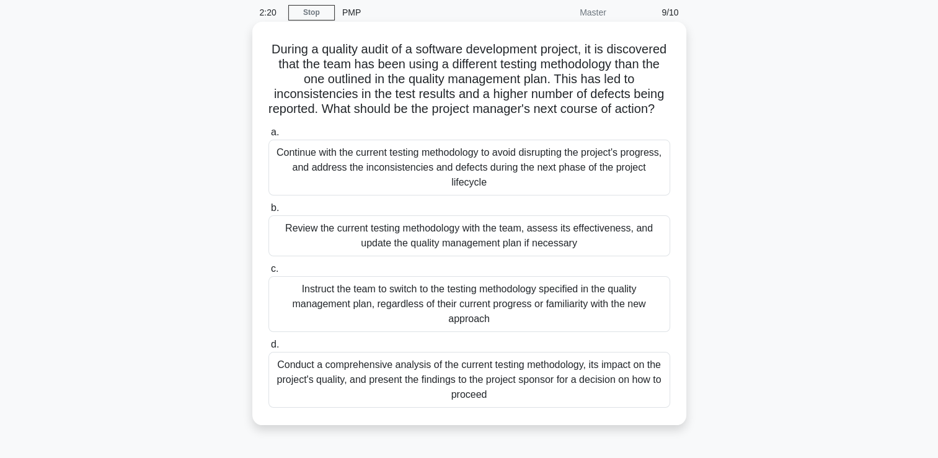
scroll to position [124, 0]
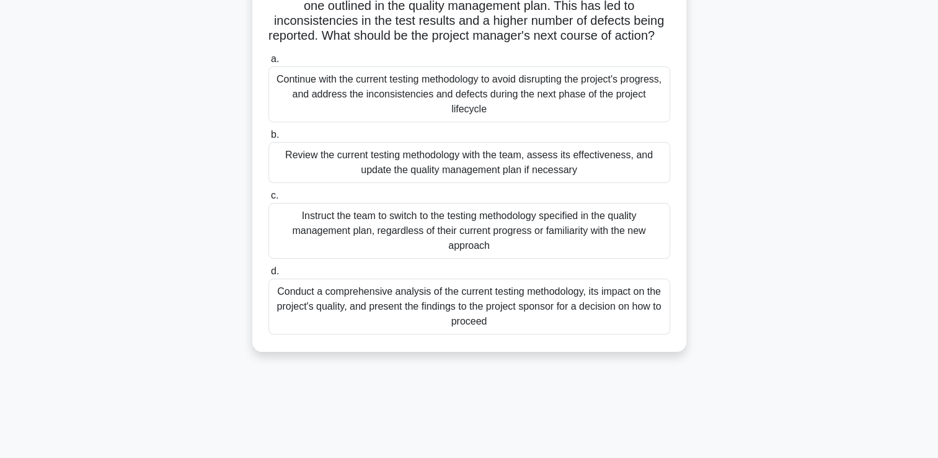
click at [486, 319] on div "Conduct a comprehensive analysis of the current testing methodology, its impact…" at bounding box center [470, 306] width 402 height 56
click at [269, 275] on input "d. Conduct a comprehensive analysis of the current testing methodology, its imp…" at bounding box center [269, 271] width 0 height 8
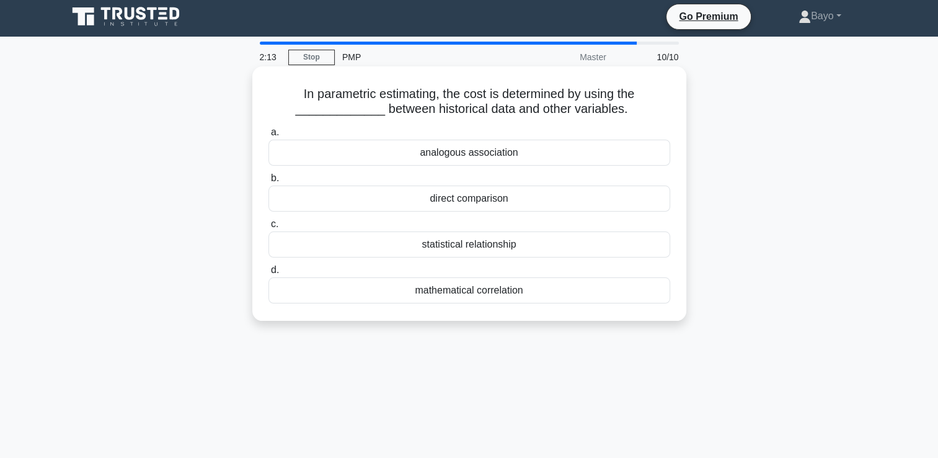
scroll to position [0, 0]
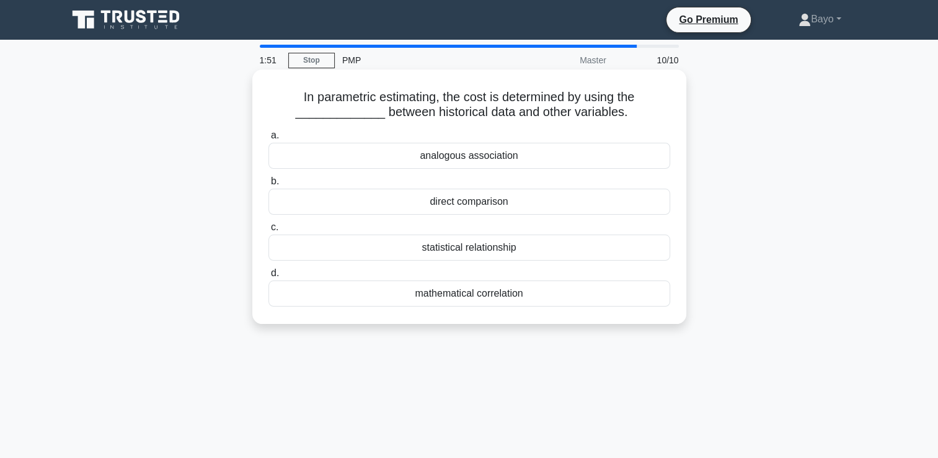
click at [474, 247] on div "statistical relationship" at bounding box center [470, 247] width 402 height 26
click at [269, 231] on input "c. statistical relationship" at bounding box center [269, 227] width 0 height 8
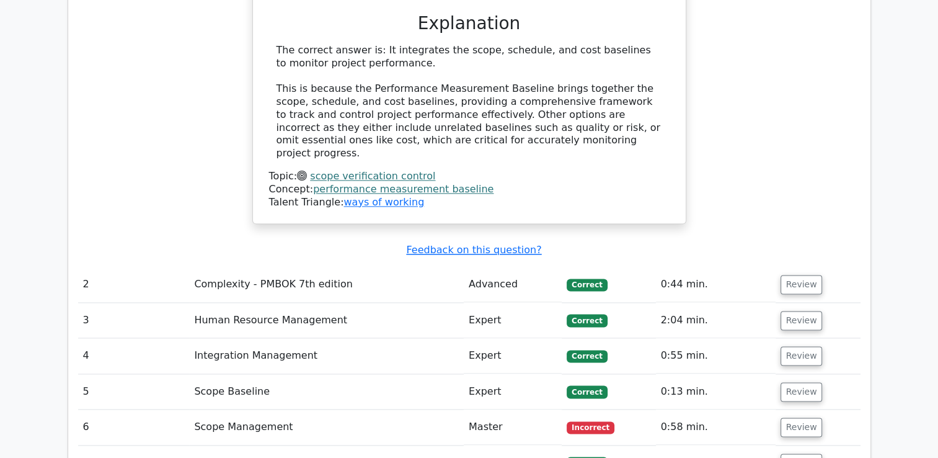
scroll to position [1550, 0]
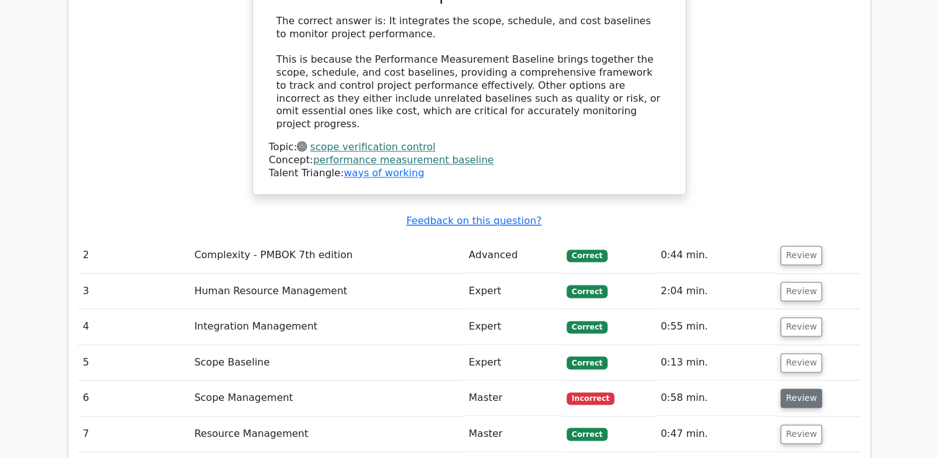
click at [796, 388] on button "Review" at bounding box center [802, 397] width 42 height 19
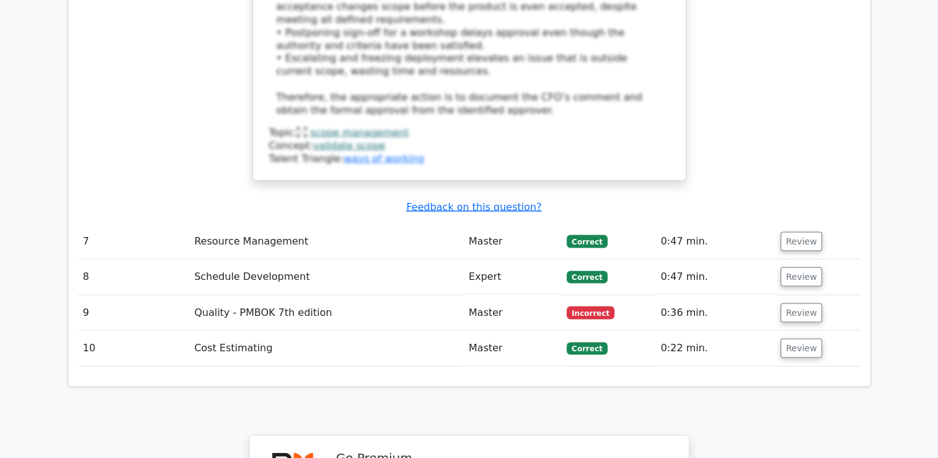
scroll to position [2542, 0]
click at [802, 303] on button "Review" at bounding box center [802, 312] width 42 height 19
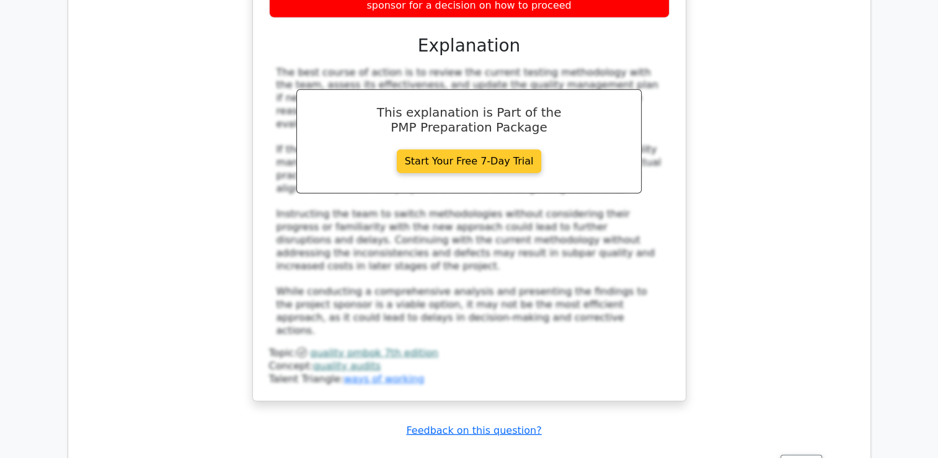
scroll to position [3225, 0]
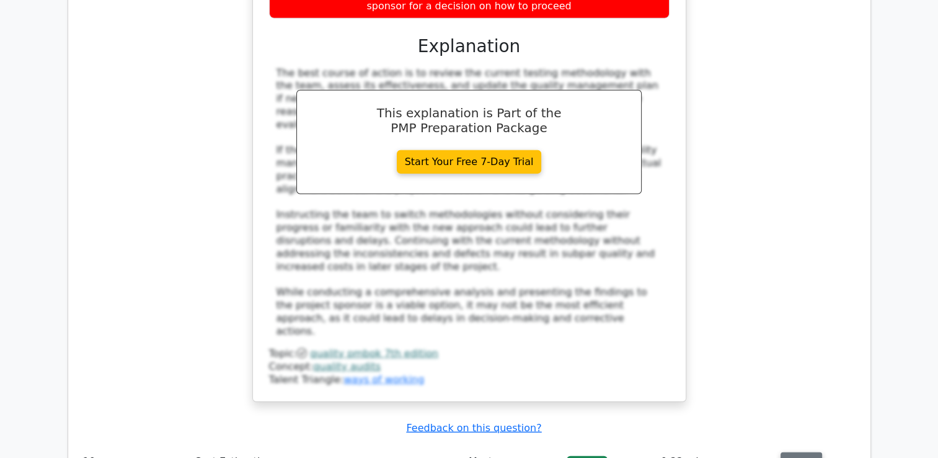
click at [794, 452] on button "Review" at bounding box center [802, 461] width 42 height 19
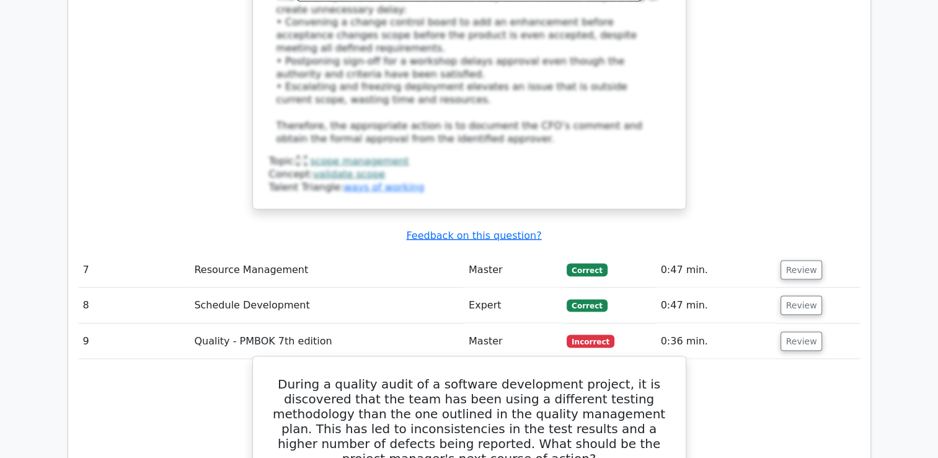
scroll to position [2542, 0]
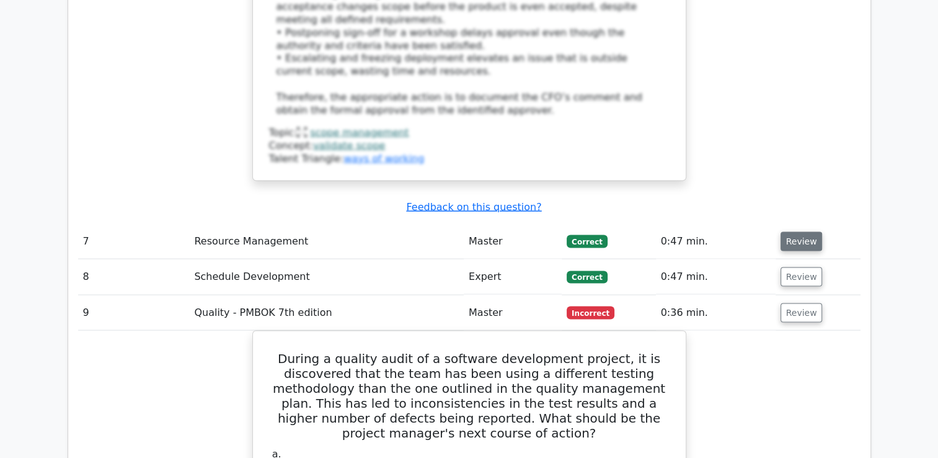
click at [797, 232] on button "Review" at bounding box center [802, 241] width 42 height 19
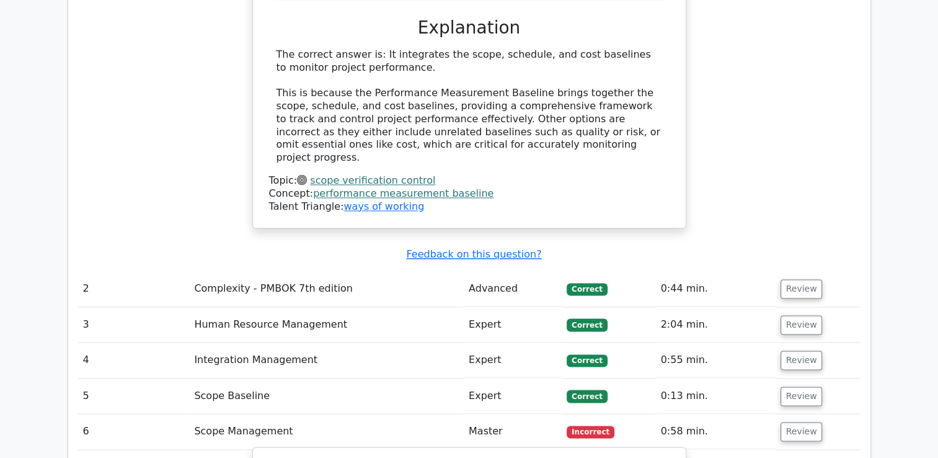
scroll to position [1488, 0]
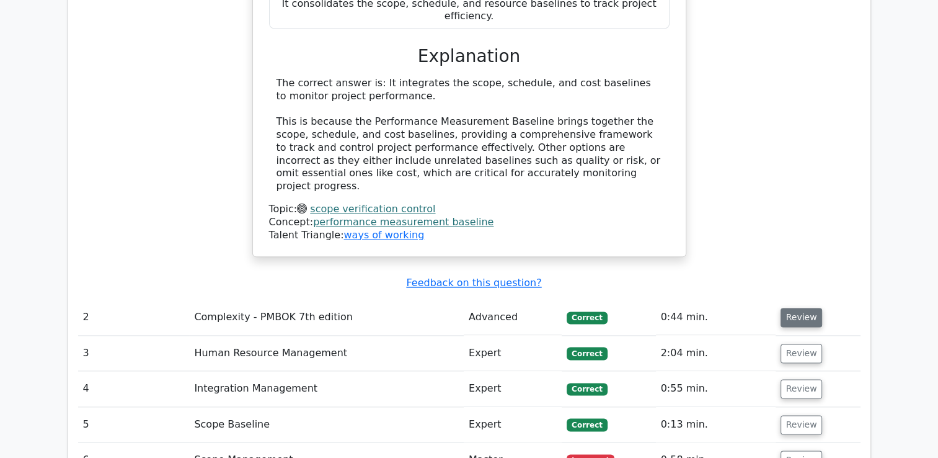
click at [797, 308] on button "Review" at bounding box center [802, 317] width 42 height 19
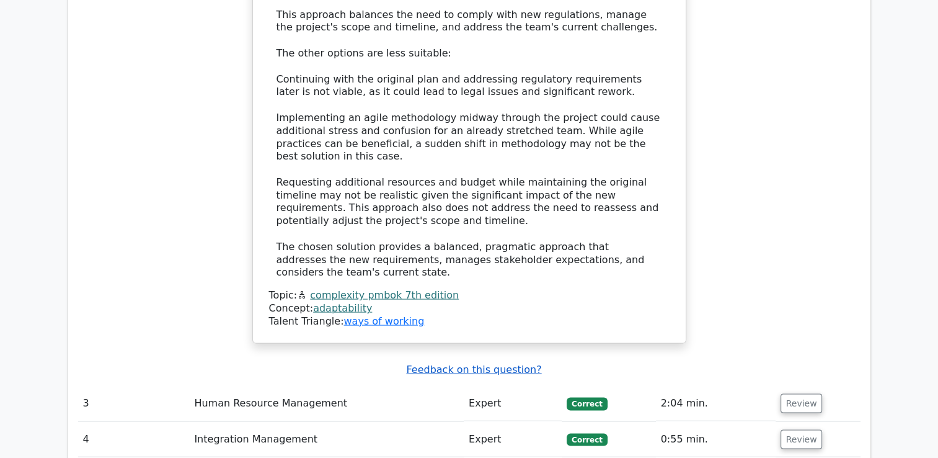
scroll to position [2542, 0]
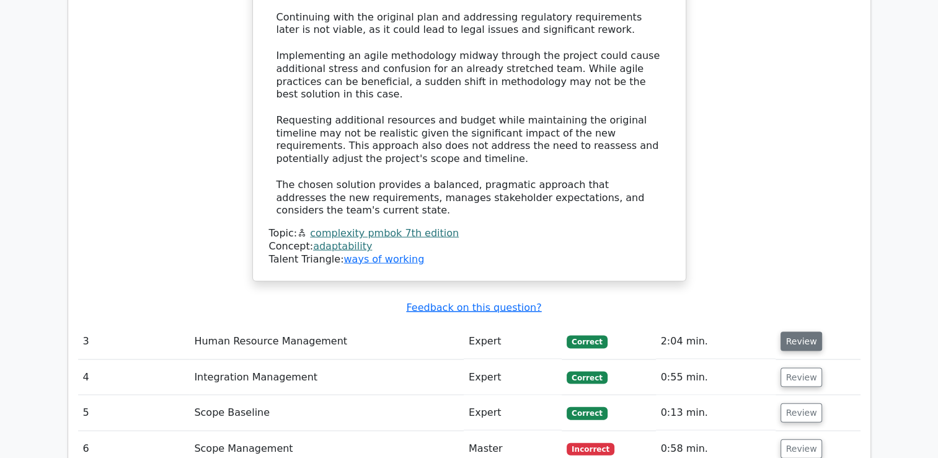
click at [794, 332] on button "Review" at bounding box center [802, 341] width 42 height 19
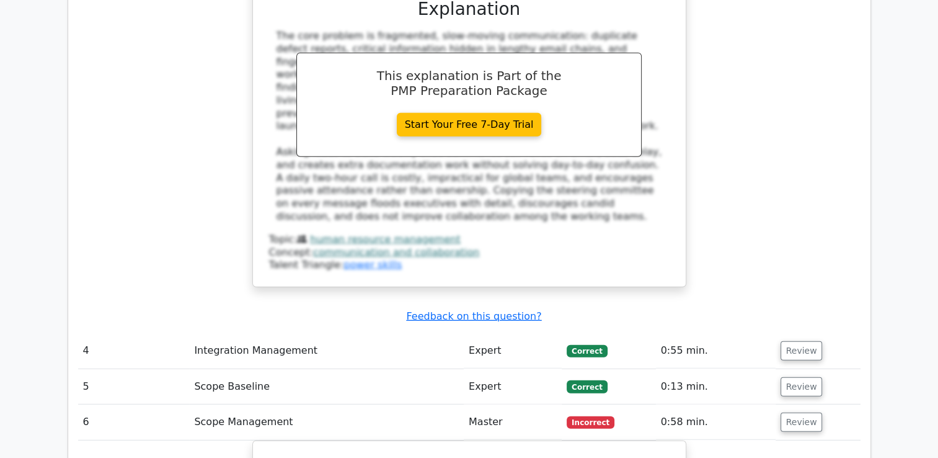
scroll to position [3287, 0]
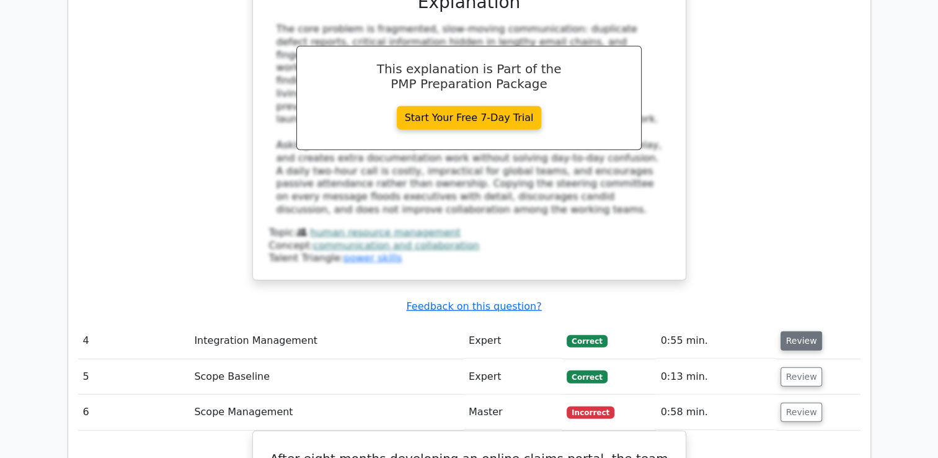
click at [796, 331] on button "Review" at bounding box center [802, 340] width 42 height 19
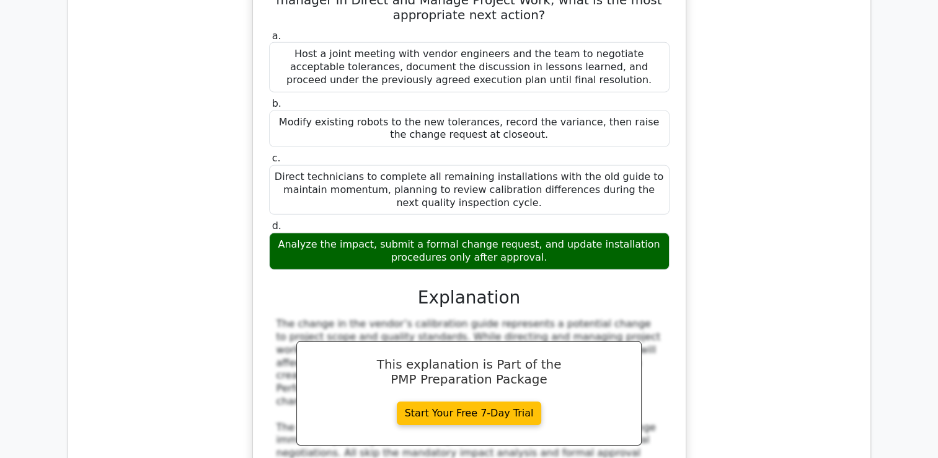
scroll to position [3969, 0]
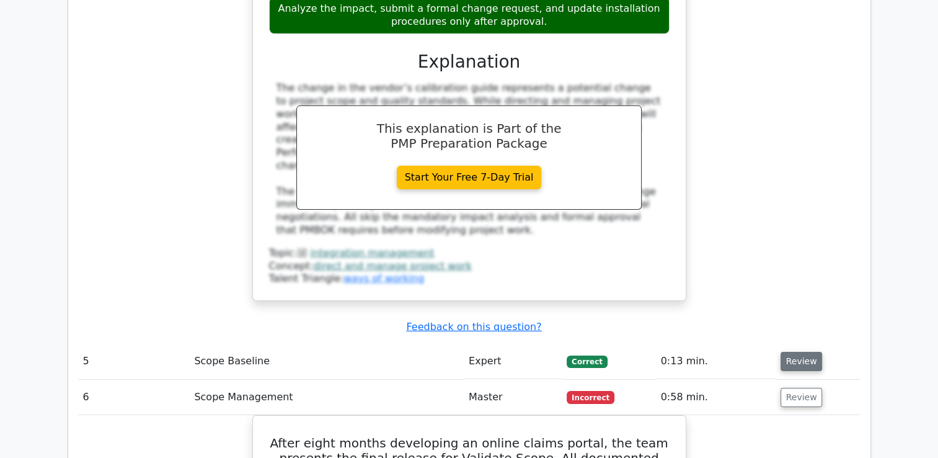
click at [794, 352] on button "Review" at bounding box center [802, 361] width 42 height 19
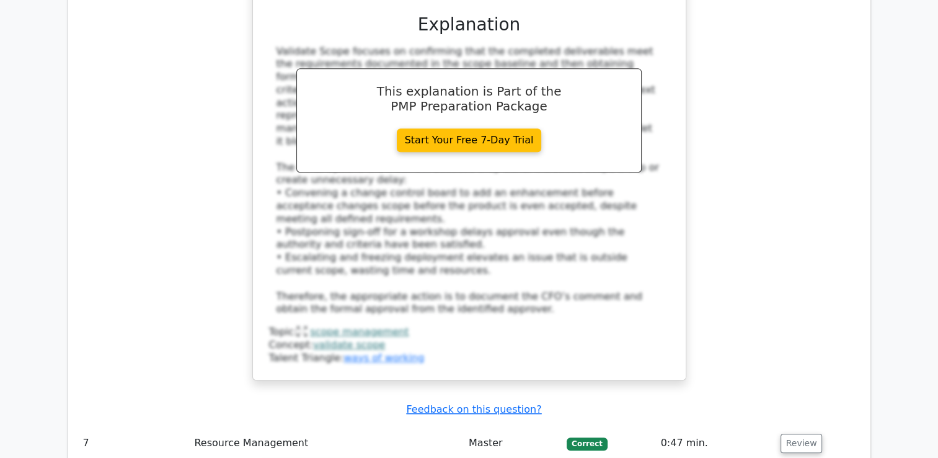
scroll to position [5395, 0]
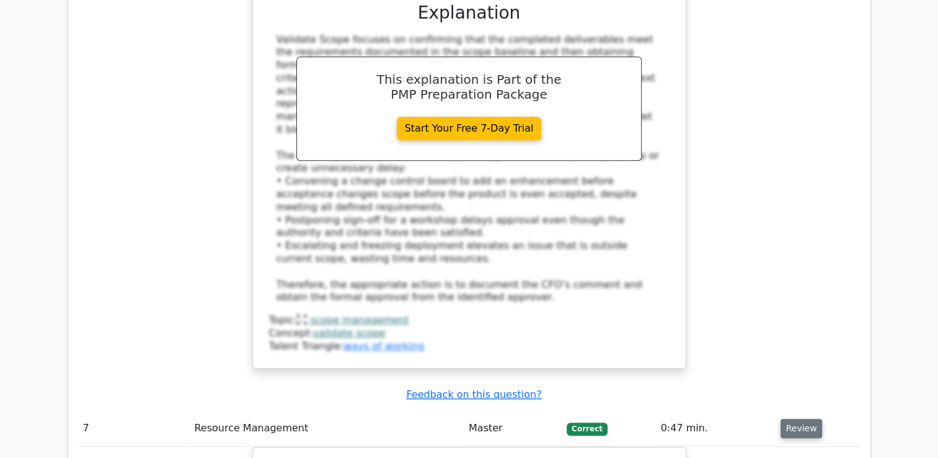
click at [794, 419] on button "Review" at bounding box center [802, 428] width 42 height 19
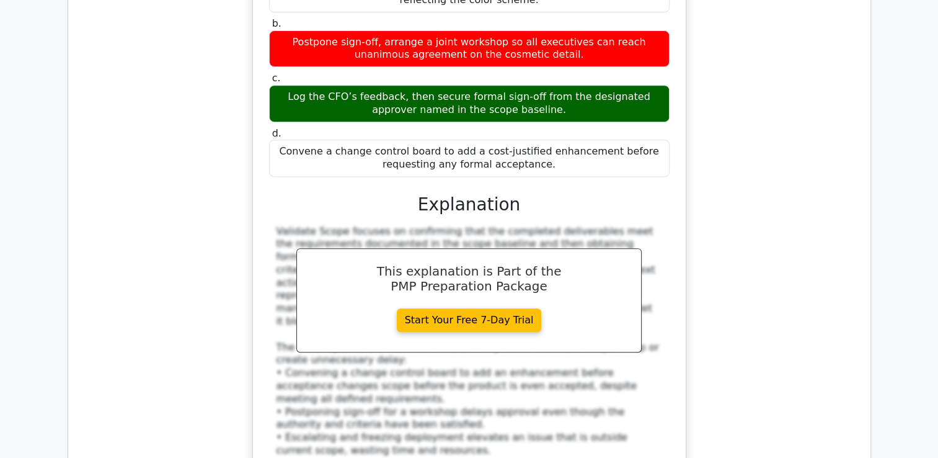
scroll to position [5085, 0]
